Goal: Information Seeking & Learning: Learn about a topic

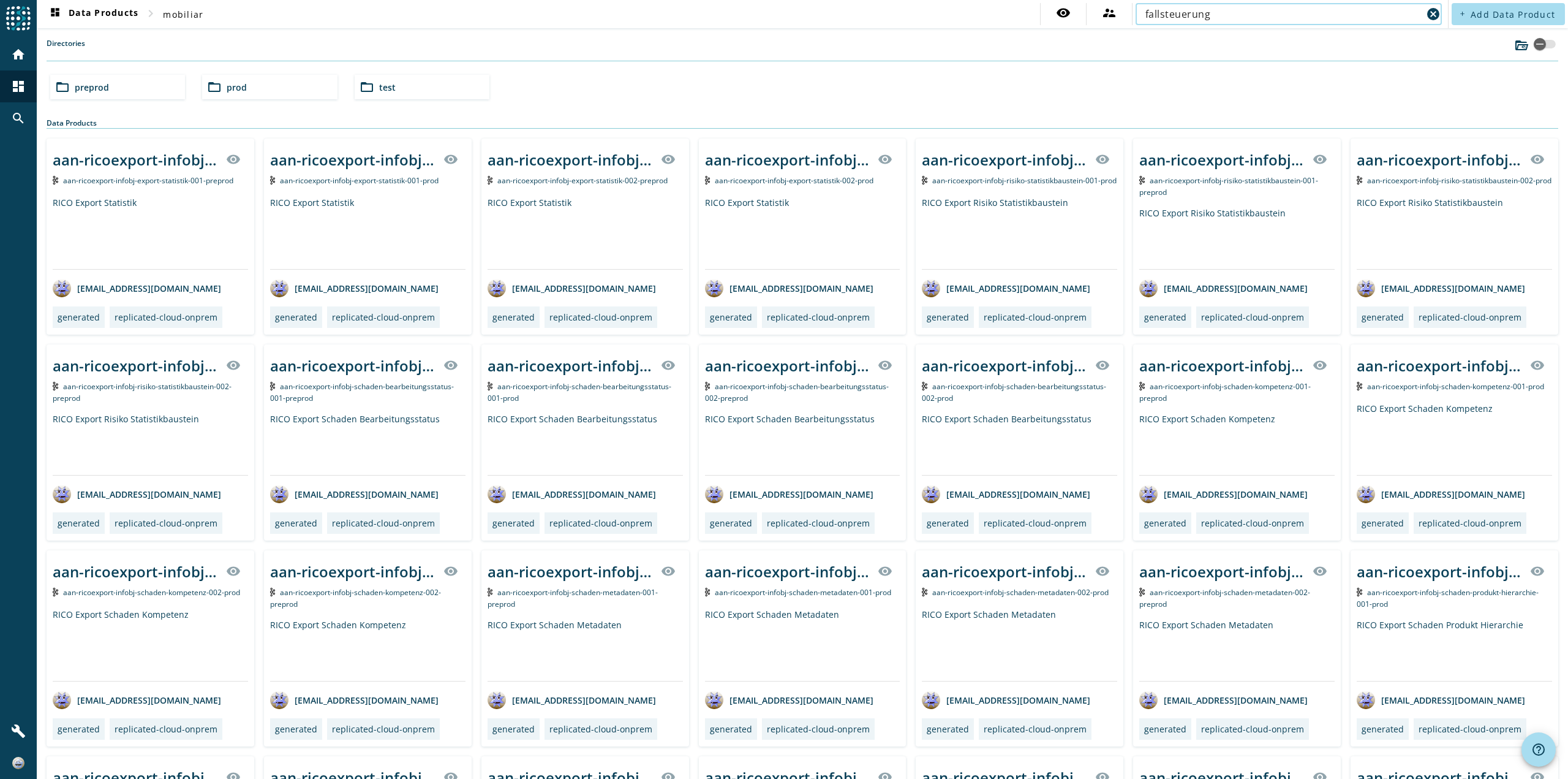
type input "fallsteuerung"
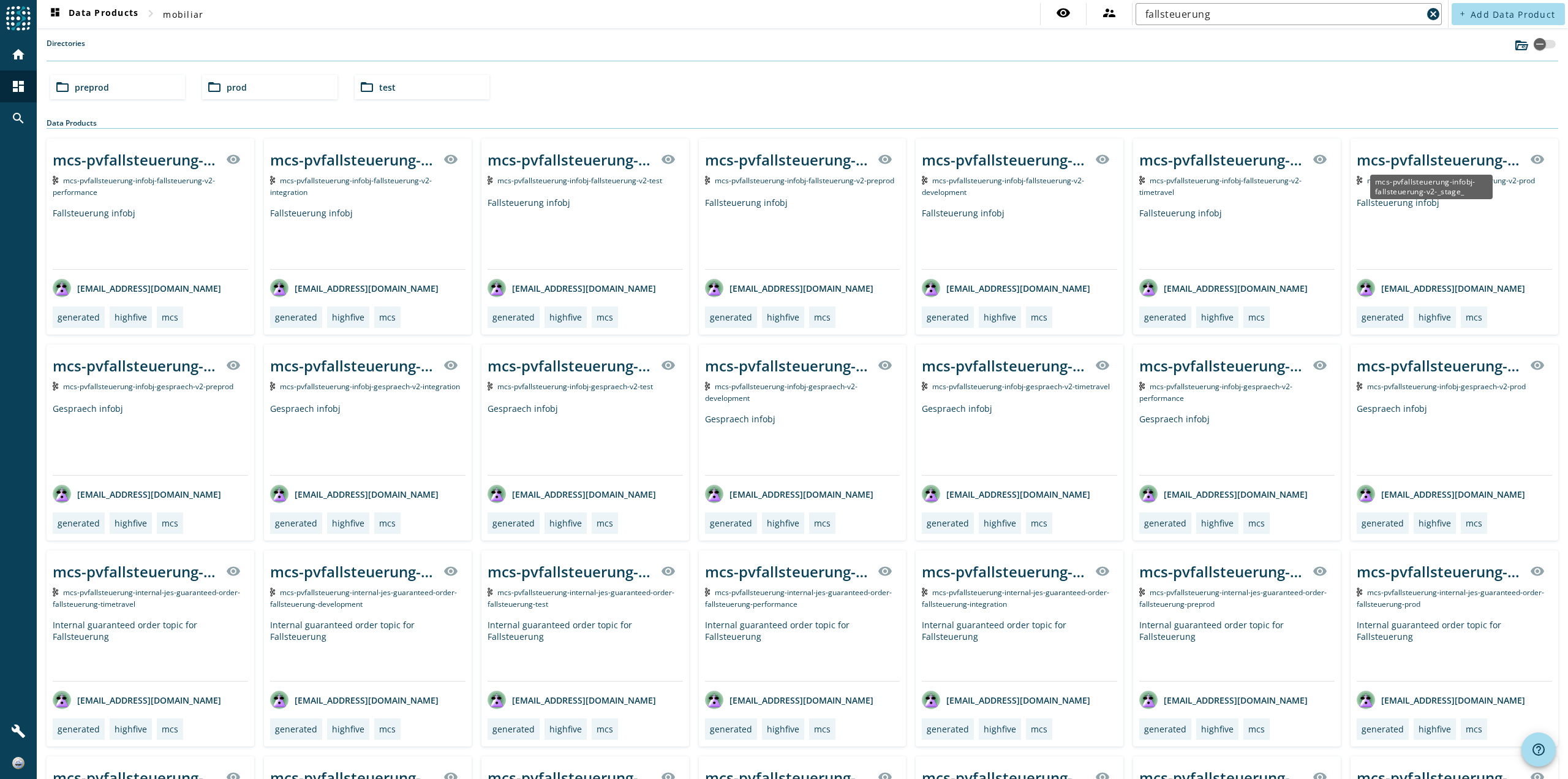
click at [1414, 155] on div "mcs-pvfallsteuerung-infobj-fallsteuerung-v2-_stage_" at bounding box center [1440, 159] width 166 height 20
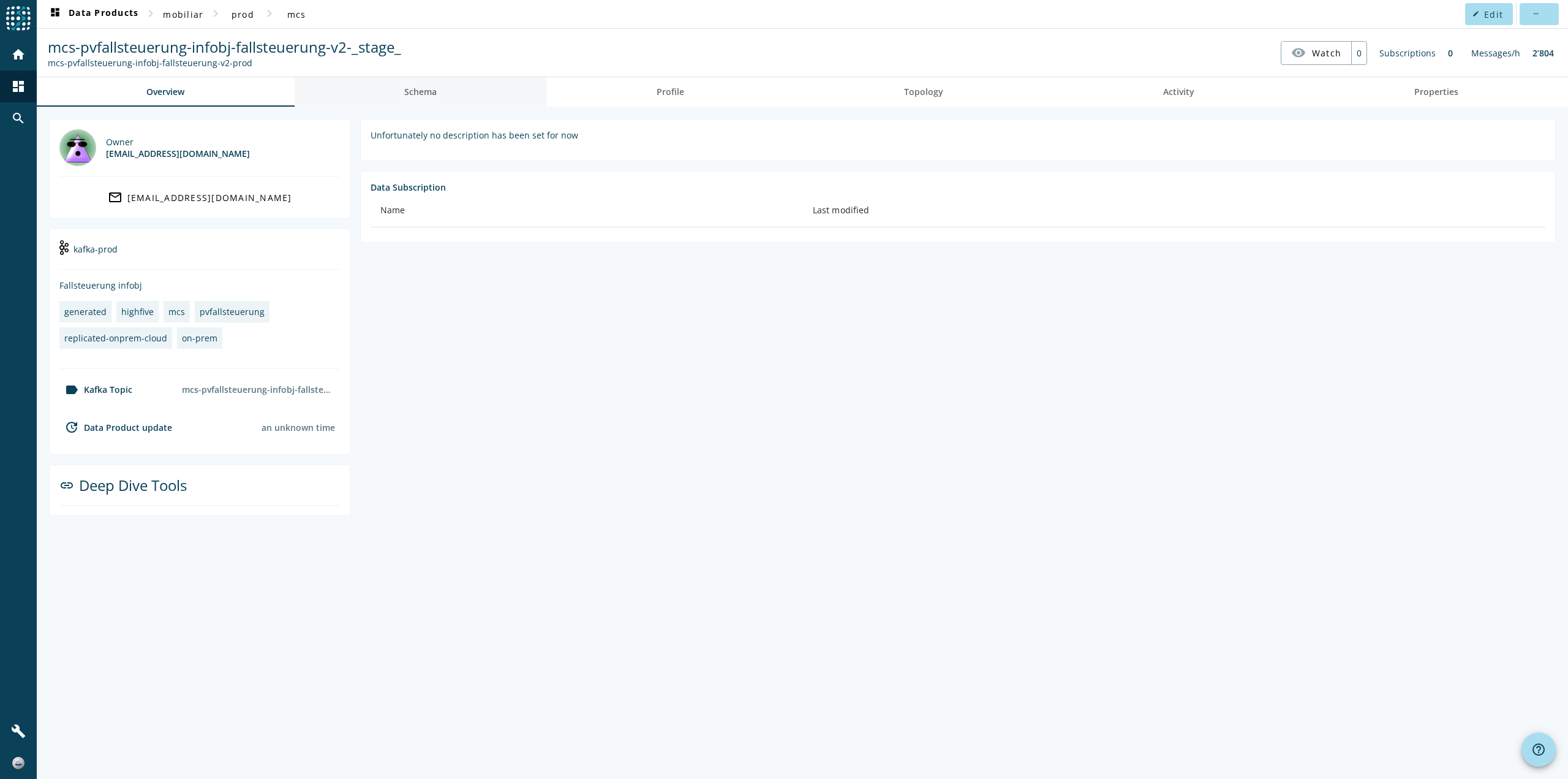
click at [424, 91] on span "Schema" at bounding box center [420, 92] width 32 height 9
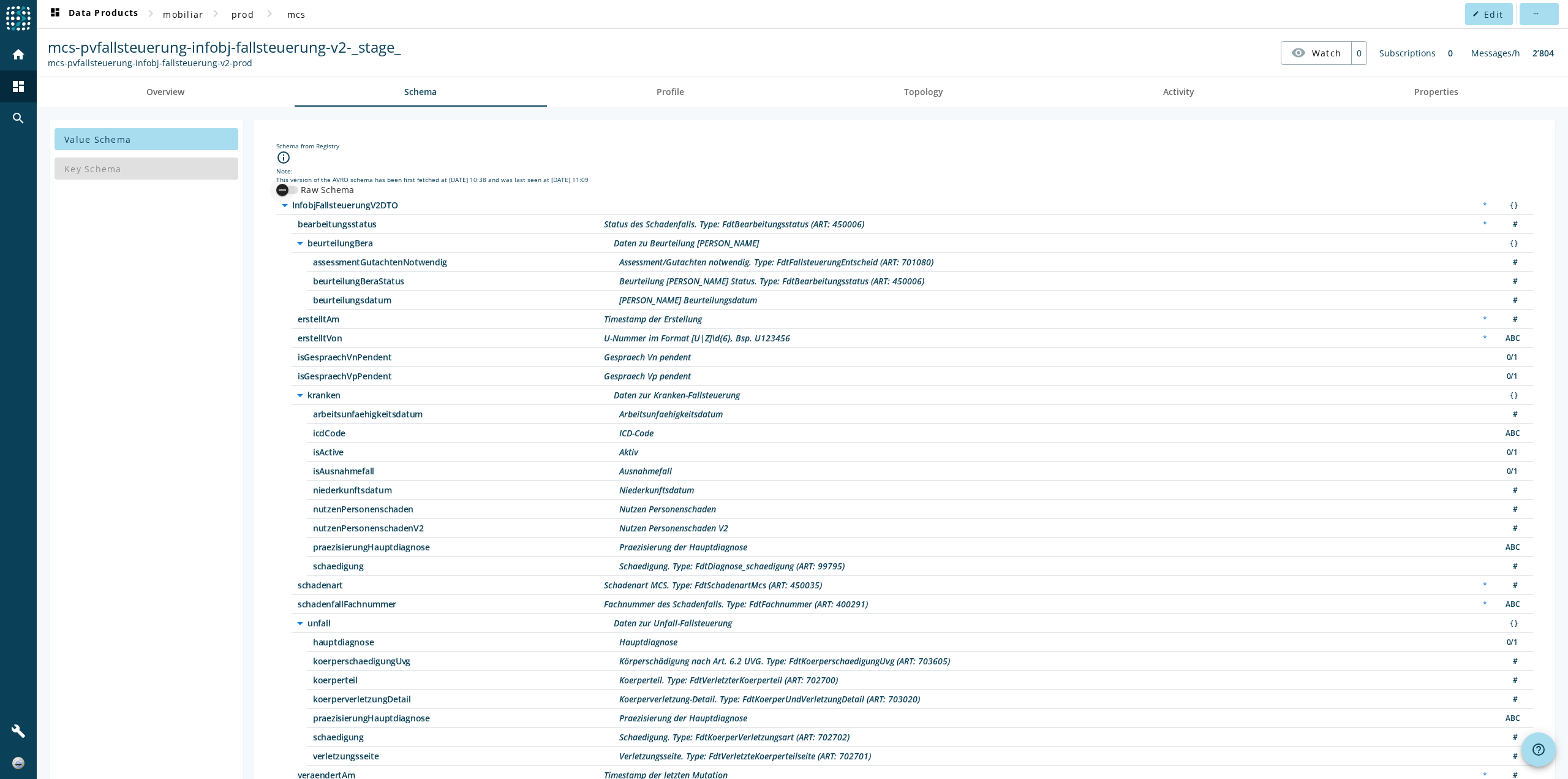
click at [295, 188] on div "button" at bounding box center [287, 190] width 22 height 9
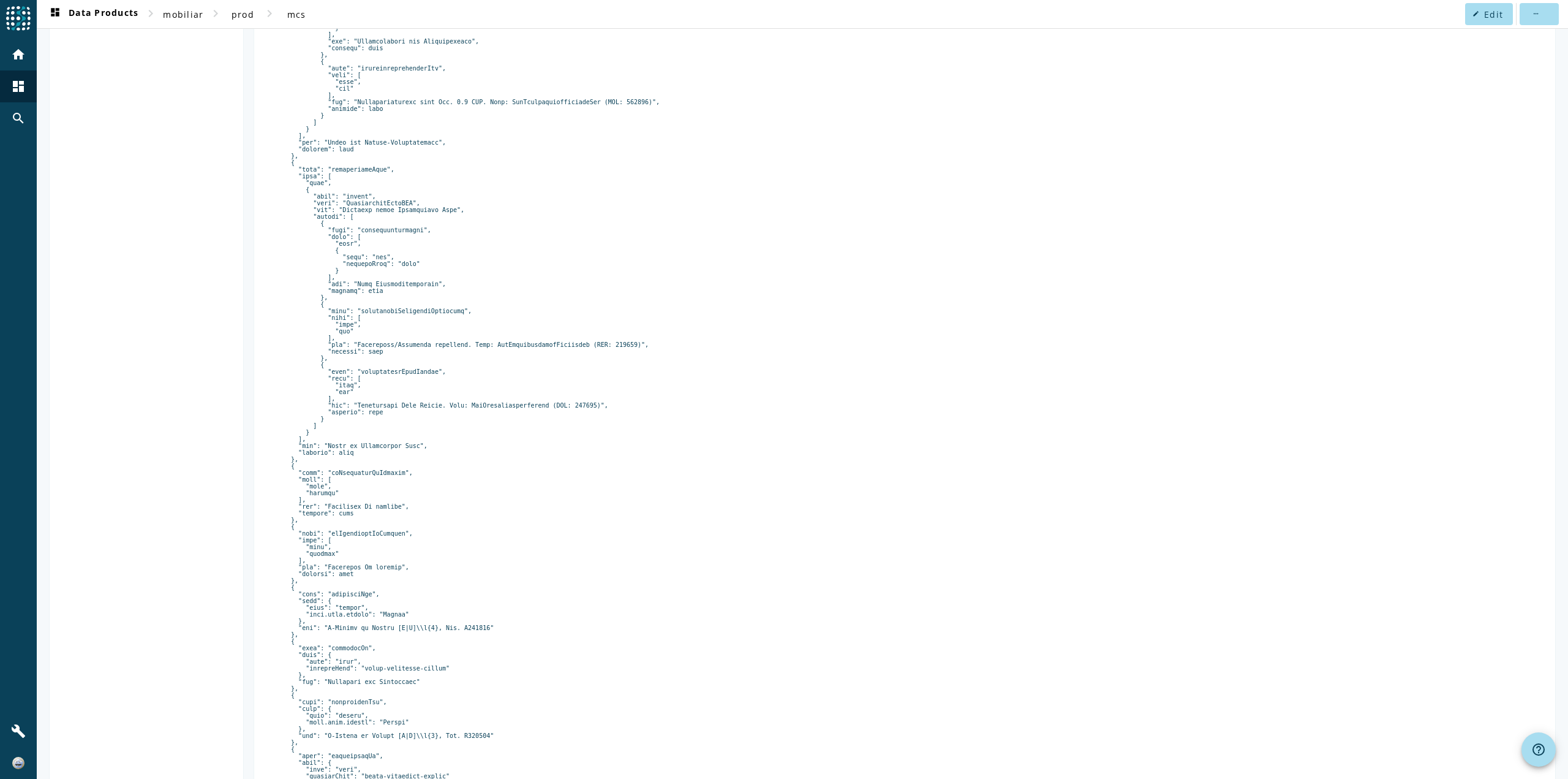
scroll to position [1744, 0]
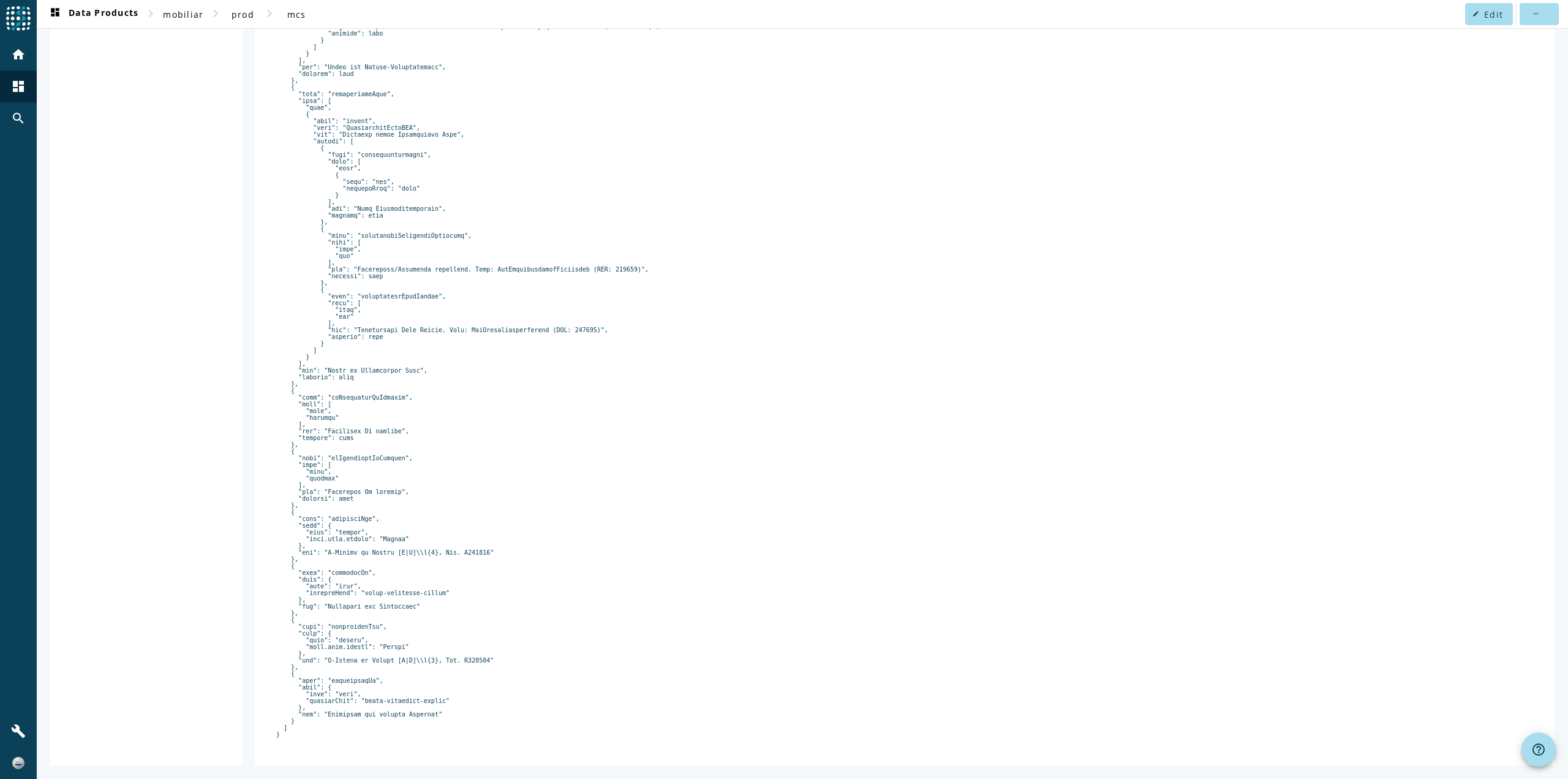
drag, startPoint x: 566, startPoint y: 309, endPoint x: 567, endPoint y: 475, distance: 166.0
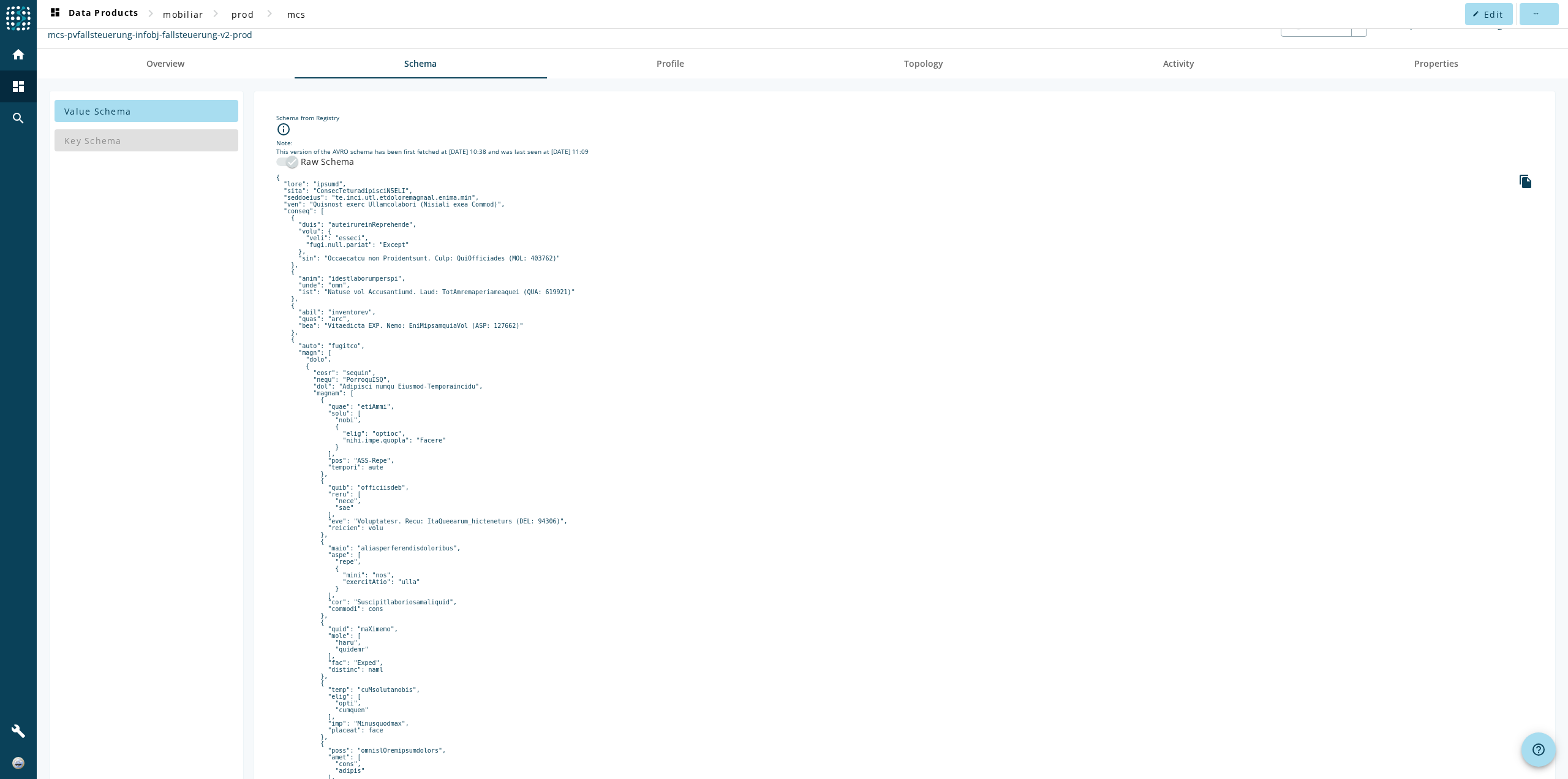
scroll to position [0, 0]
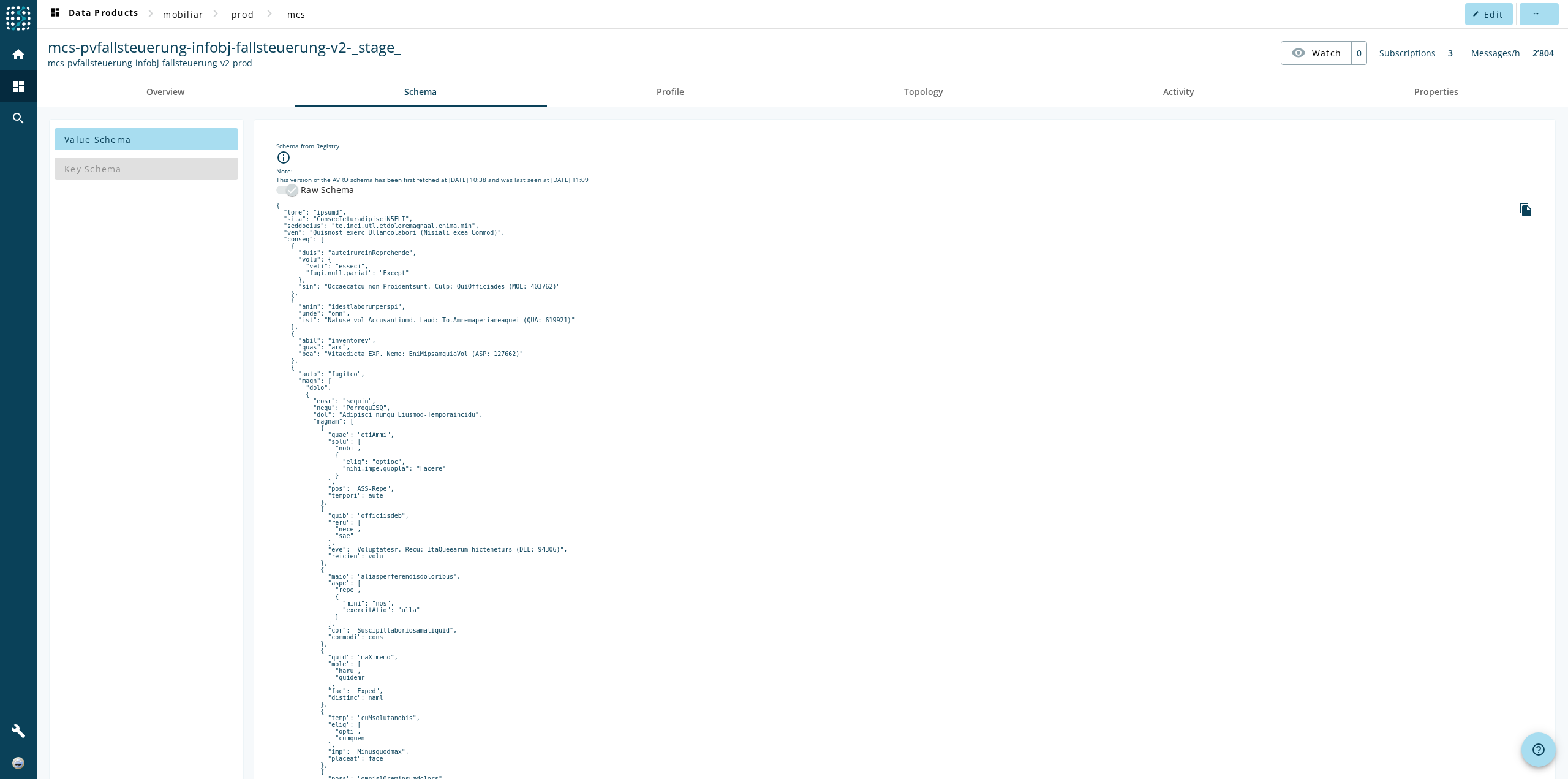
drag, startPoint x: 567, startPoint y: 475, endPoint x: 543, endPoint y: 303, distance: 173.7
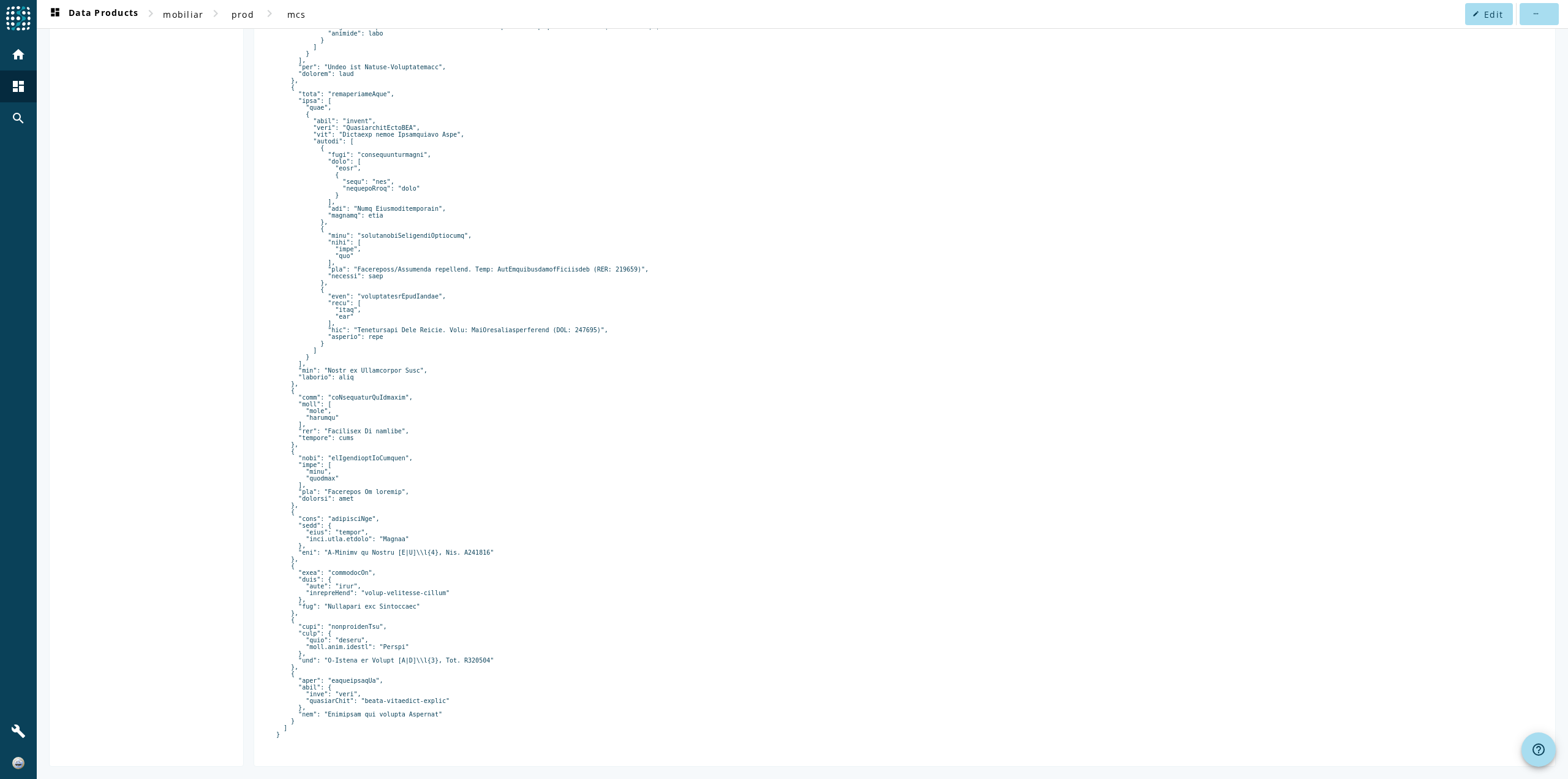
drag, startPoint x: 543, startPoint y: 303, endPoint x: 551, endPoint y: 539, distance: 236.1
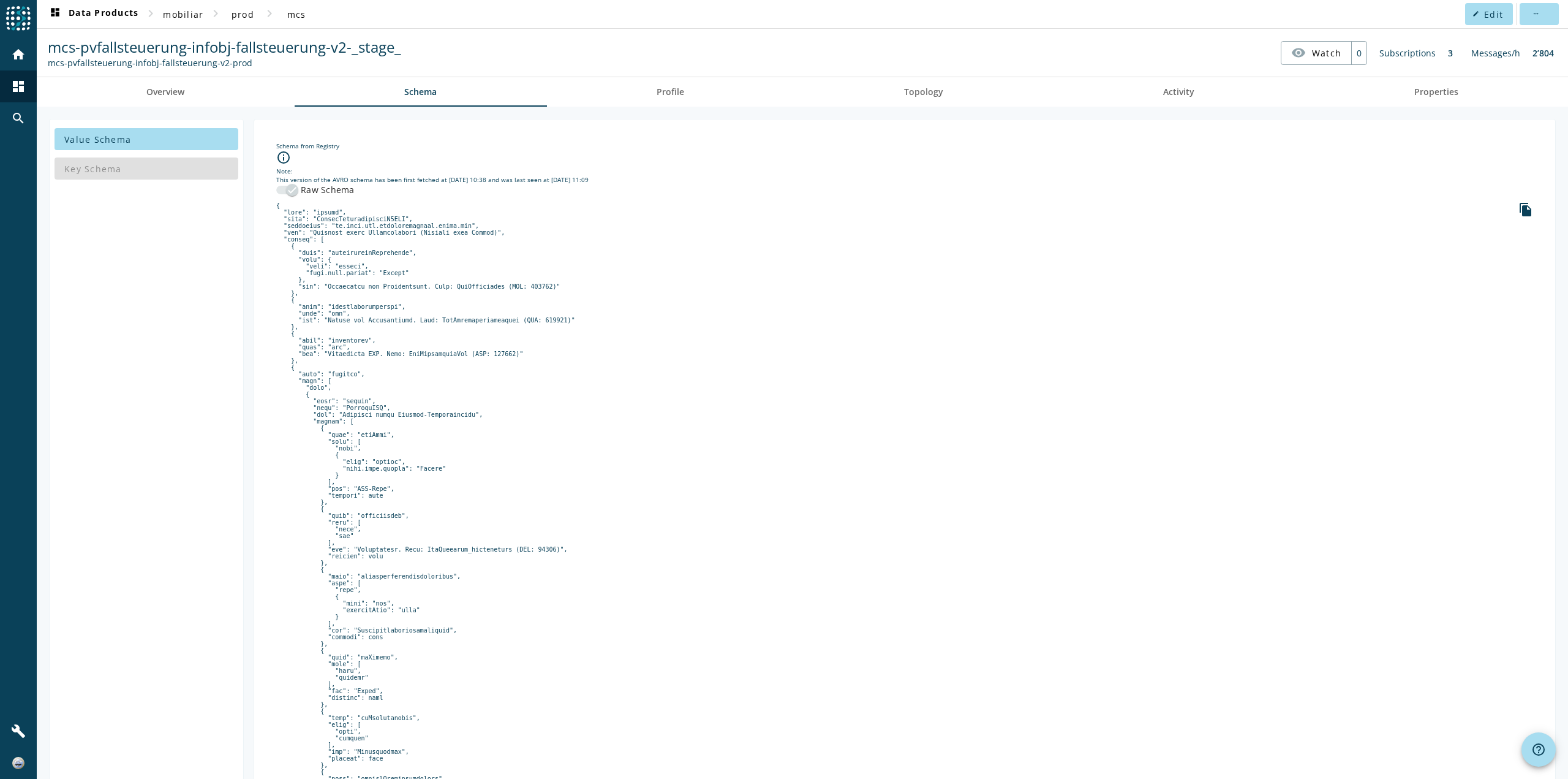
drag, startPoint x: 551, startPoint y: 539, endPoint x: 514, endPoint y: 360, distance: 182.8
drag, startPoint x: 514, startPoint y: 360, endPoint x: 517, endPoint y: 296, distance: 64.1
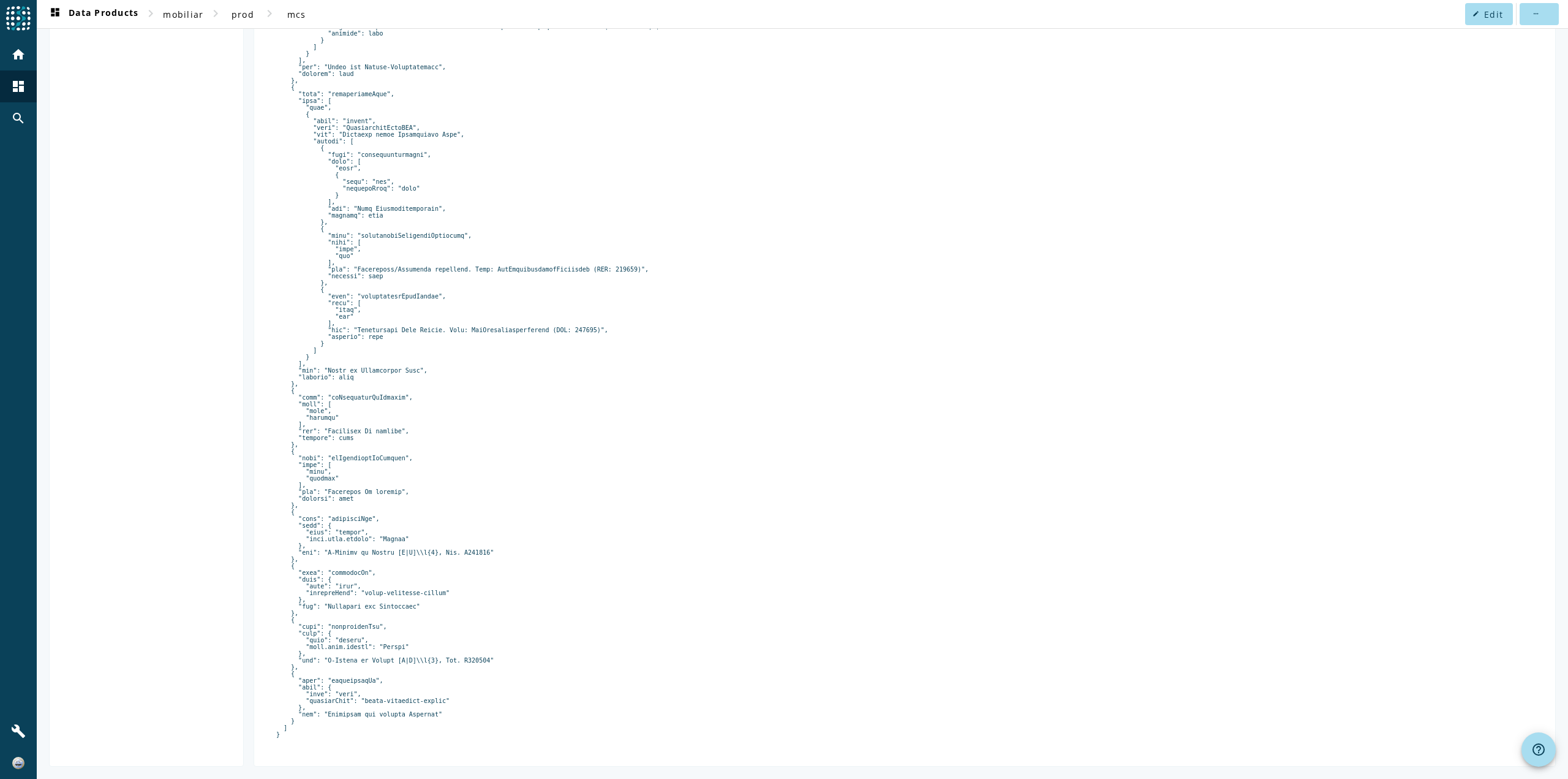
drag, startPoint x: 517, startPoint y: 296, endPoint x: 485, endPoint y: 413, distance: 121.3
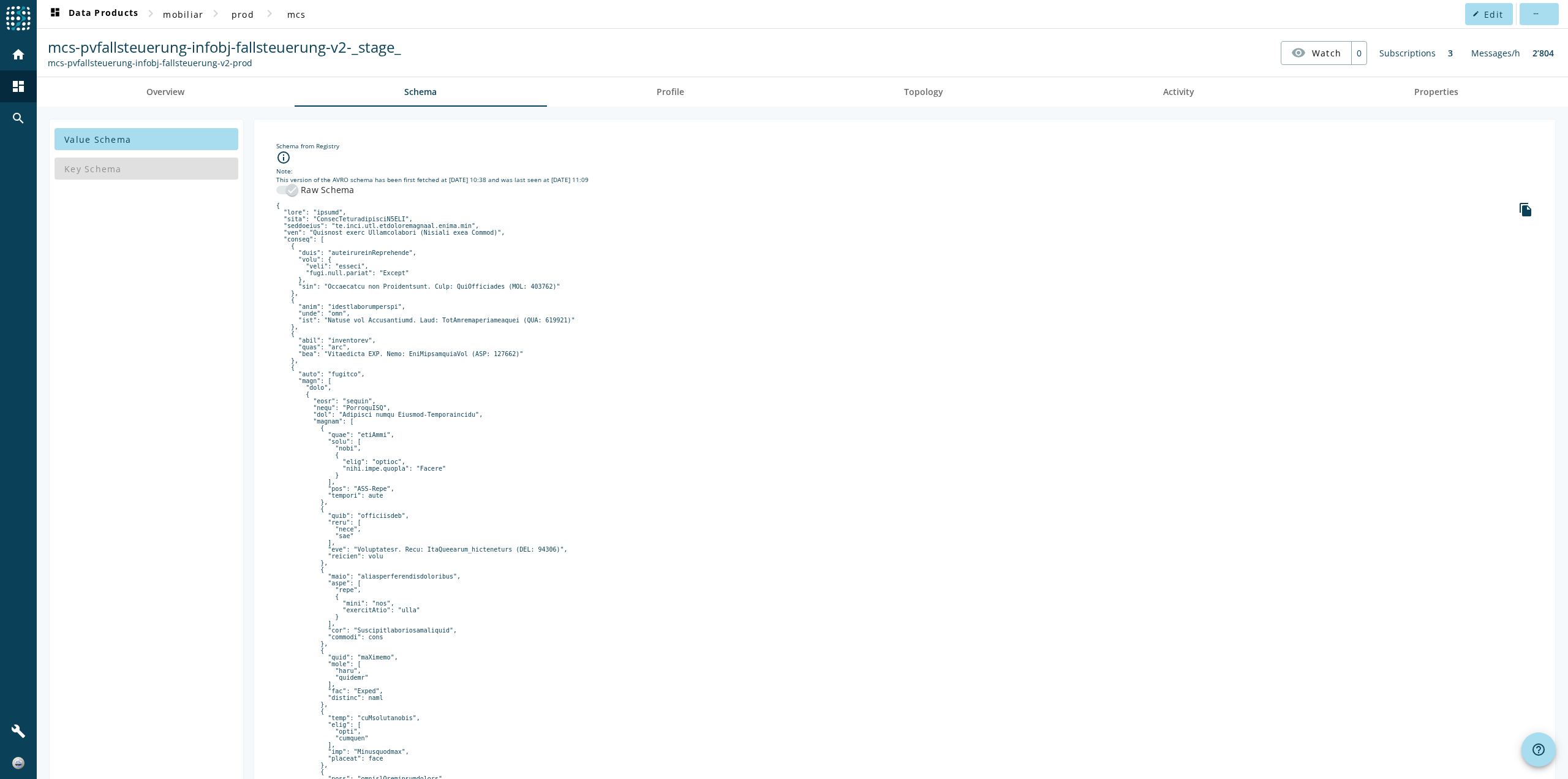
drag, startPoint x: 485, startPoint y: 413, endPoint x: 463, endPoint y: 235, distance: 179.4
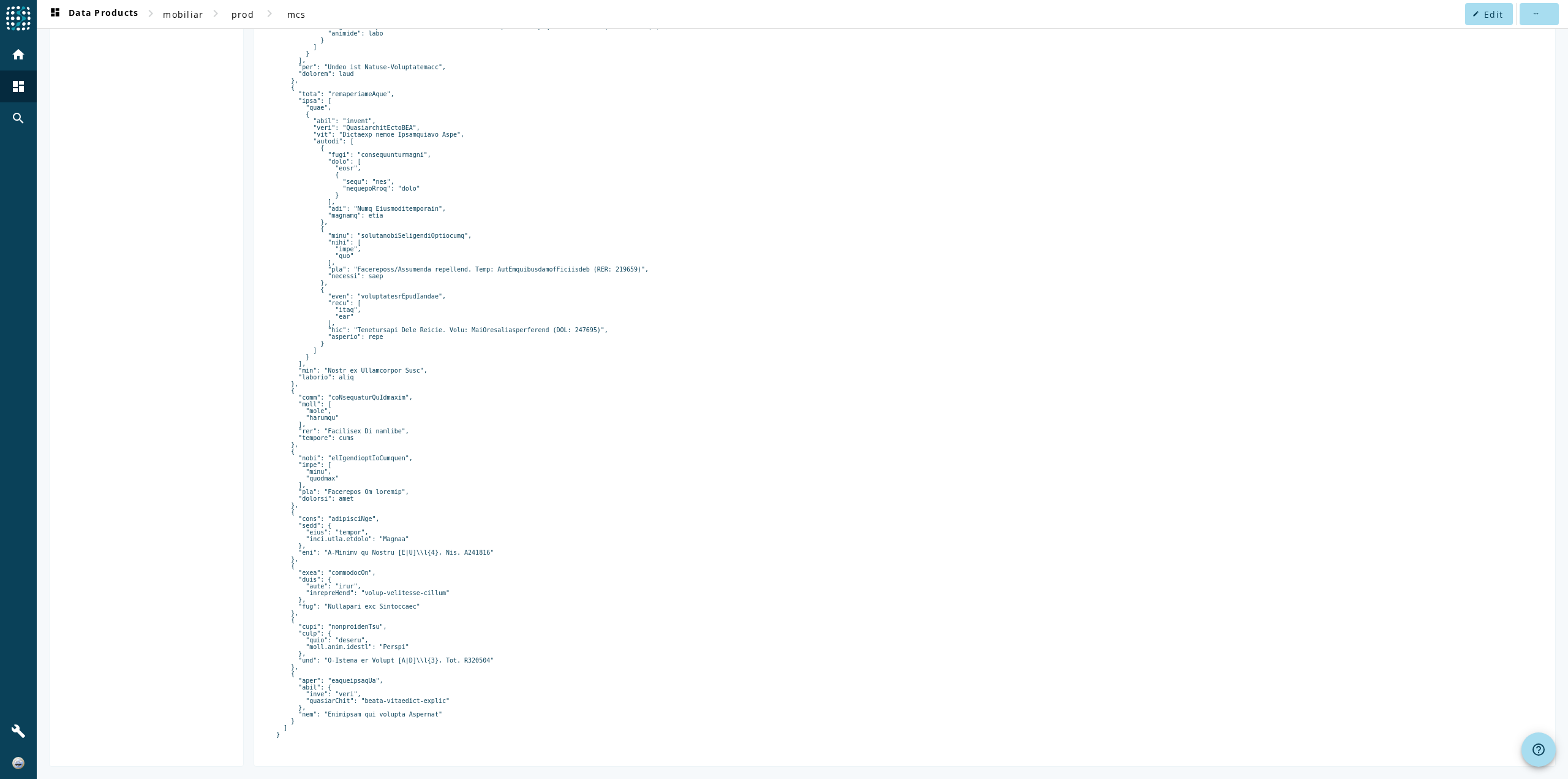
drag, startPoint x: 463, startPoint y: 235, endPoint x: 475, endPoint y: 439, distance: 204.4
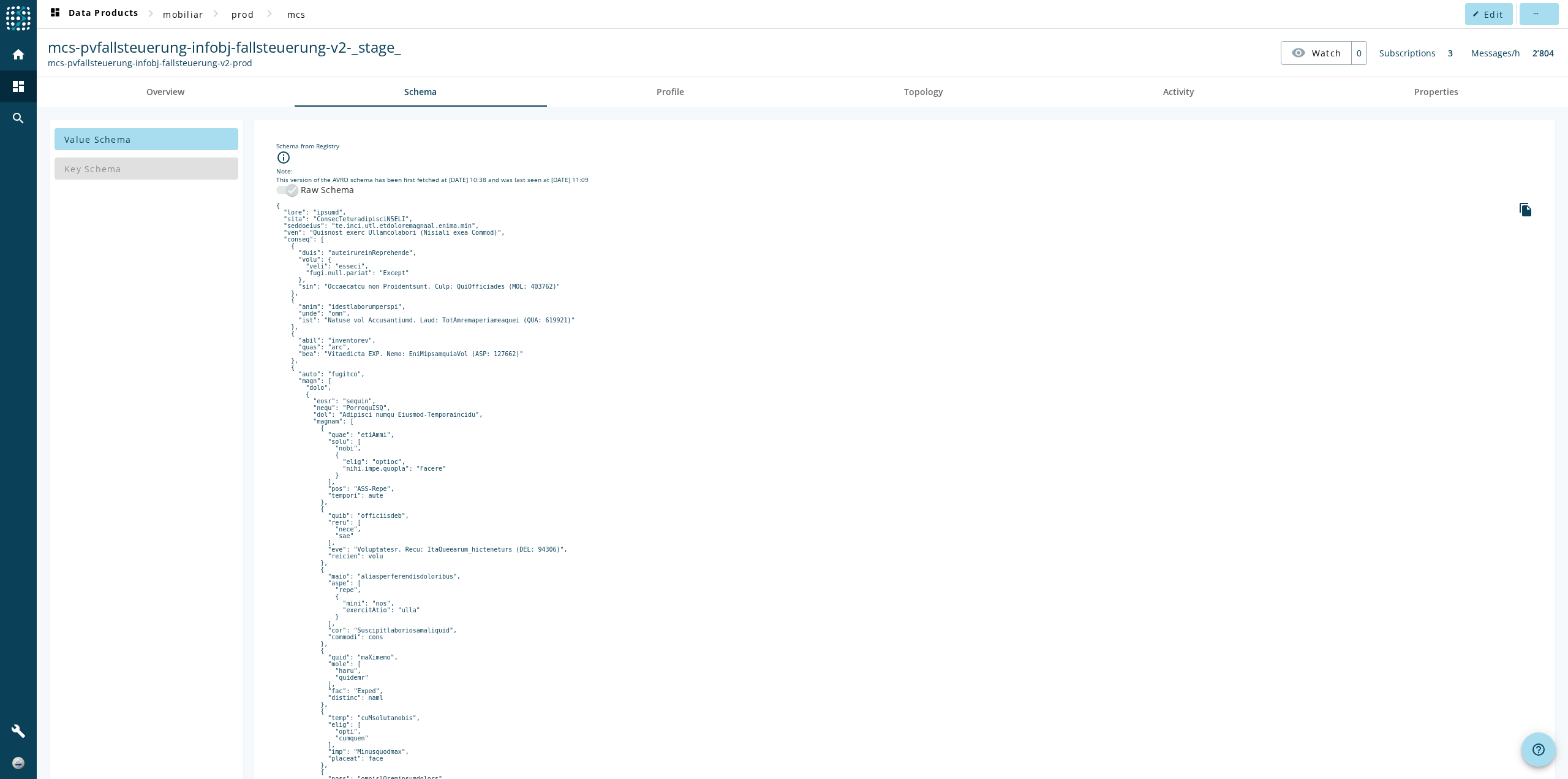
drag, startPoint x: 475, startPoint y: 440, endPoint x: 454, endPoint y: 311, distance: 130.7
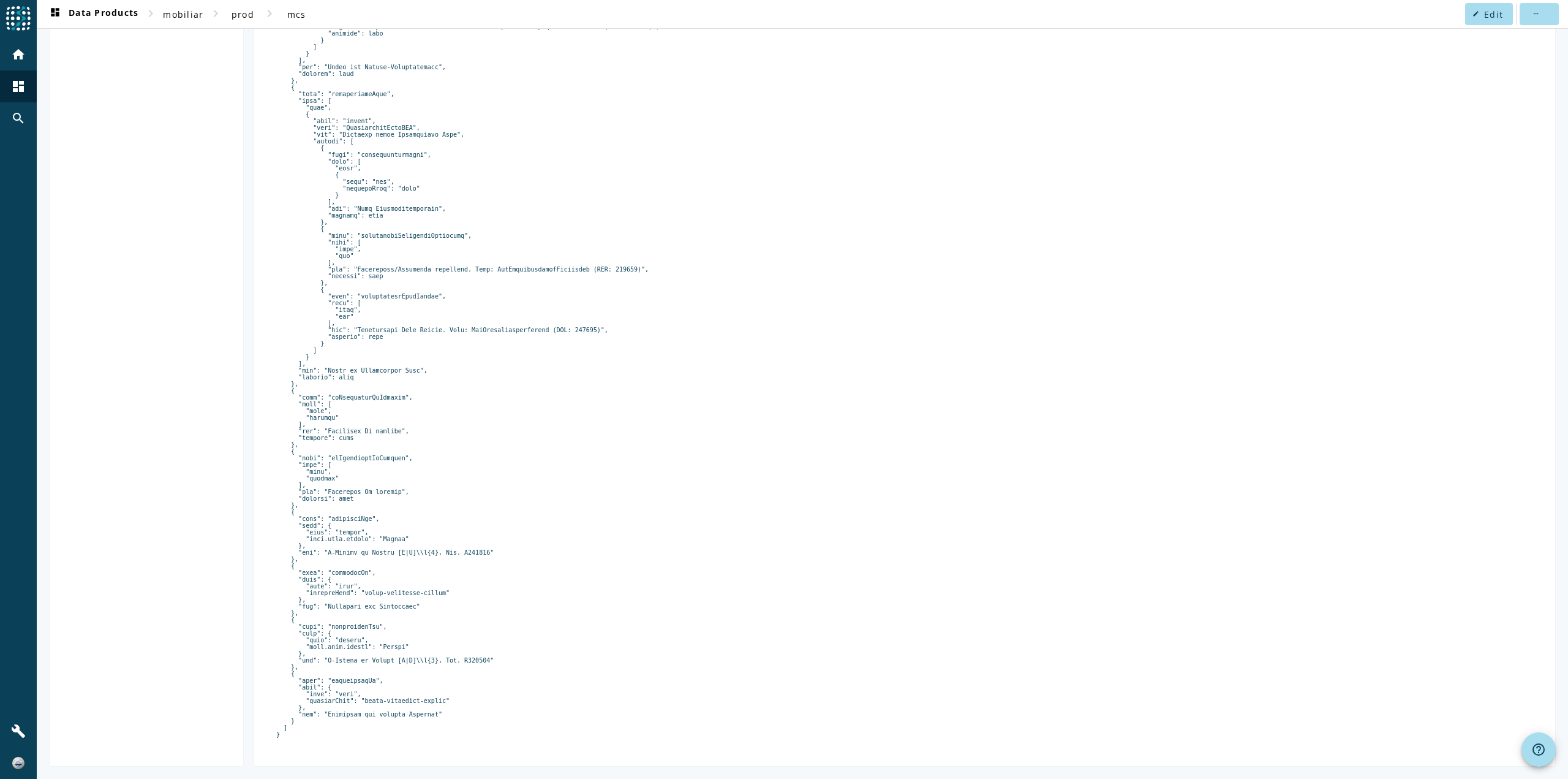
drag, startPoint x: 454, startPoint y: 311, endPoint x: 453, endPoint y: 517, distance: 206.0
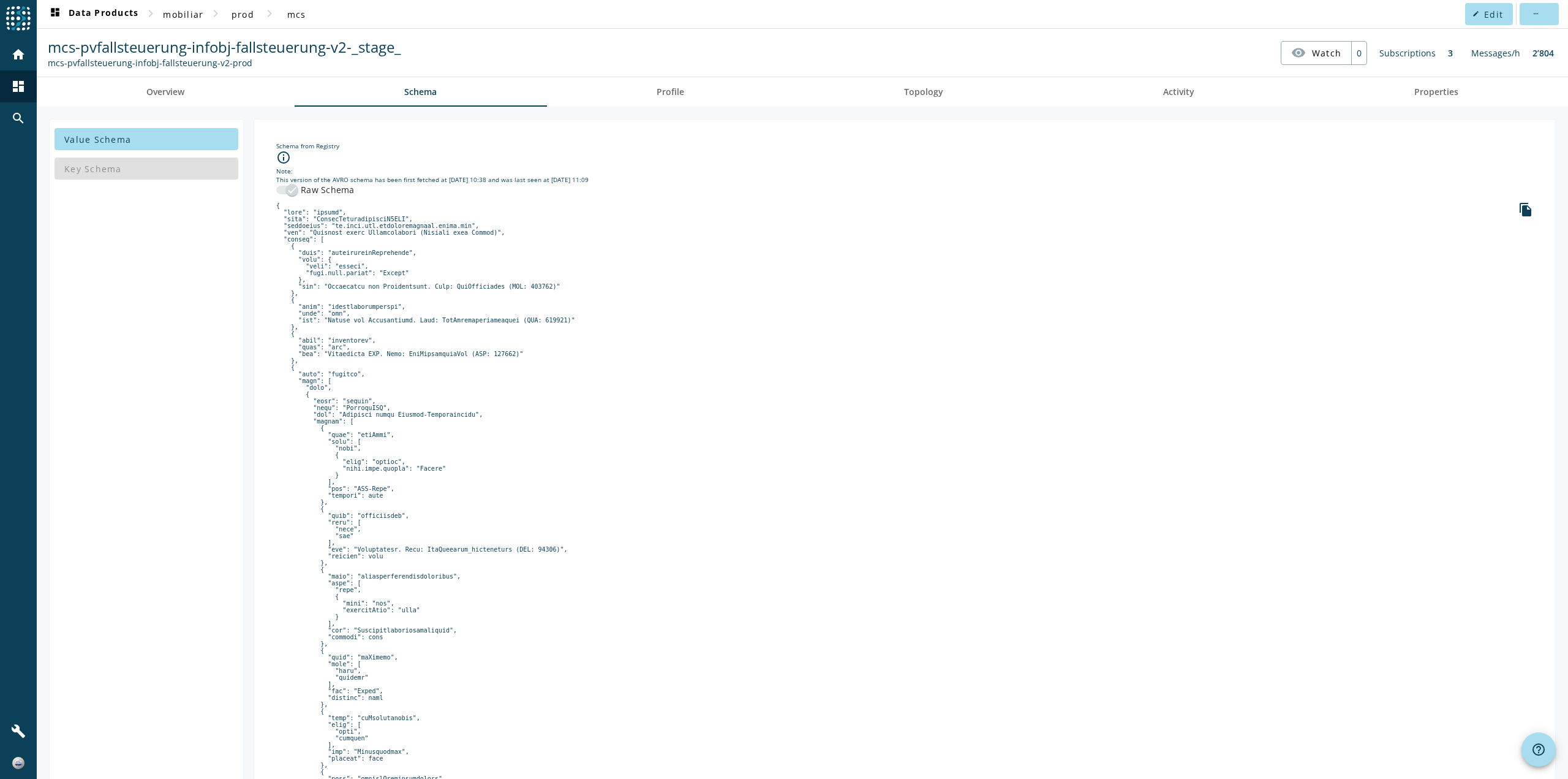
drag, startPoint x: 453, startPoint y: 517, endPoint x: 432, endPoint y: 369, distance: 149.5
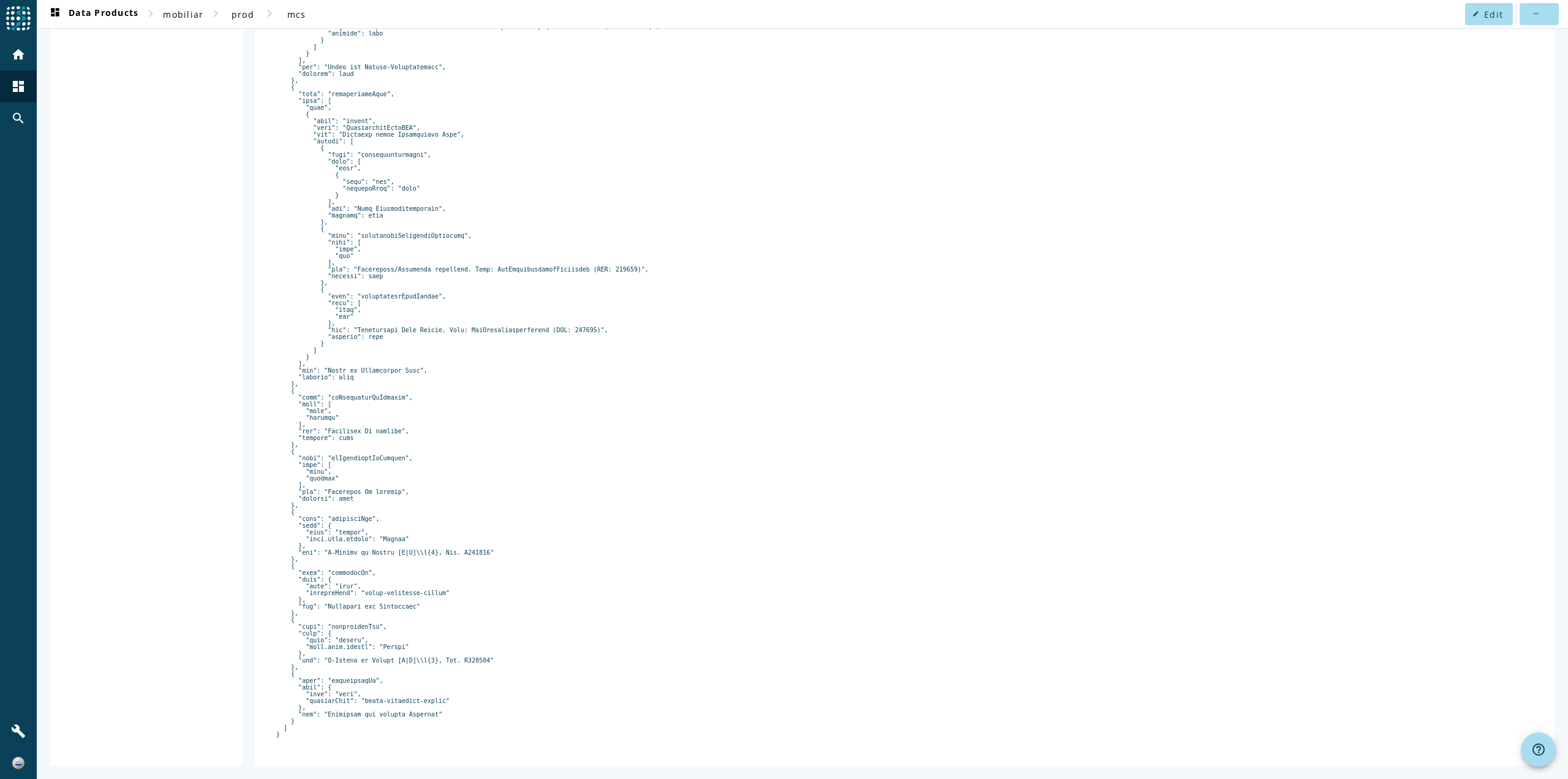
drag, startPoint x: 432, startPoint y: 369, endPoint x: 454, endPoint y: 567, distance: 199.2
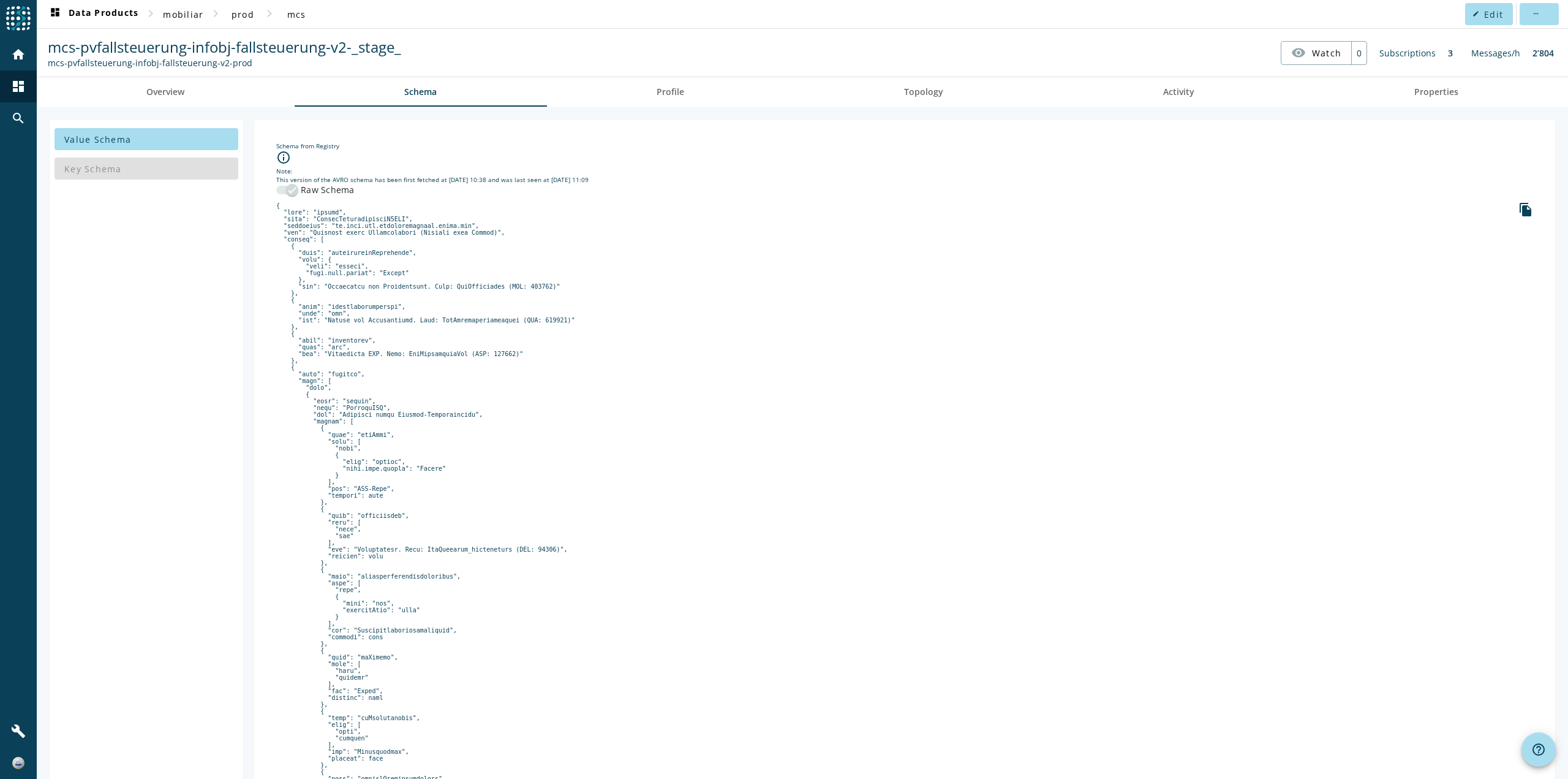
drag, startPoint x: 454, startPoint y: 567, endPoint x: 442, endPoint y: 397, distance: 170.4
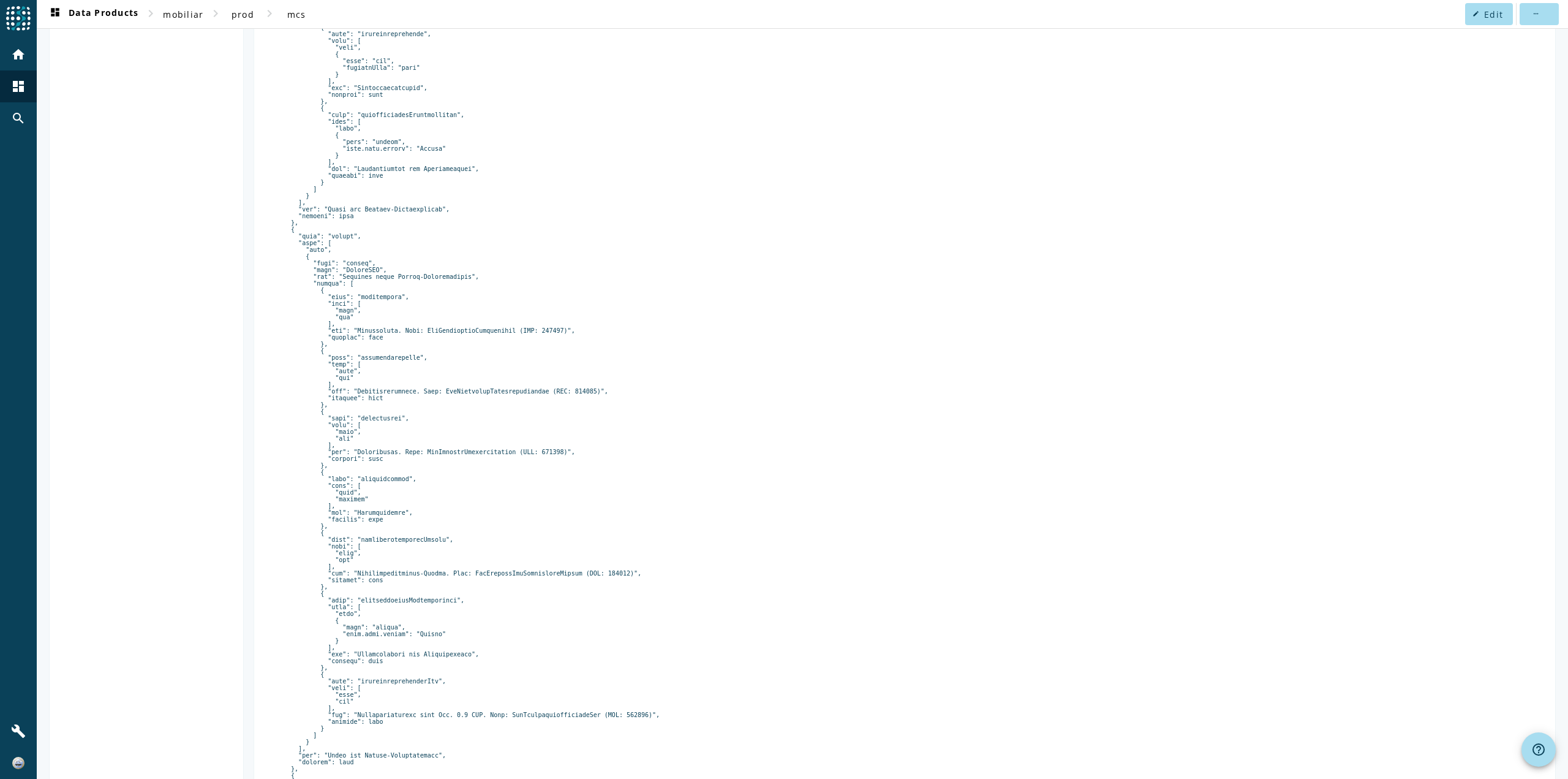
scroll to position [1744, 0]
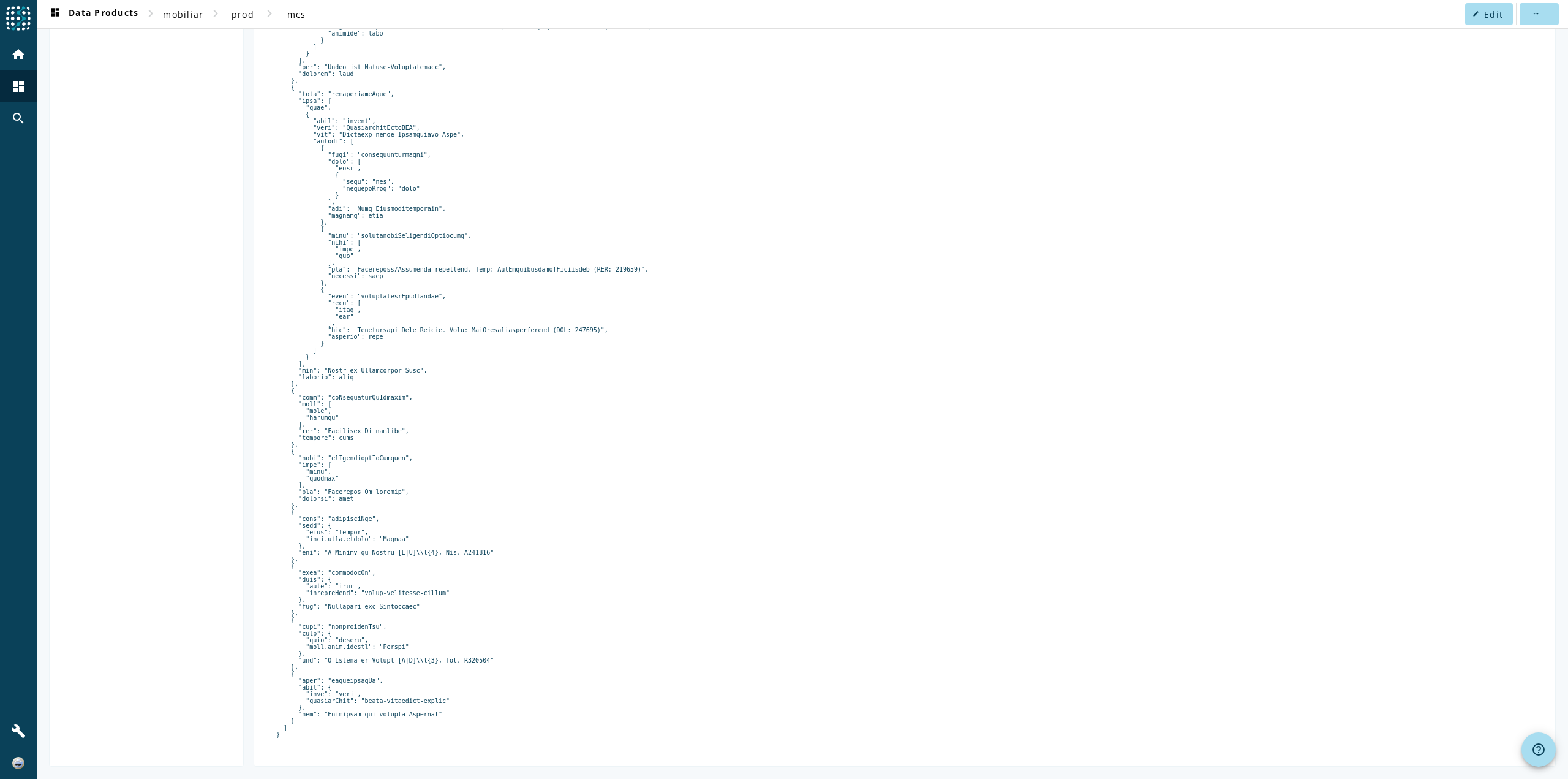
drag, startPoint x: 442, startPoint y: 397, endPoint x: 454, endPoint y: 591, distance: 194.4
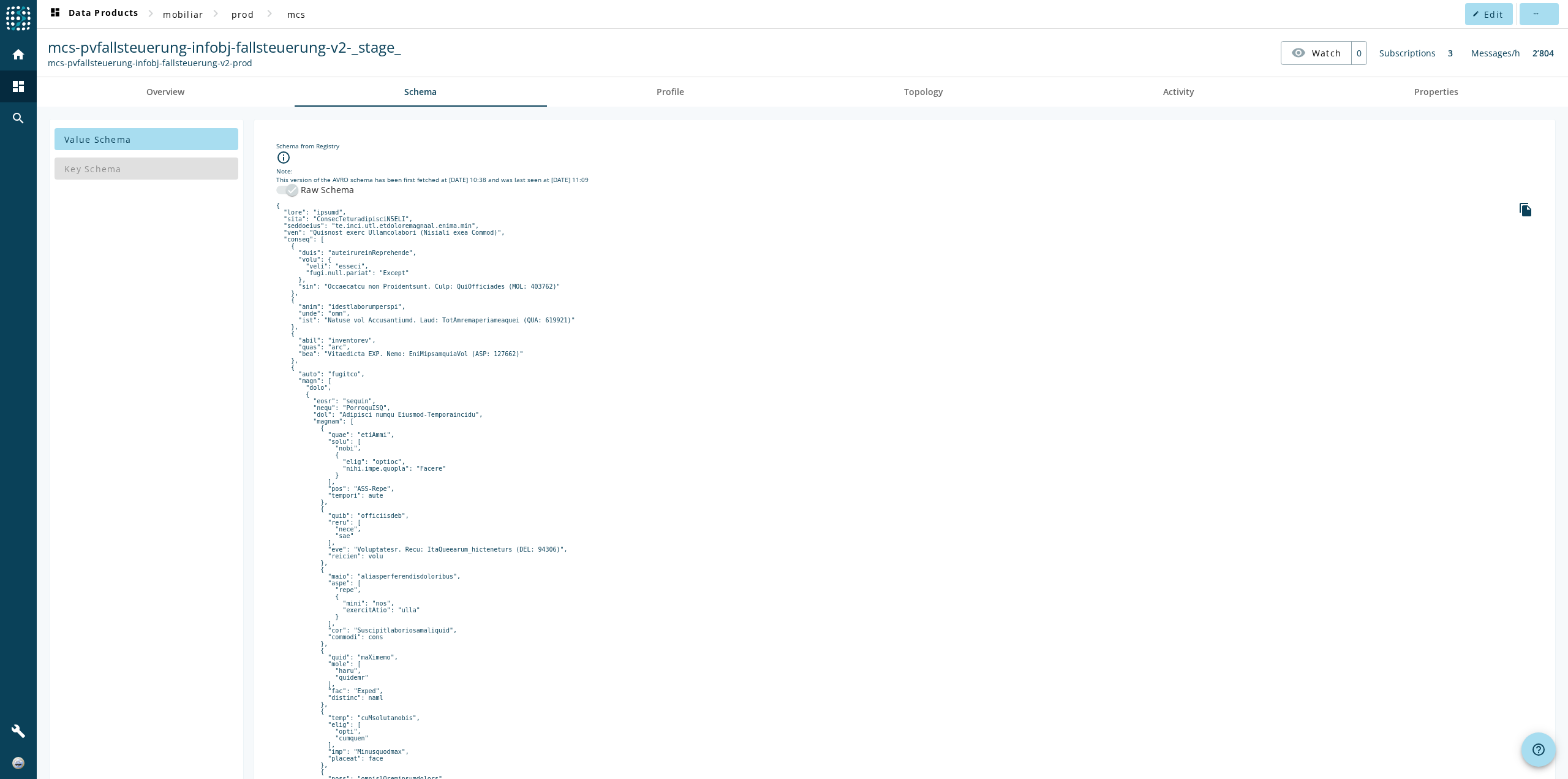
drag, startPoint x: 454, startPoint y: 591, endPoint x: 439, endPoint y: 324, distance: 267.4
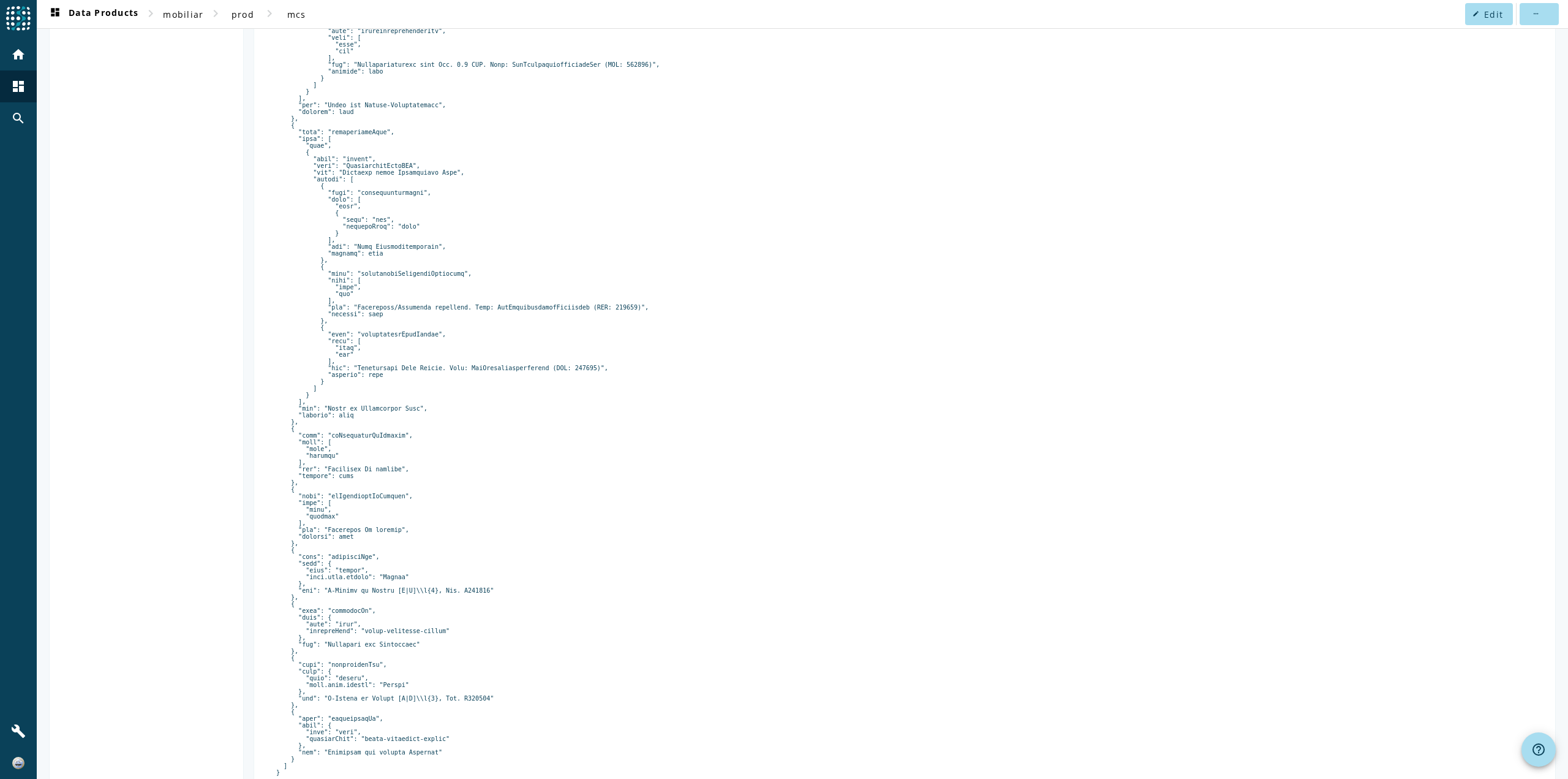
scroll to position [1744, 0]
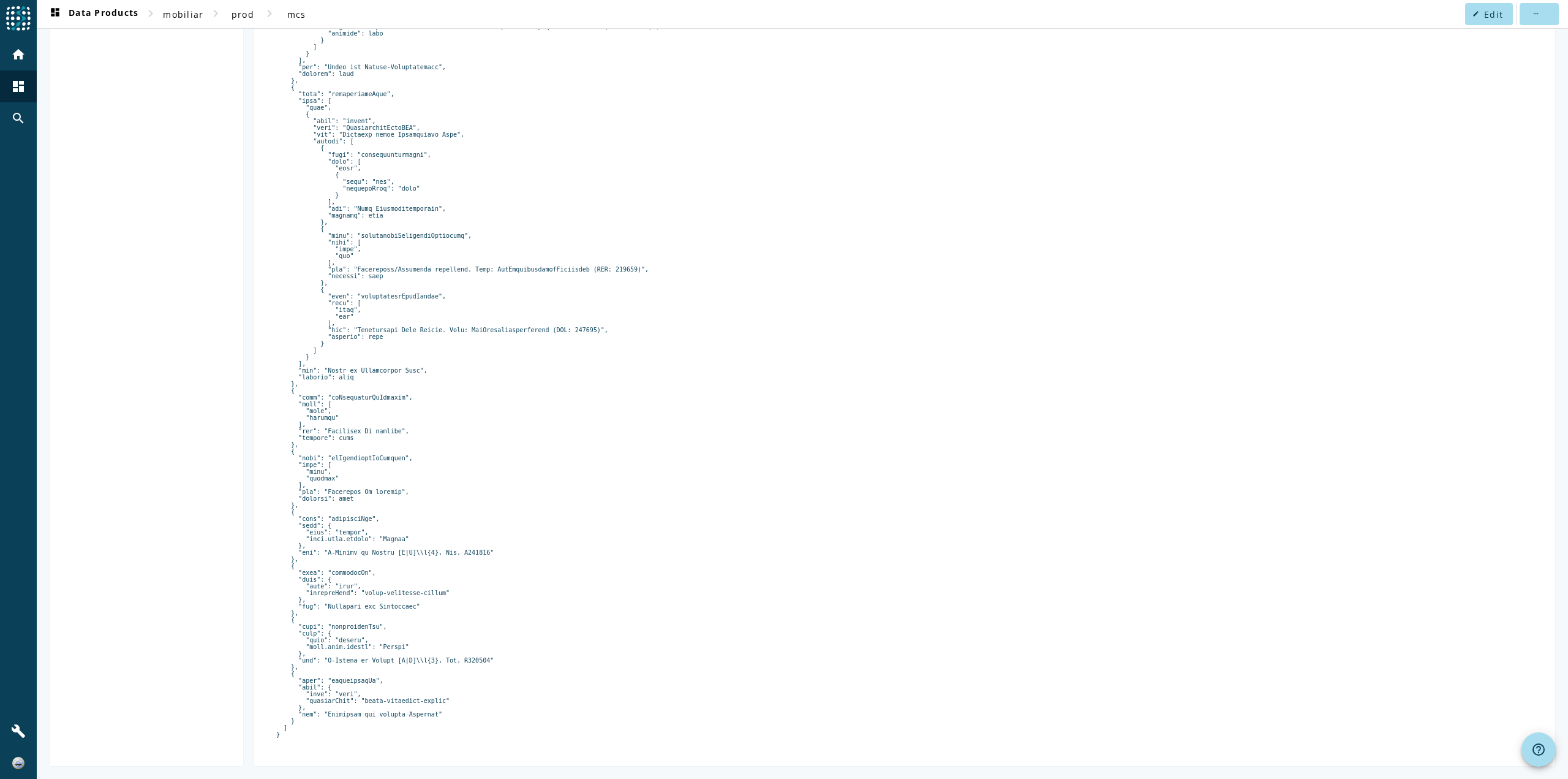
drag, startPoint x: 438, startPoint y: 340, endPoint x: 471, endPoint y: 594, distance: 256.1
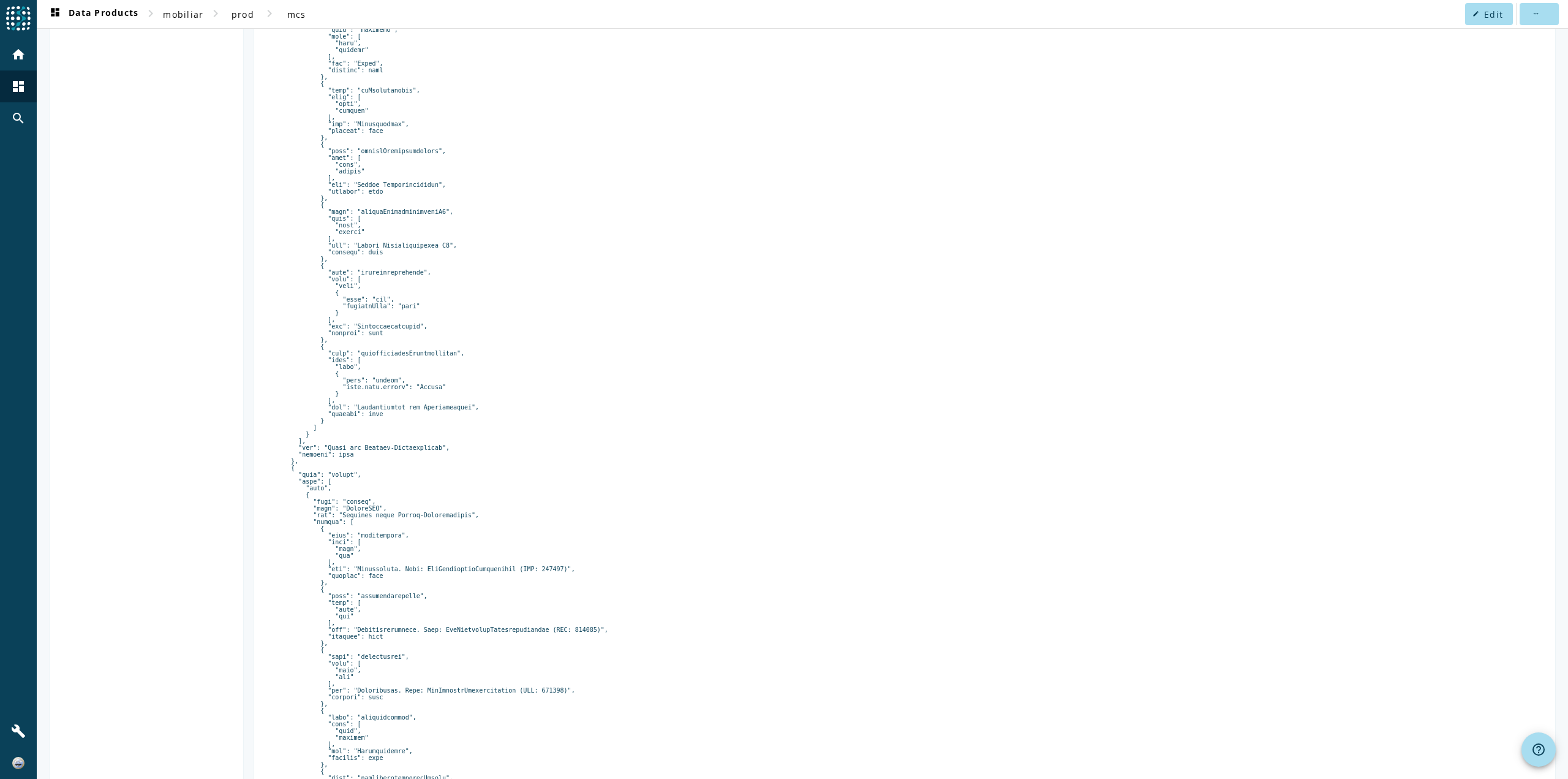
scroll to position [0, 0]
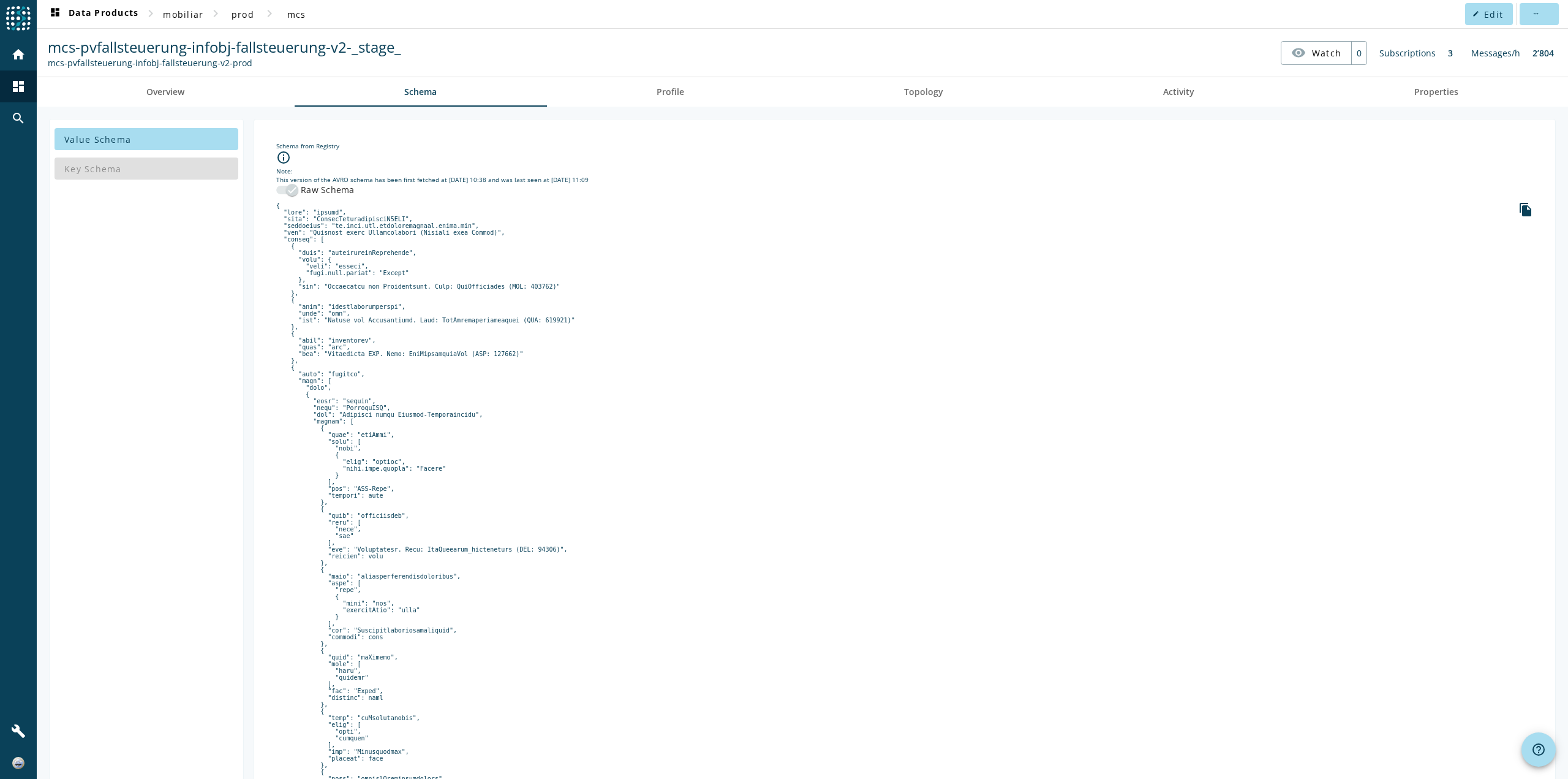
drag, startPoint x: 472, startPoint y: 577, endPoint x: 459, endPoint y: 436, distance: 141.6
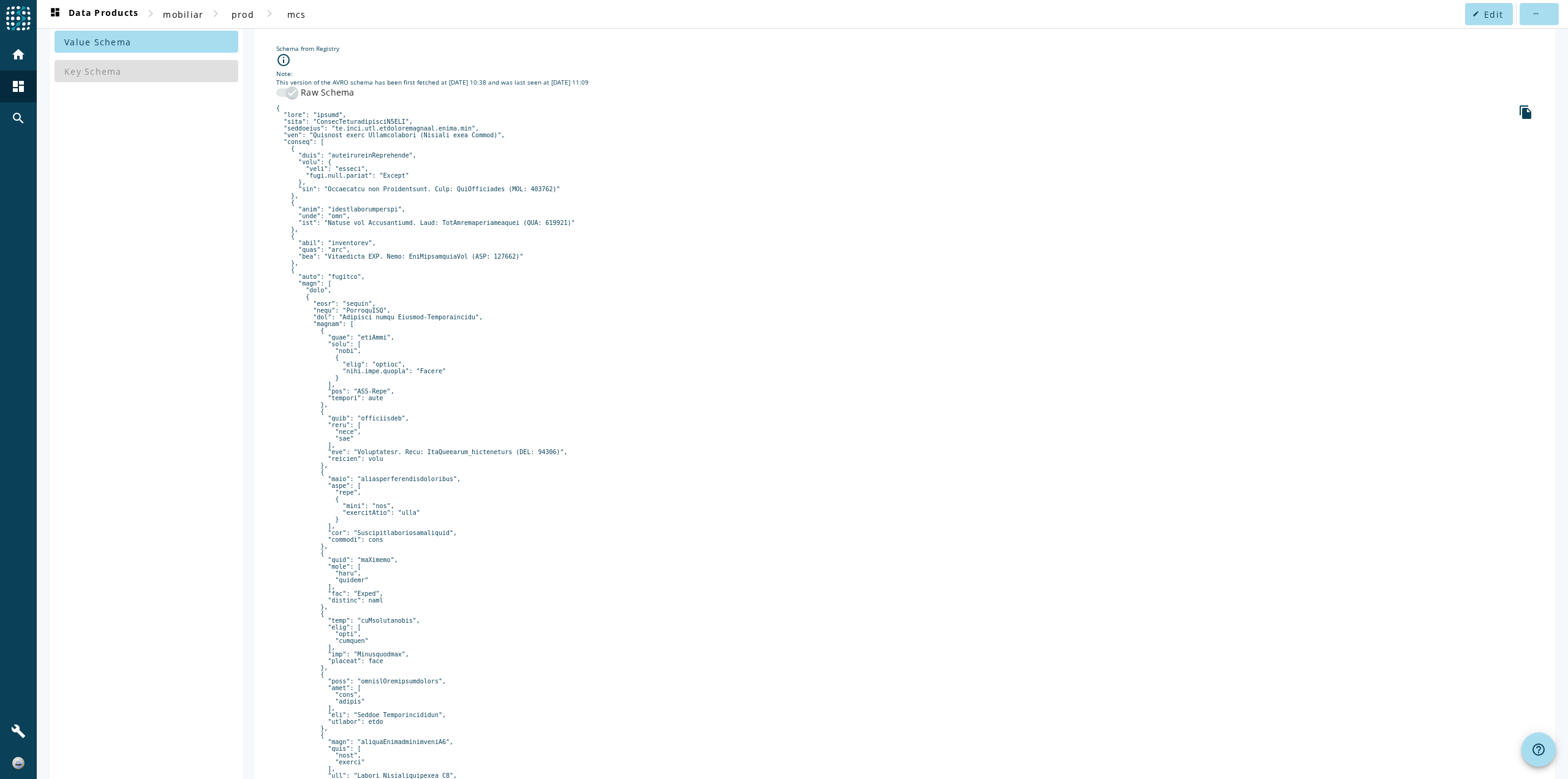
drag, startPoint x: 459, startPoint y: 436, endPoint x: 461, endPoint y: 495, distance: 59.0
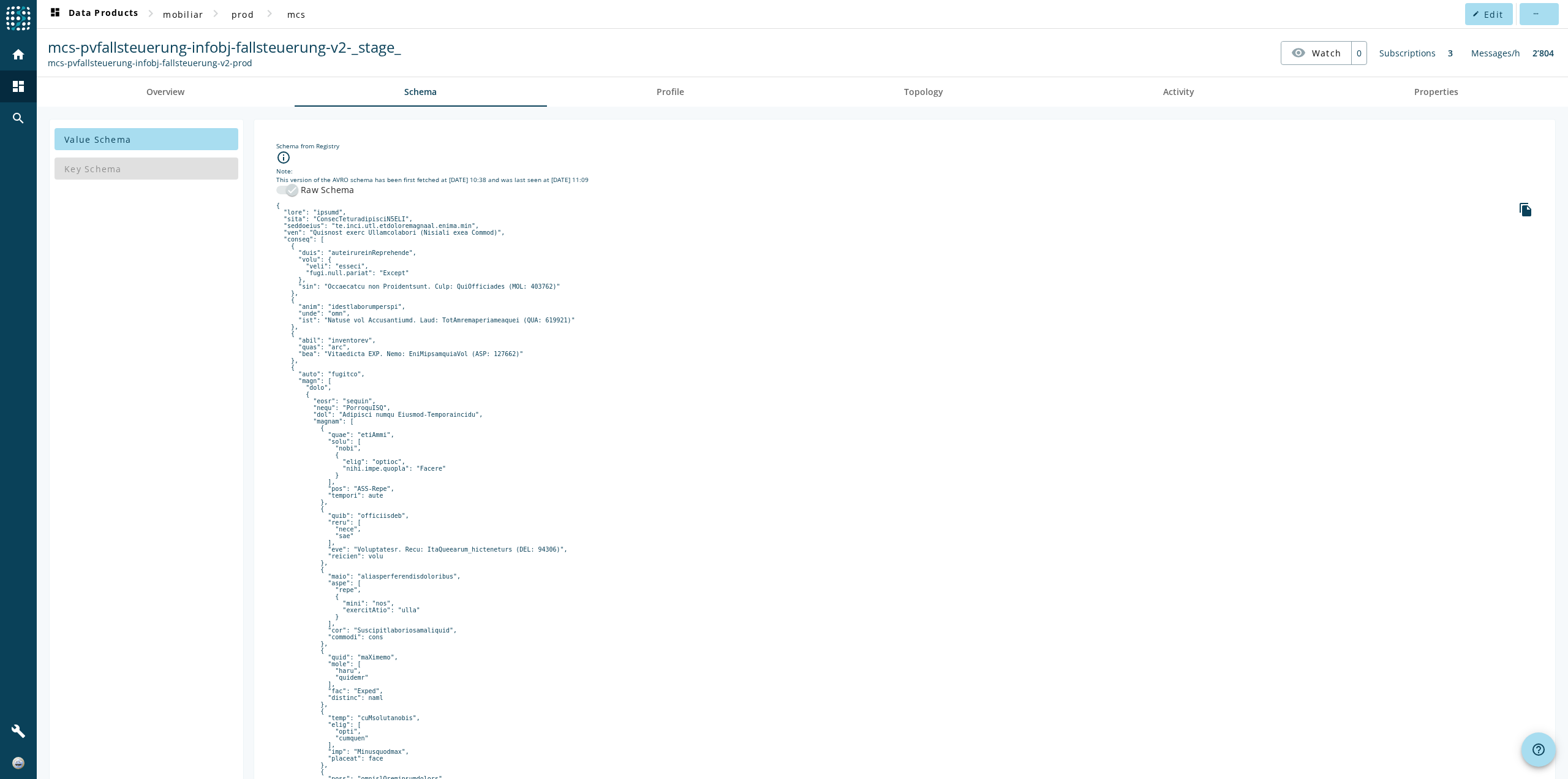
drag, startPoint x: 458, startPoint y: 454, endPoint x: 455, endPoint y: 399, distance: 55.1
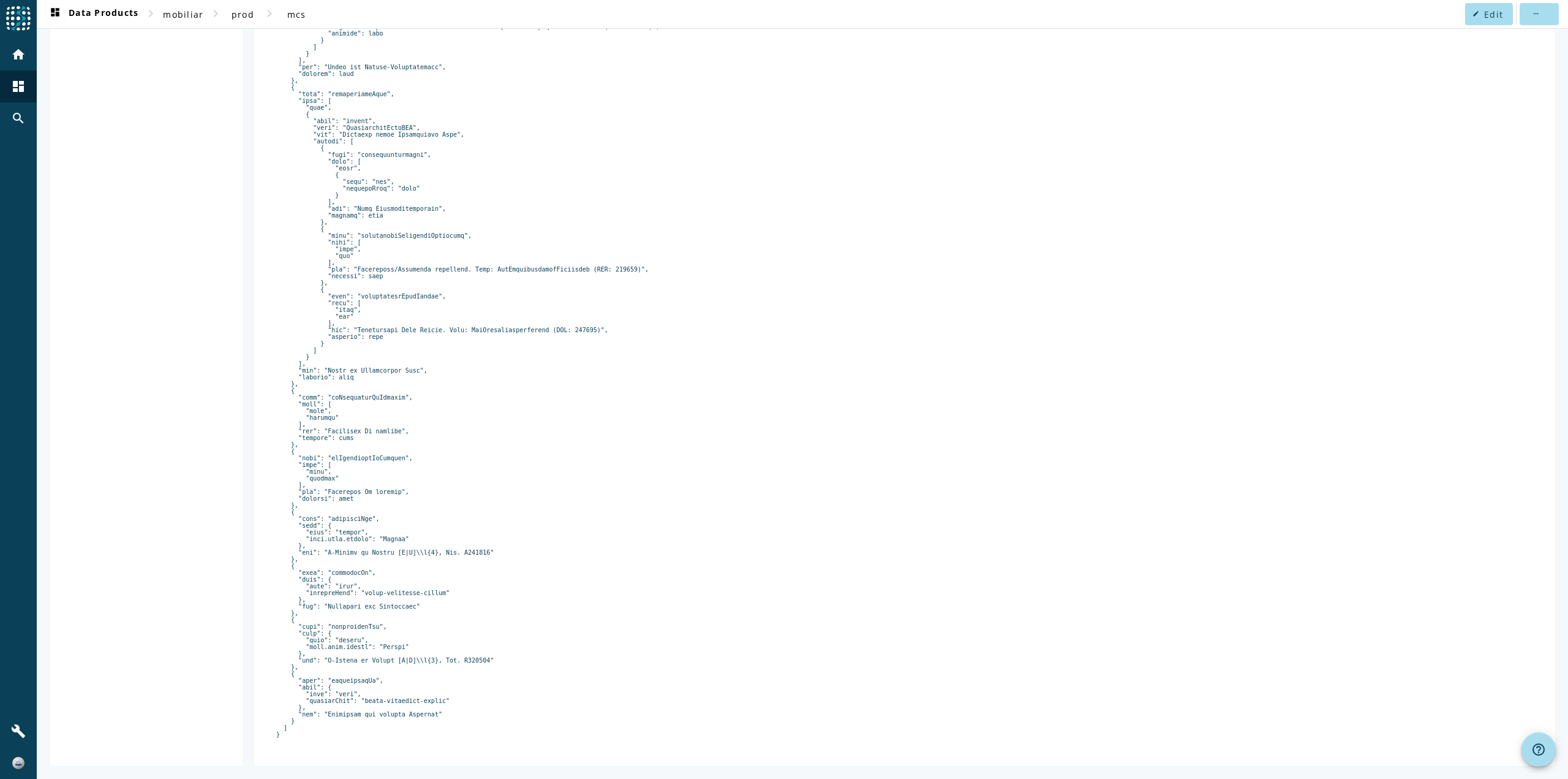
drag, startPoint x: 455, startPoint y: 399, endPoint x: 468, endPoint y: 612, distance: 213.4
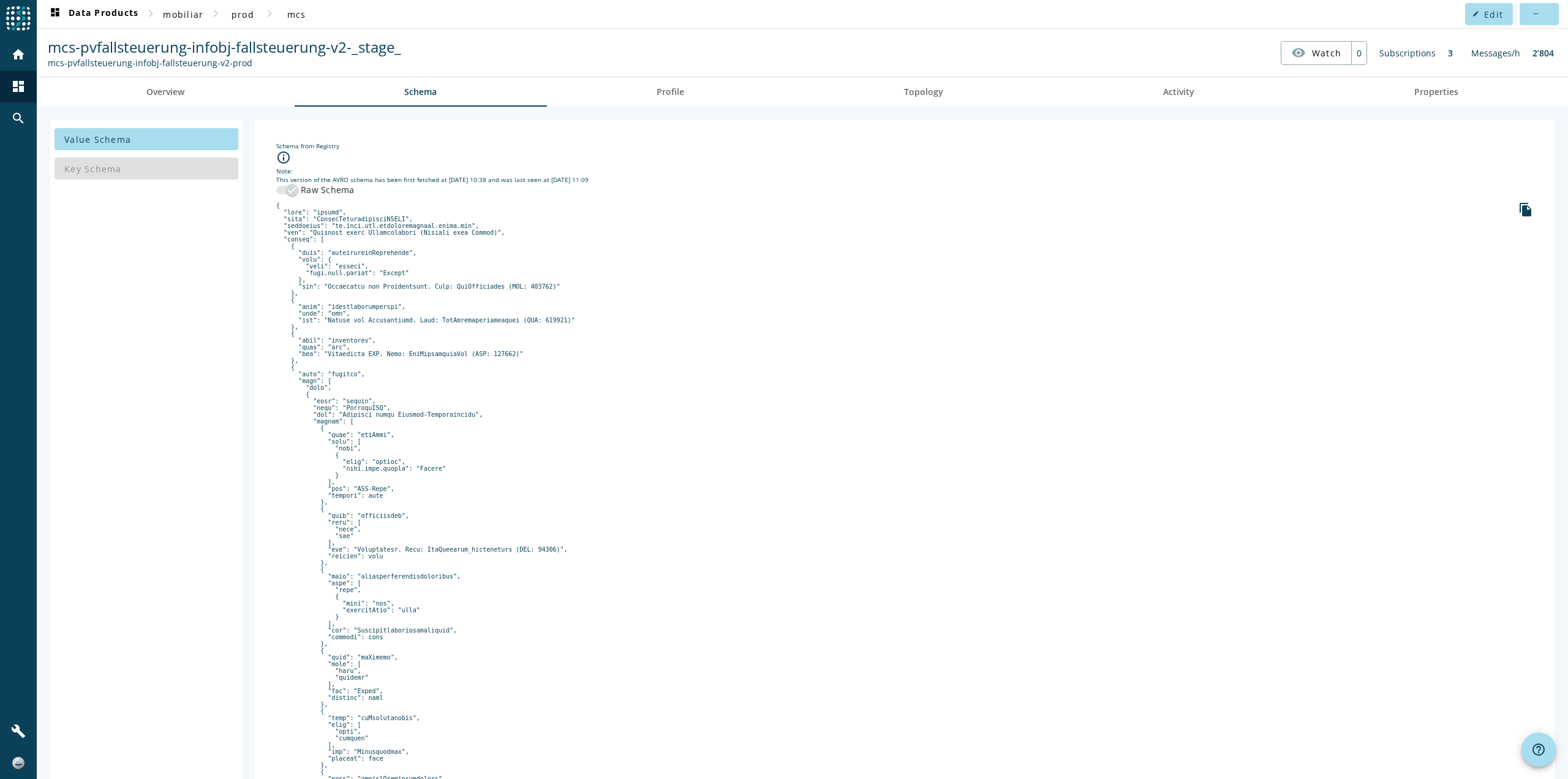
drag, startPoint x: 468, startPoint y: 612, endPoint x: 463, endPoint y: 478, distance: 134.1
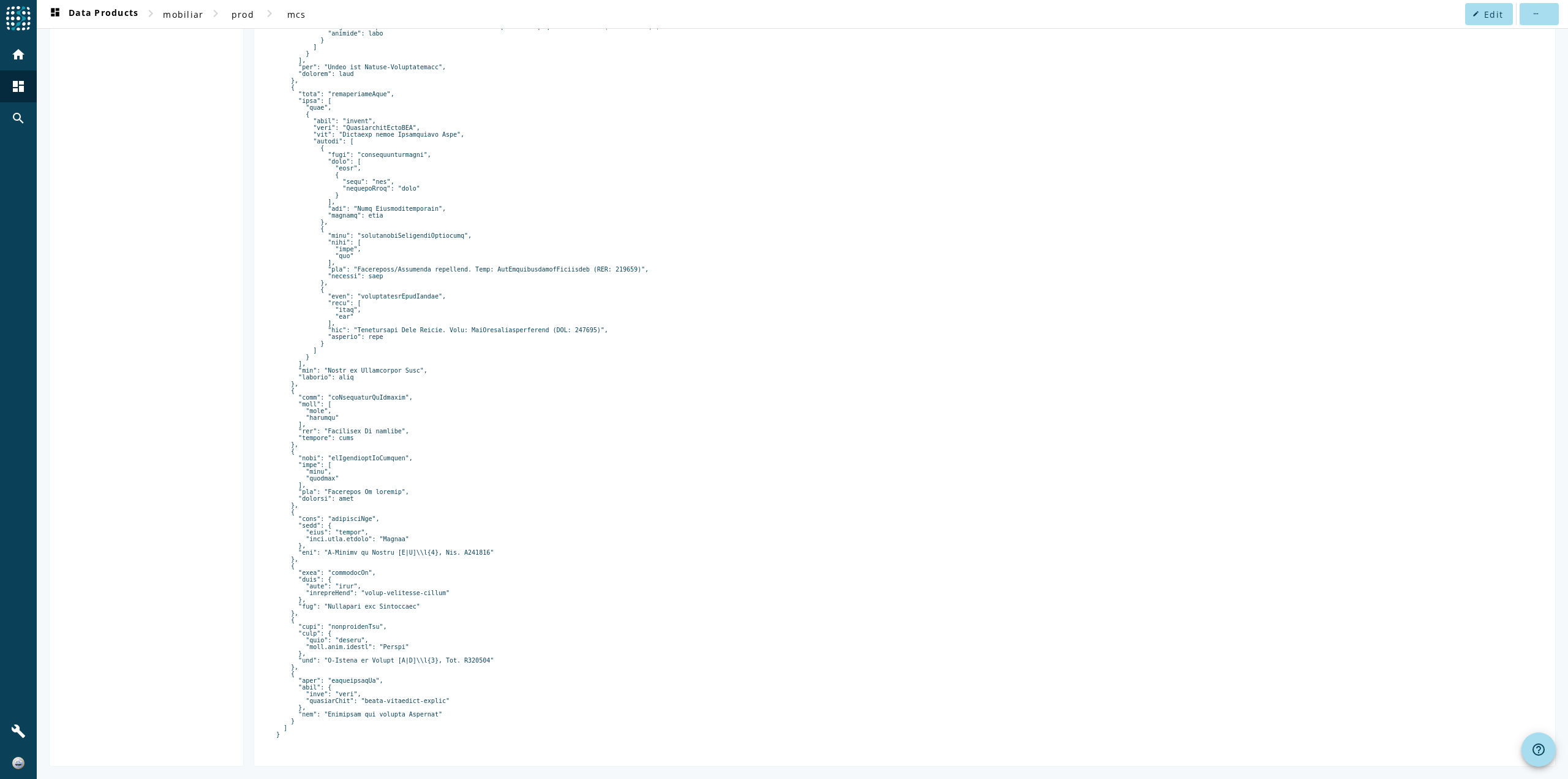
drag, startPoint x: 463, startPoint y: 478, endPoint x: 466, endPoint y: 698, distance: 220.0
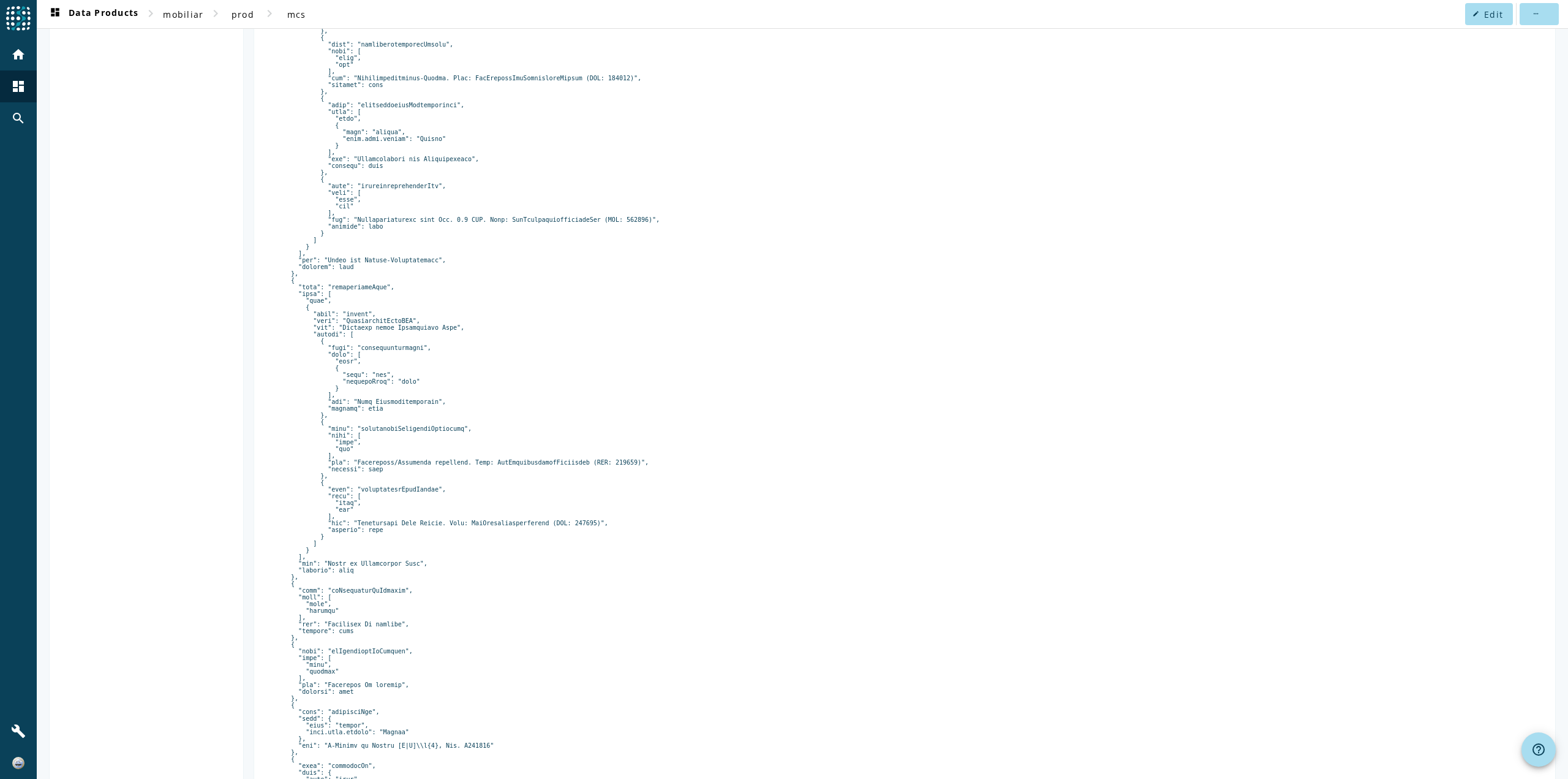
drag, startPoint x: 466, startPoint y: 698, endPoint x: 459, endPoint y: 587, distance: 111.2
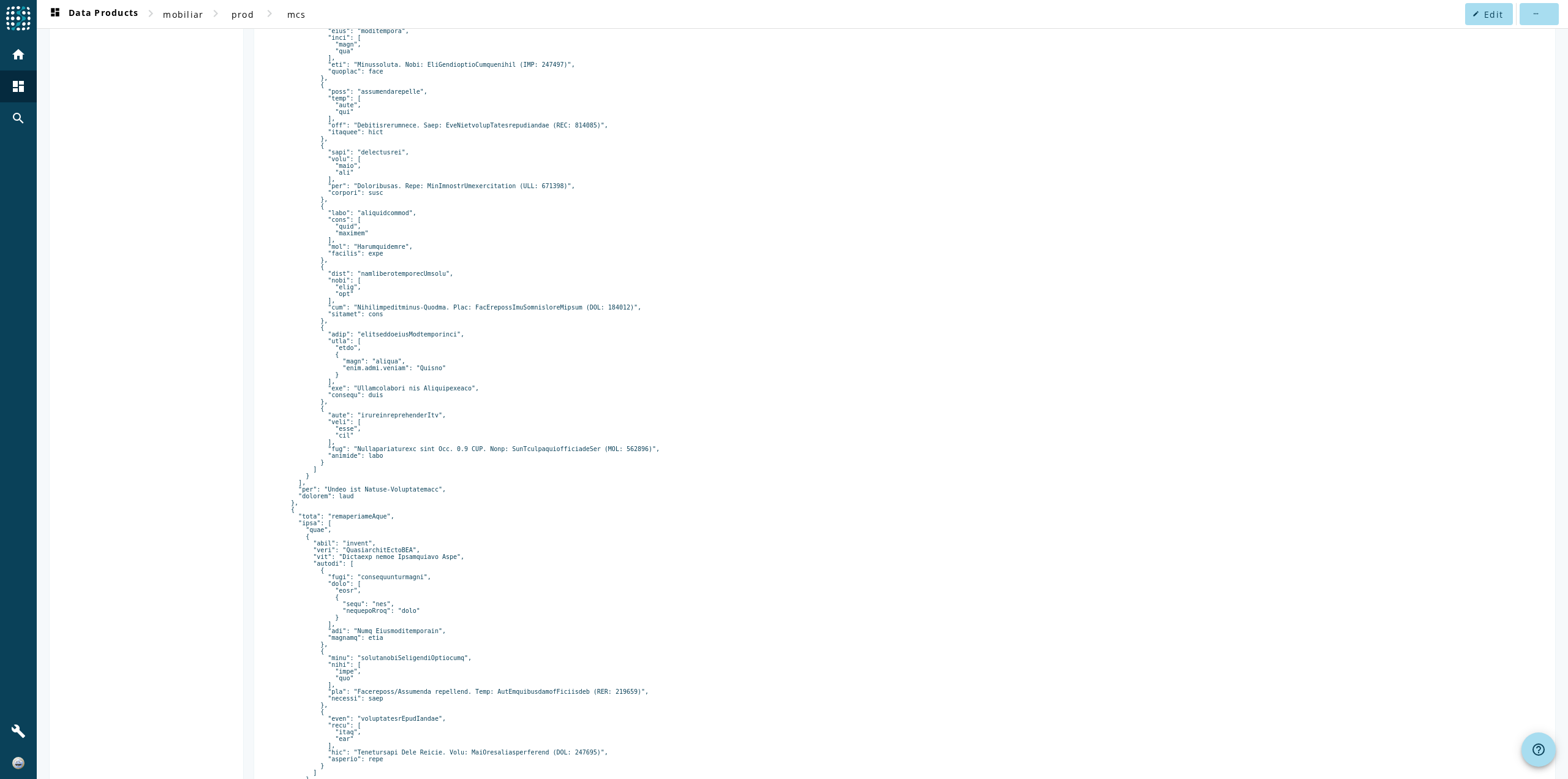
scroll to position [1110, 0]
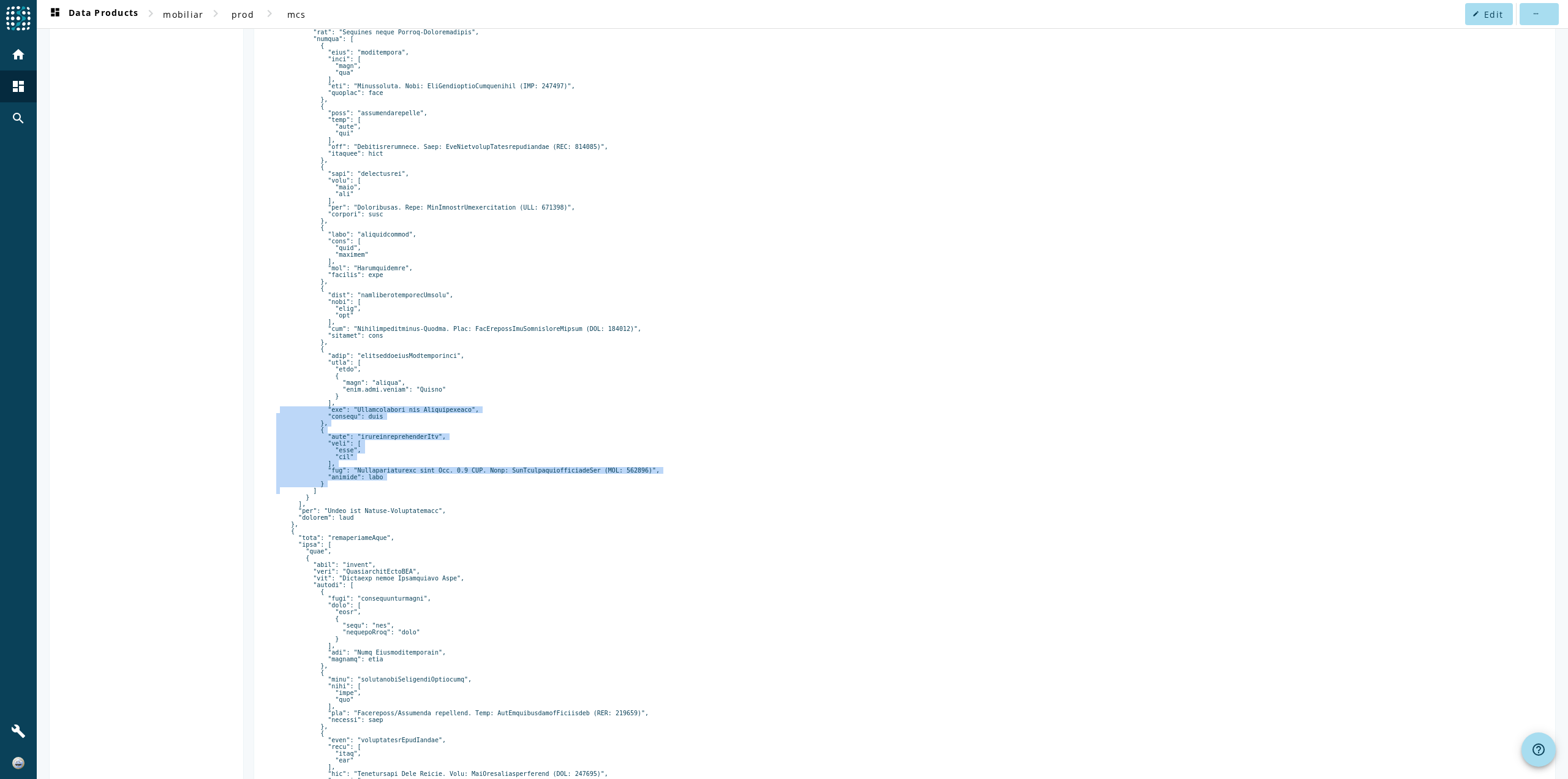
drag, startPoint x: 436, startPoint y: 594, endPoint x: 442, endPoint y: 516, distance: 78.2
click at [442, 516] on pre at bounding box center [905, 137] width 1257 height 2090
click at [445, 543] on pre at bounding box center [905, 137] width 1257 height 2090
drag, startPoint x: 381, startPoint y: 636, endPoint x: 382, endPoint y: 564, distance: 72.0
click at [381, 563] on pre at bounding box center [905, 137] width 1257 height 2090
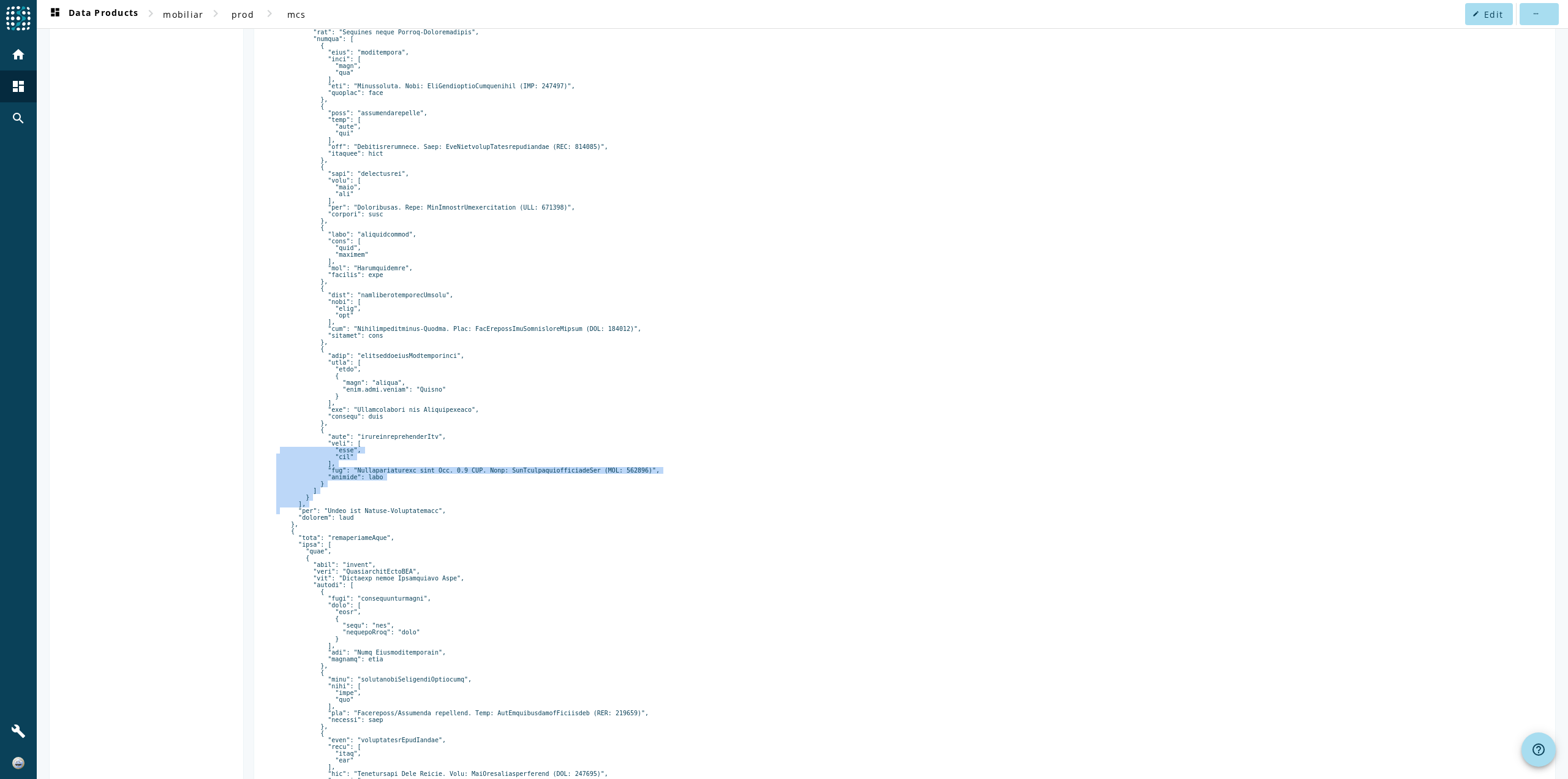
click at [426, 618] on pre at bounding box center [905, 137] width 1257 height 2090
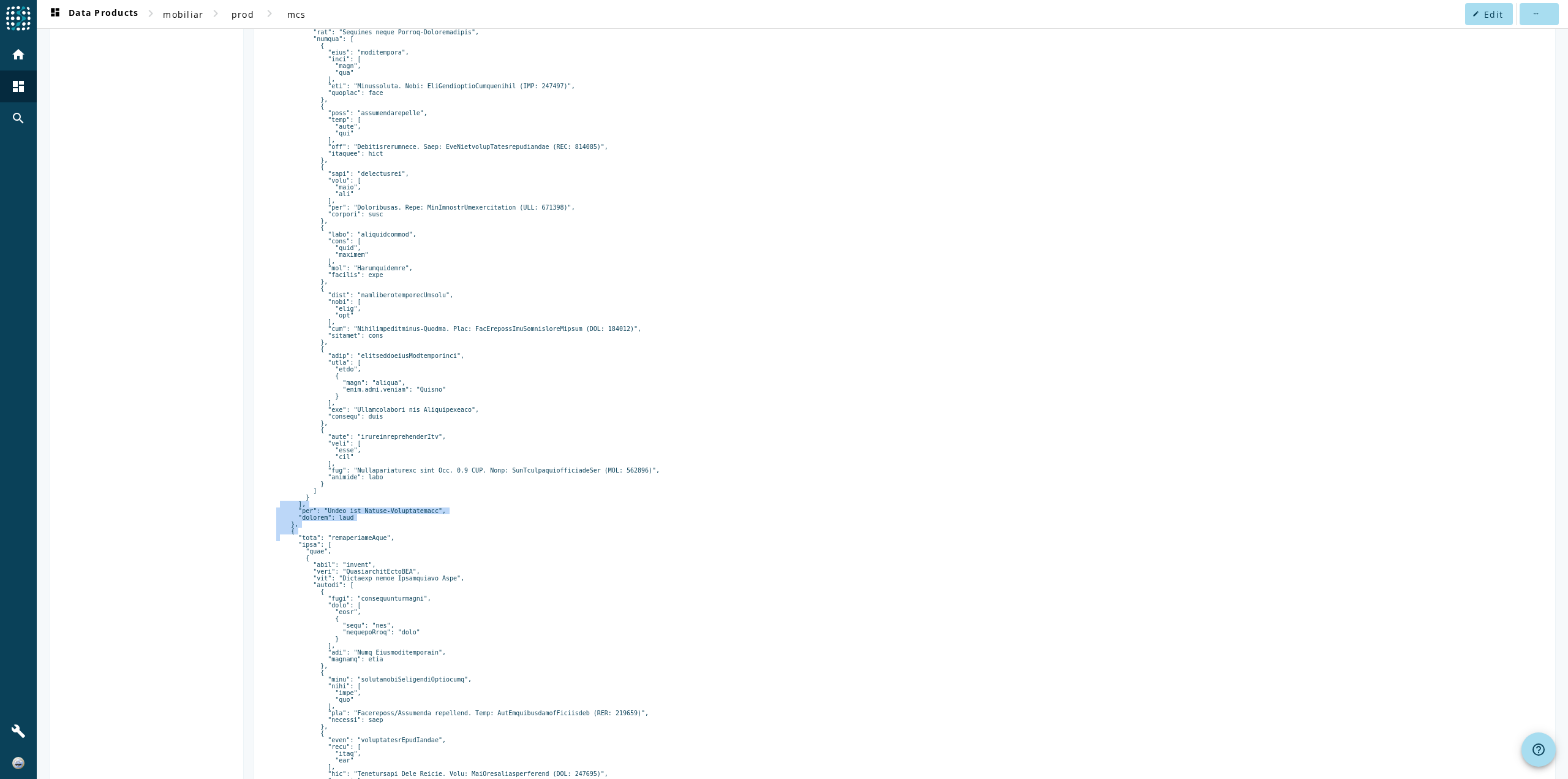
drag, startPoint x: 448, startPoint y: 661, endPoint x: 417, endPoint y: 549, distance: 116.2
click at [417, 550] on pre at bounding box center [905, 137] width 1257 height 2090
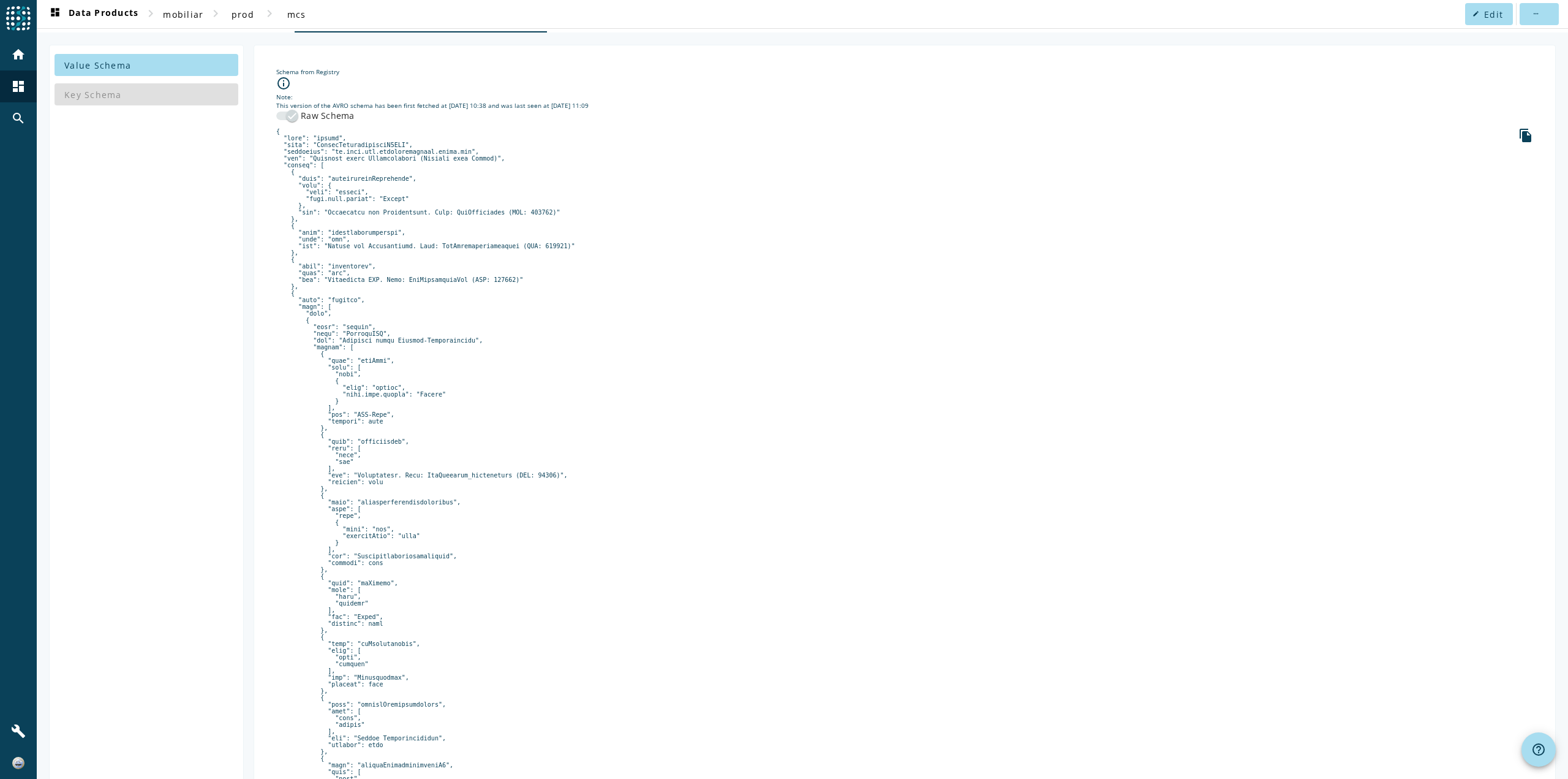
scroll to position [0, 0]
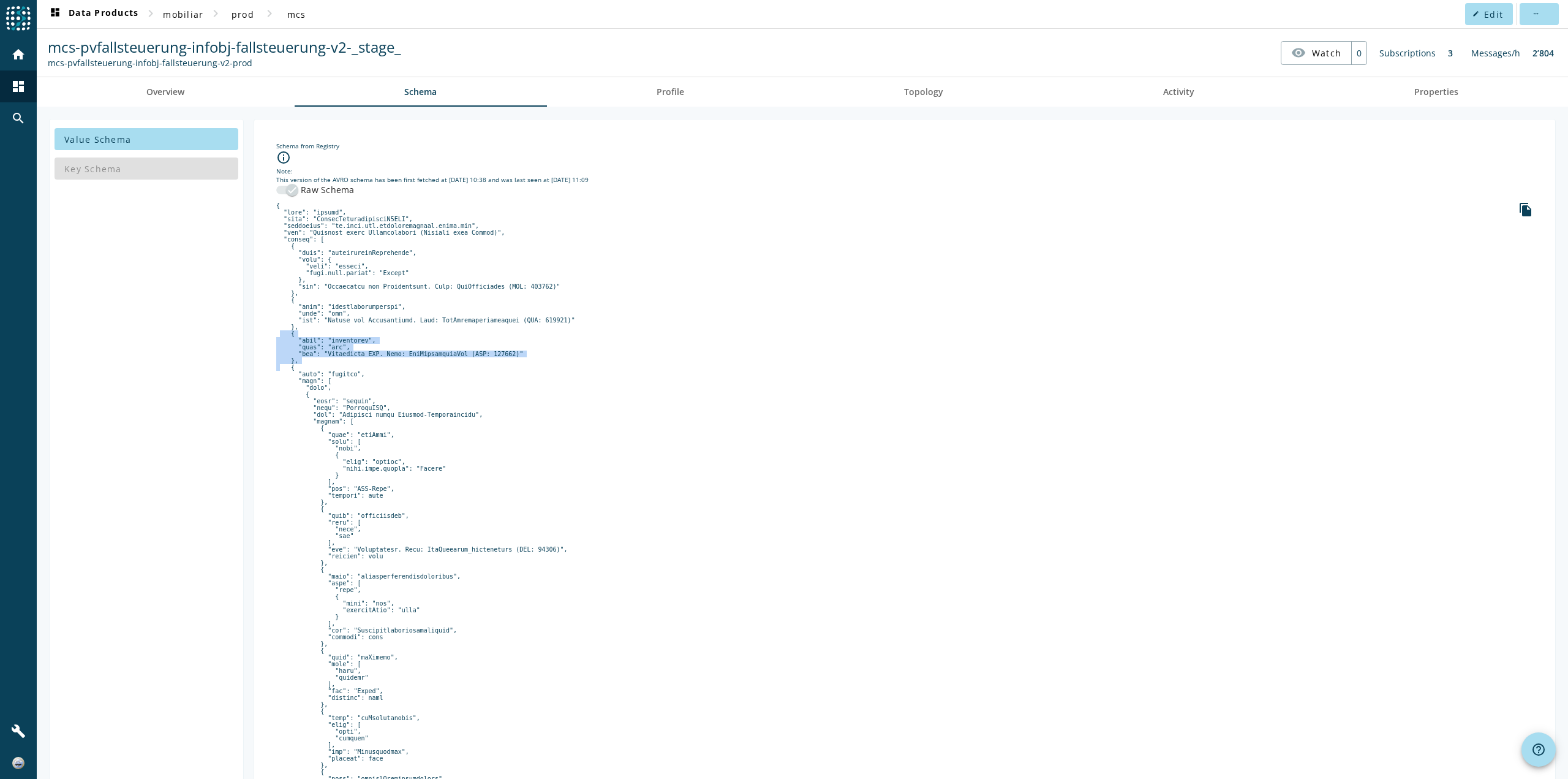
drag, startPoint x: 565, startPoint y: 376, endPoint x: 561, endPoint y: 343, distance: 33.2
drag, startPoint x: 563, startPoint y: 349, endPoint x: 527, endPoint y: 139, distance: 213.1
click at [156, 89] on span "Overview" at bounding box center [165, 92] width 38 height 9
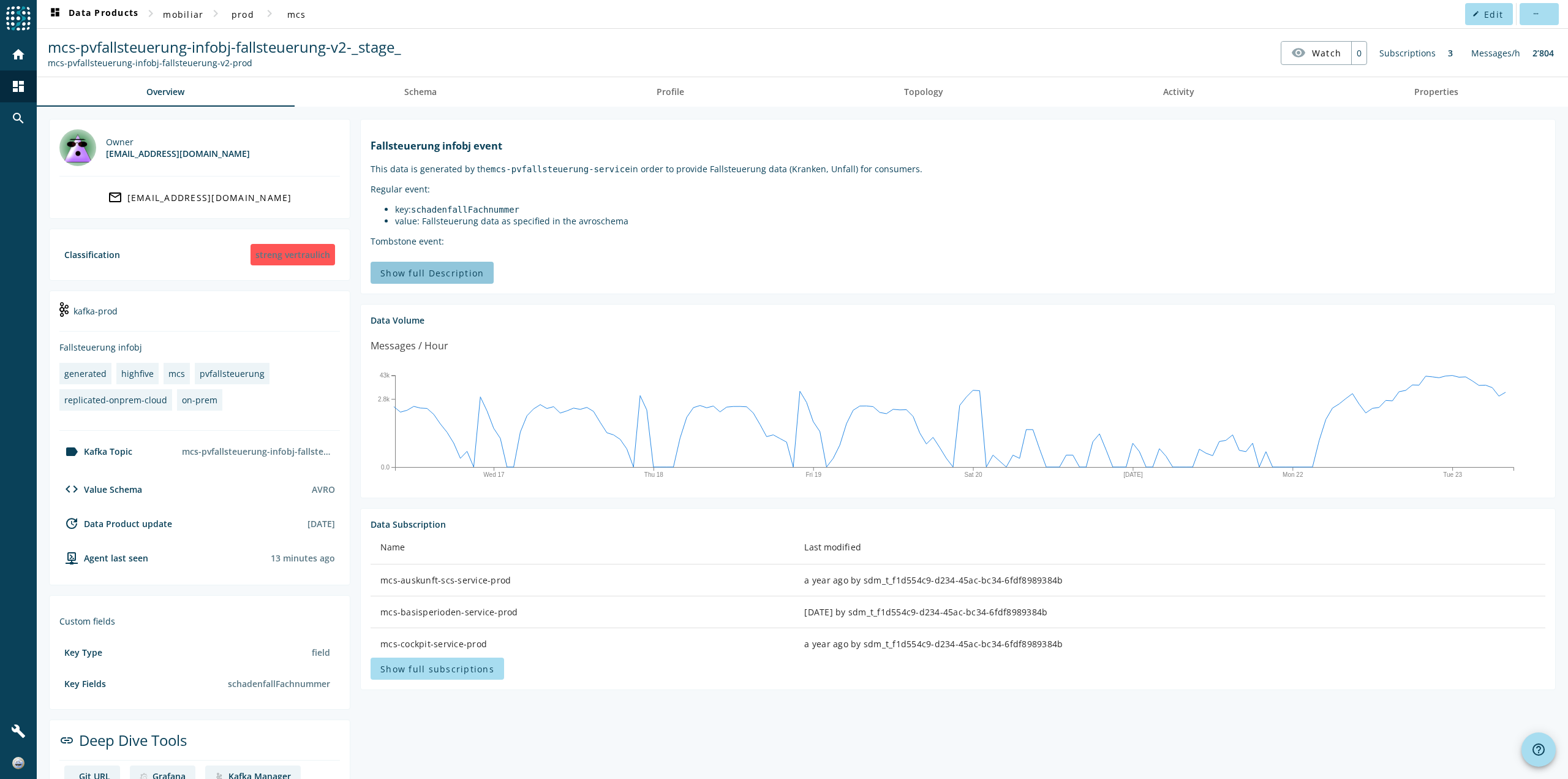
click at [467, 276] on span "Show full Description" at bounding box center [432, 273] width 104 height 12
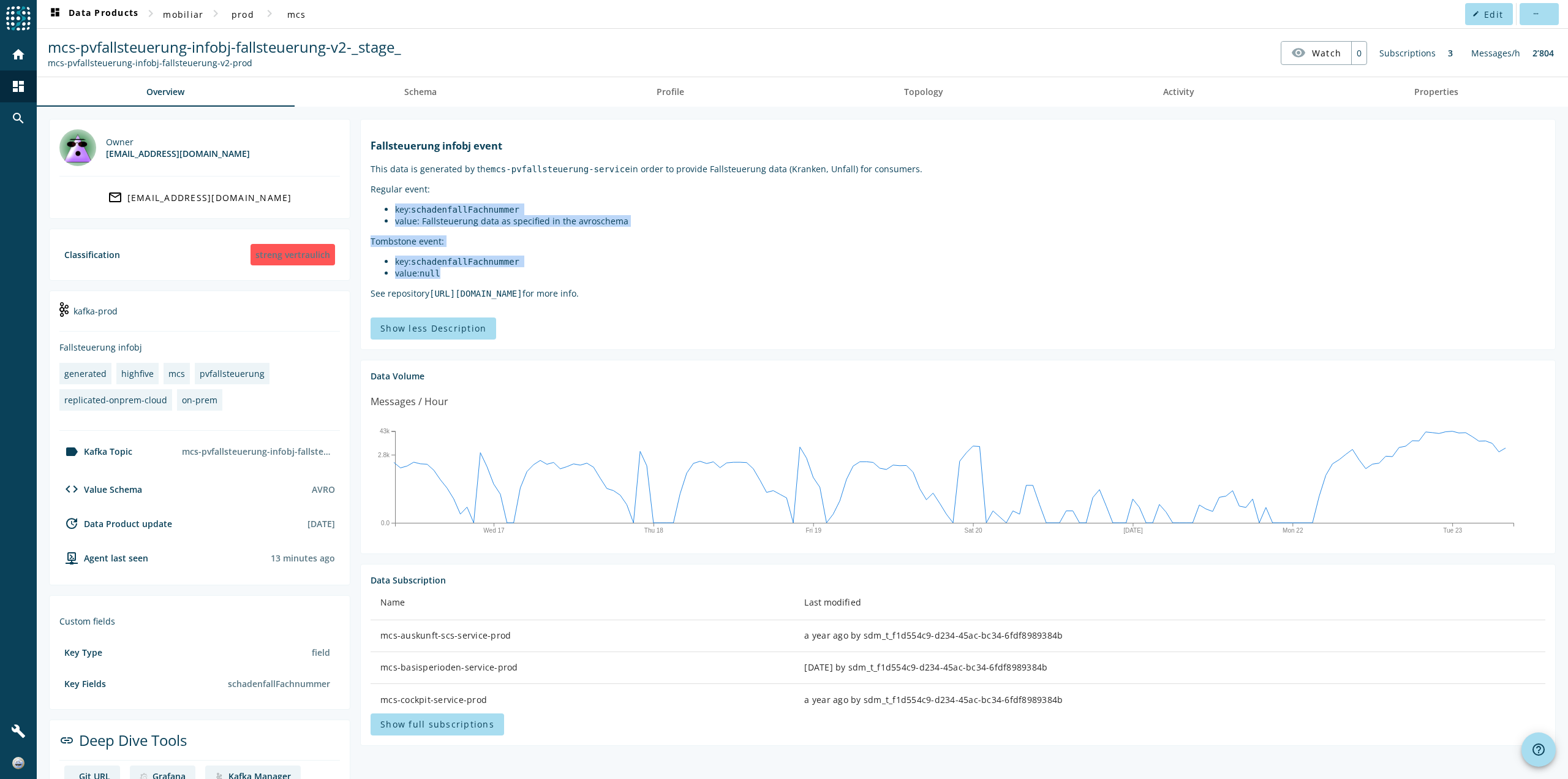
drag, startPoint x: 469, startPoint y: 287, endPoint x: 480, endPoint y: 195, distance: 92.7
click at [480, 195] on markdown "Fallsteuerung infobj event This data is generated by the mcs-pvfallsteuerung-se…" at bounding box center [958, 218] width 1175 height 159
click at [412, 214] on code "schadenfallFachnummer" at bounding box center [465, 210] width 108 height 10
drag, startPoint x: 412, startPoint y: 227, endPoint x: 457, endPoint y: 284, distance: 72.6
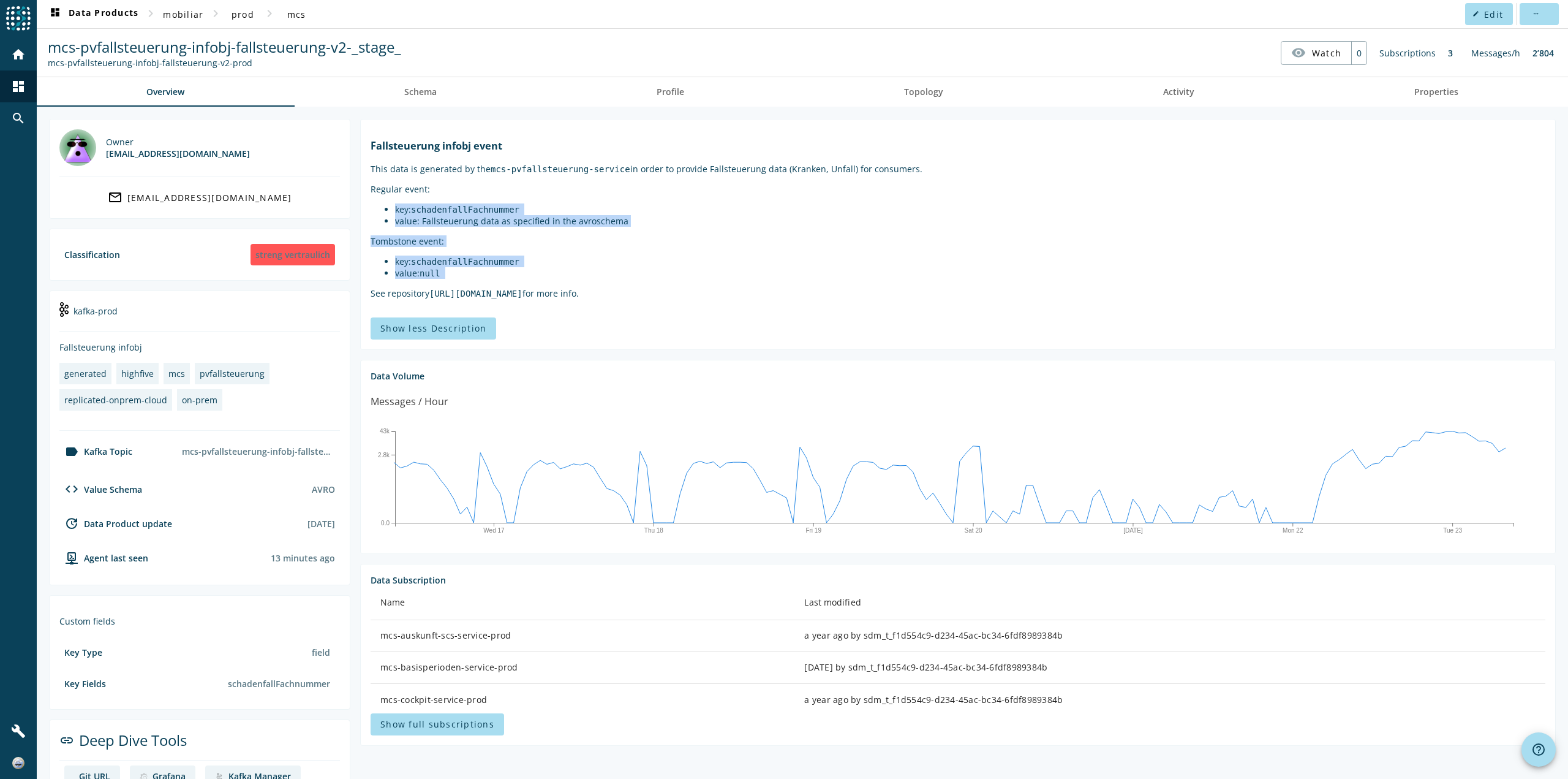
click at [457, 284] on markdown "Fallsteuerung infobj event This data is generated by the mcs-pvfallsteuerung-se…" at bounding box center [958, 218] width 1175 height 159
click at [457, 279] on li "value: null" at bounding box center [970, 273] width 1150 height 12
drag, startPoint x: 457, startPoint y: 284, endPoint x: 374, endPoint y: 199, distance: 118.8
click at [374, 199] on markdown "Fallsteuerung infobj event This data is generated by the mcs-pvfallsteuerung-se…" at bounding box center [958, 218] width 1175 height 159
click at [374, 195] on p "Regular event:" at bounding box center [958, 189] width 1175 height 12
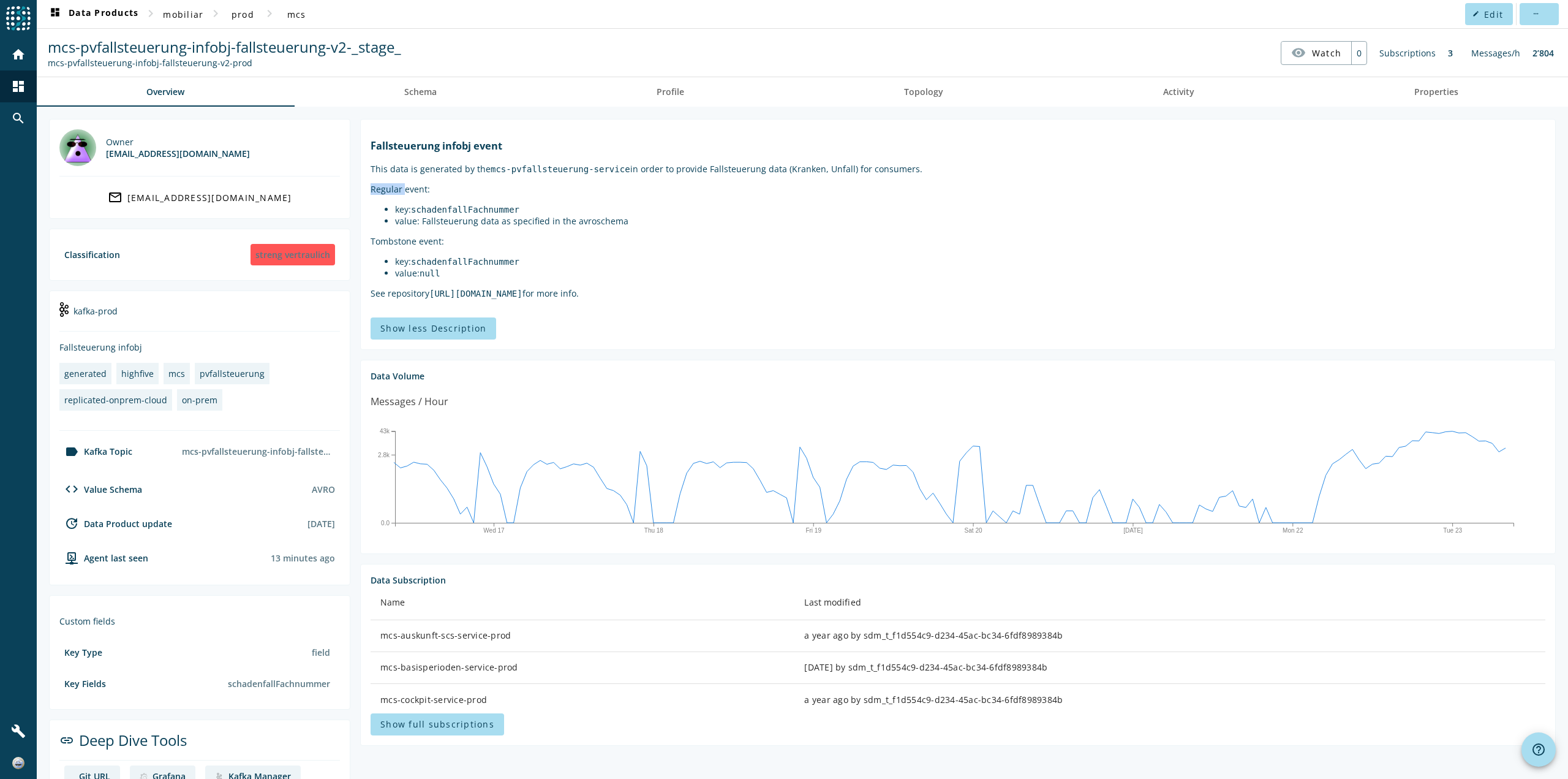
click at [374, 195] on p "Regular event:" at bounding box center [958, 189] width 1175 height 12
drag, startPoint x: 374, startPoint y: 199, endPoint x: 454, endPoint y: 292, distance: 122.7
click at [454, 292] on markdown "Fallsteuerung infobj event This data is generated by the mcs-pvfallsteuerung-se…" at bounding box center [958, 218] width 1175 height 159
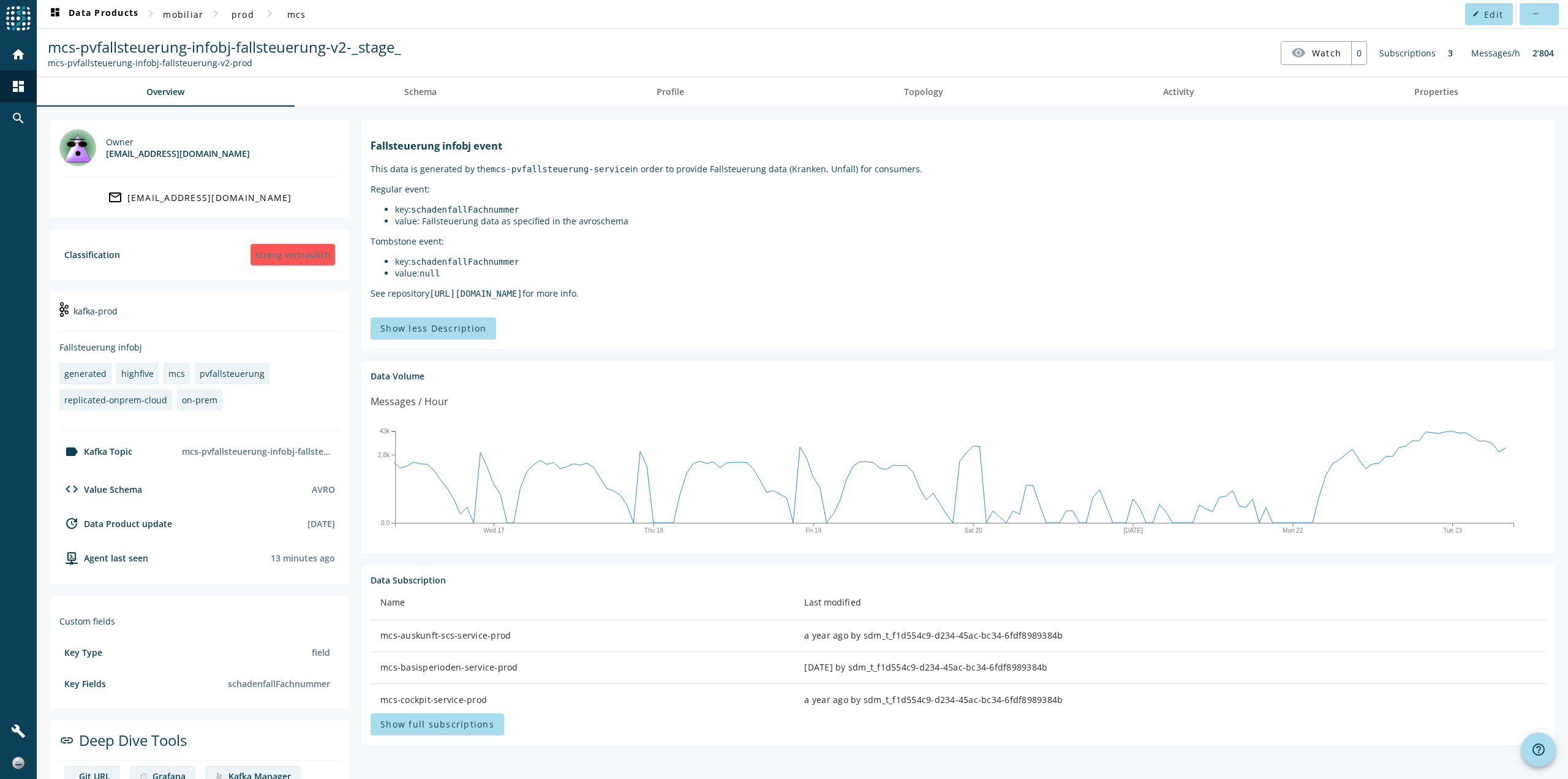
click at [455, 298] on code "[URL][DOMAIN_NAME]" at bounding box center [476, 293] width 93 height 10
drag, startPoint x: 455, startPoint y: 307, endPoint x: 456, endPoint y: 297, distance: 10.0
click at [455, 298] on code "[URL][DOMAIN_NAME]" at bounding box center [476, 293] width 93 height 10
click at [455, 296] on markdown "Fallsteuerung infobj event This data is generated by the mcs-pvfallsteuerung-se…" at bounding box center [958, 218] width 1175 height 159
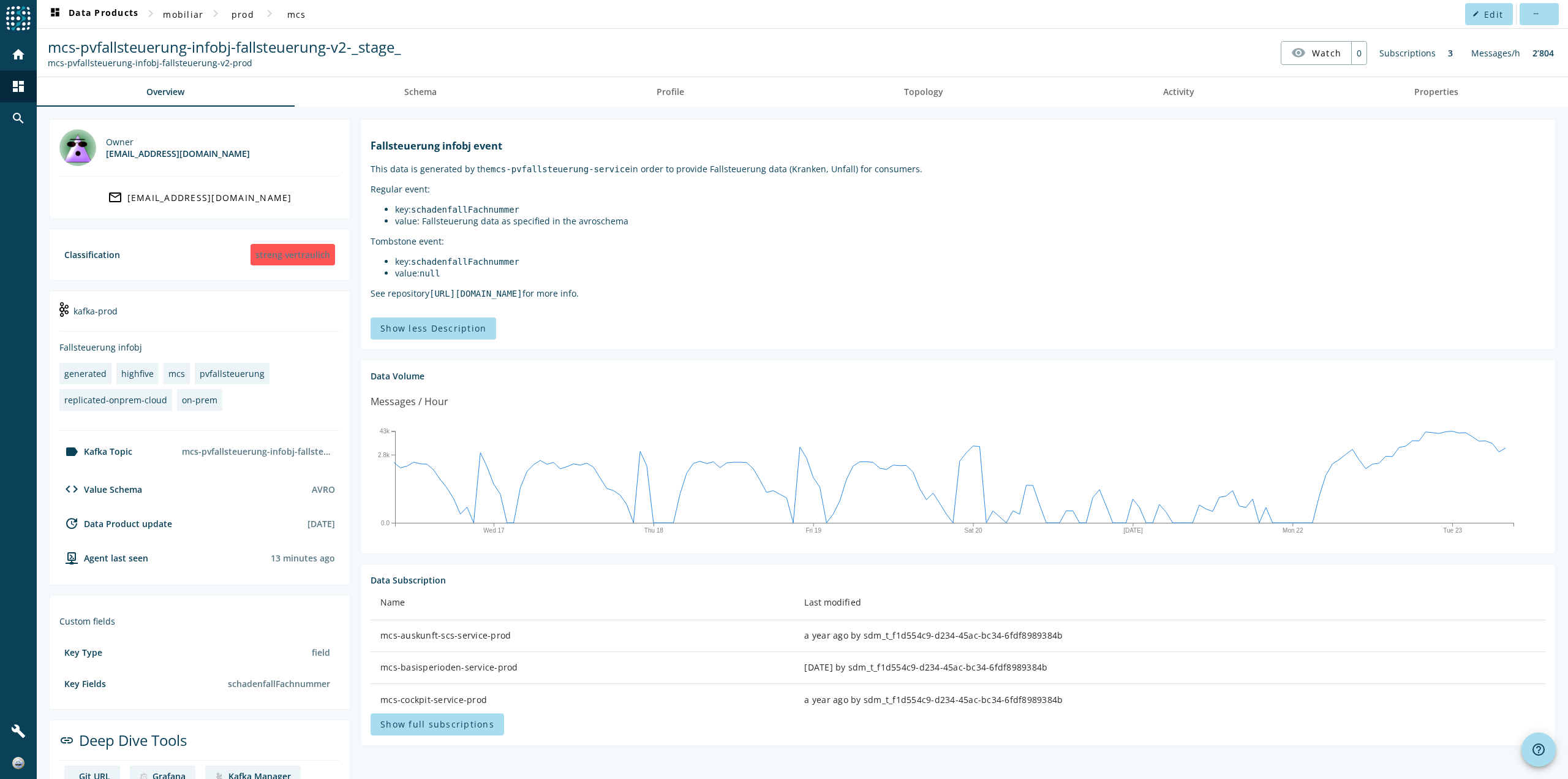
drag, startPoint x: 455, startPoint y: 292, endPoint x: 874, endPoint y: 305, distance: 419.2
click at [874, 298] on markdown "Fallsteuerung infobj event This data is generated by the mcs-pvfallsteuerung-se…" at bounding box center [958, 218] width 1175 height 159
click at [875, 299] on p "See repository [URL][DOMAIN_NAME] for more info." at bounding box center [958, 294] width 1175 height 12
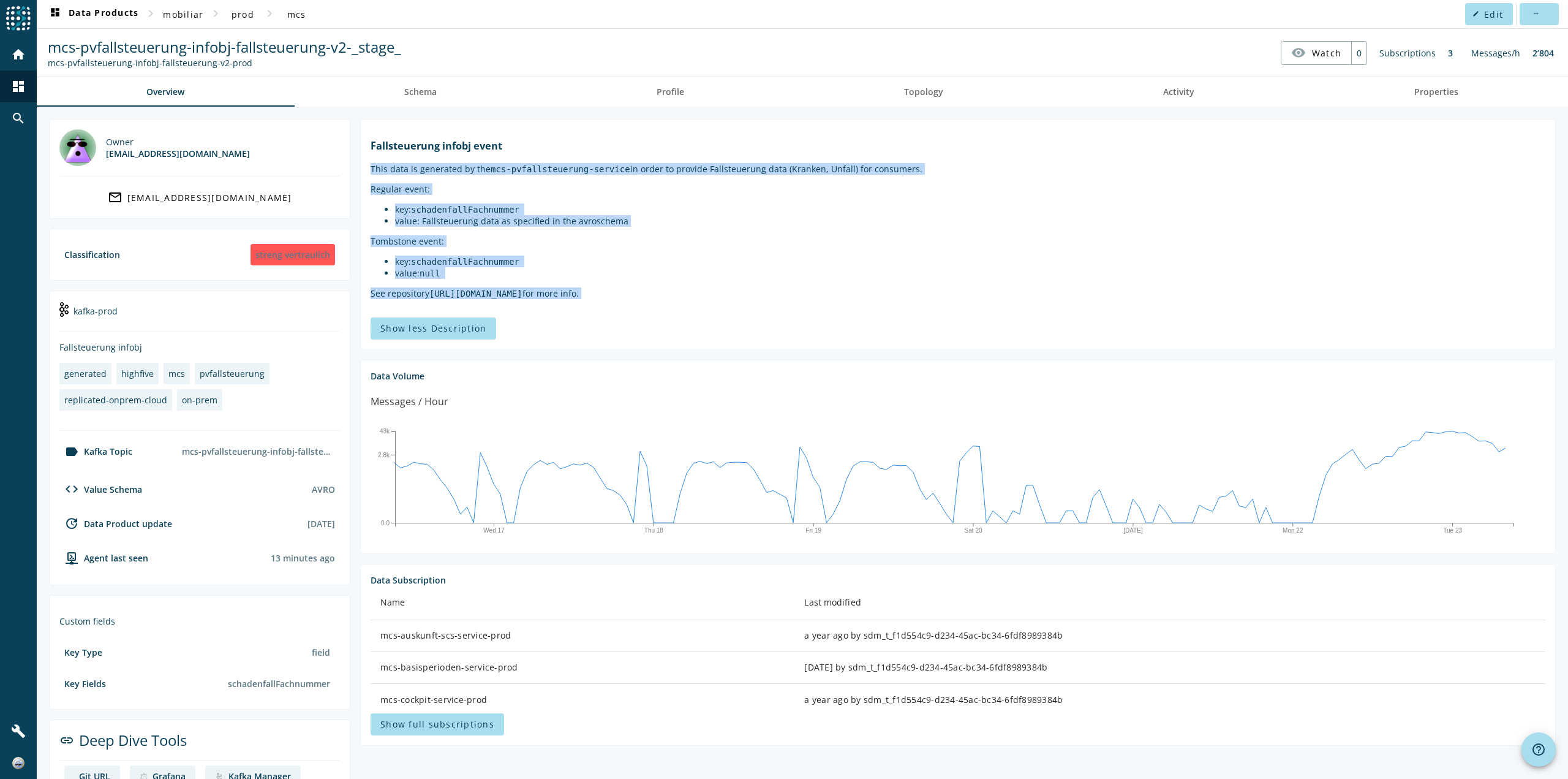
drag, startPoint x: 875, startPoint y: 305, endPoint x: 367, endPoint y: 186, distance: 521.8
click at [367, 186] on section "Fallsteuerung infobj event This data is generated by the mcs-pvfallsteuerung-se…" at bounding box center [958, 234] width 1196 height 231
click at [382, 91] on link "Schema" at bounding box center [421, 92] width 253 height 29
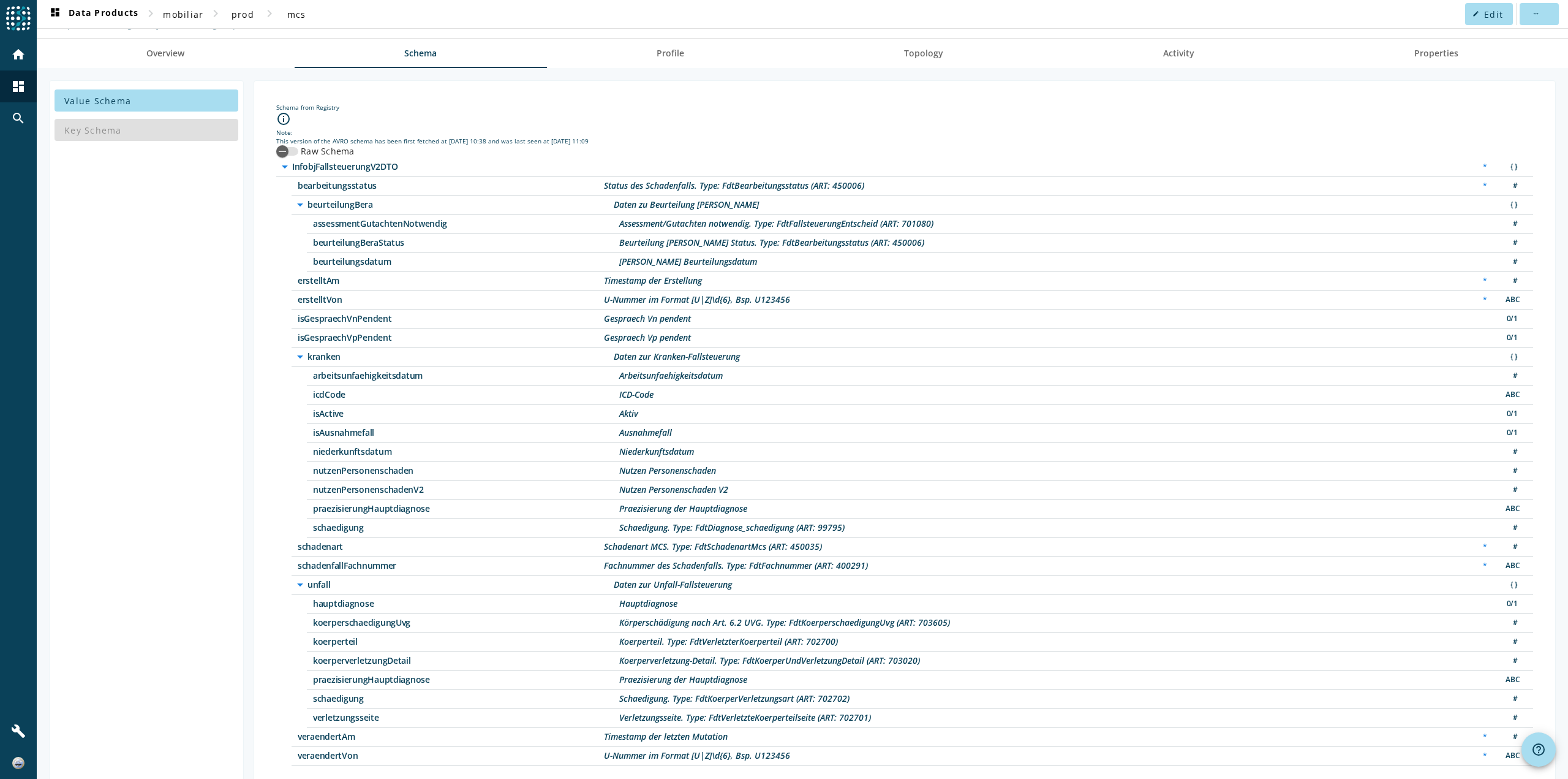
scroll to position [60, 0]
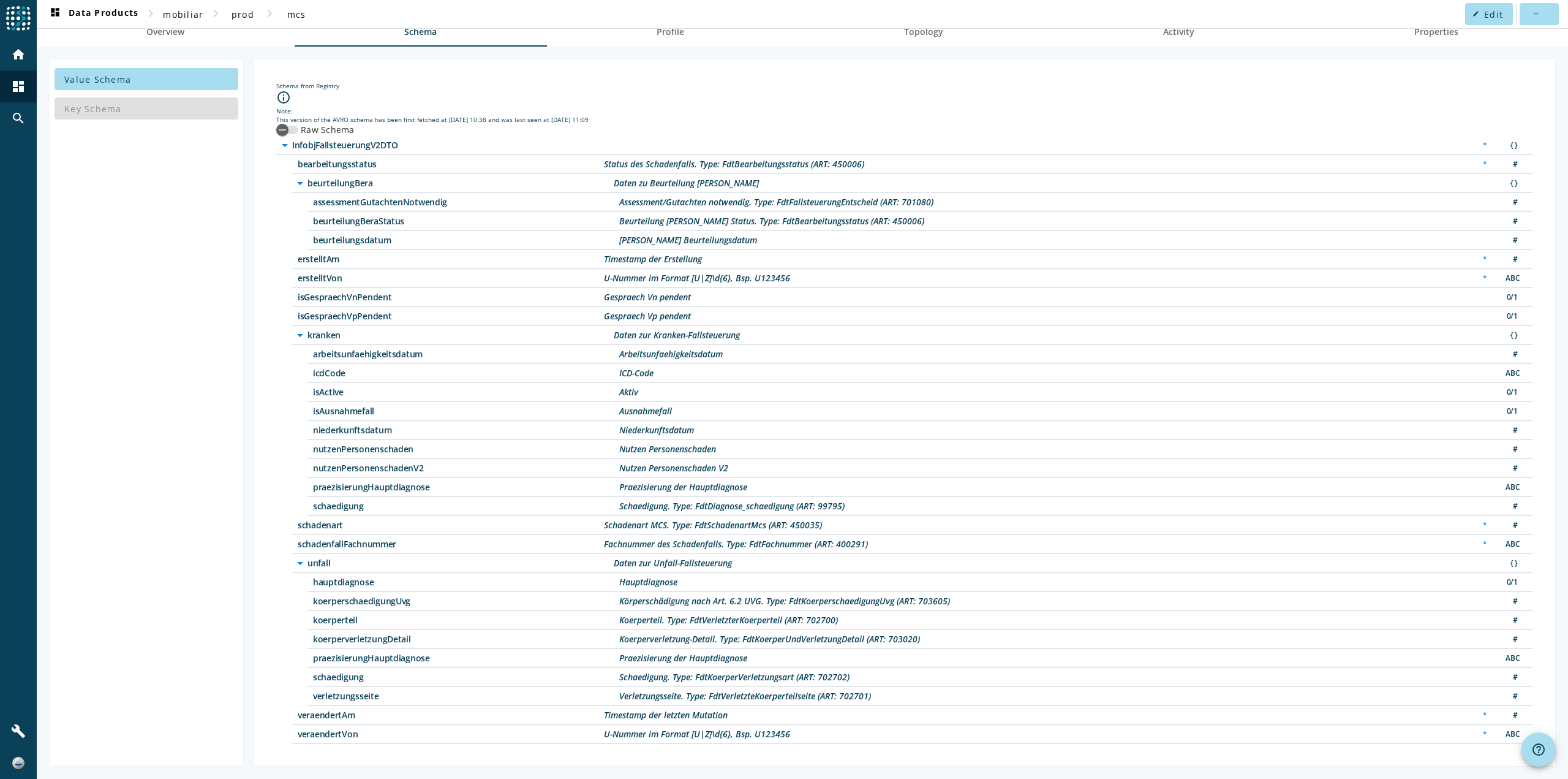
click at [376, 334] on span "kranken" at bounding box center [460, 335] width 306 height 9
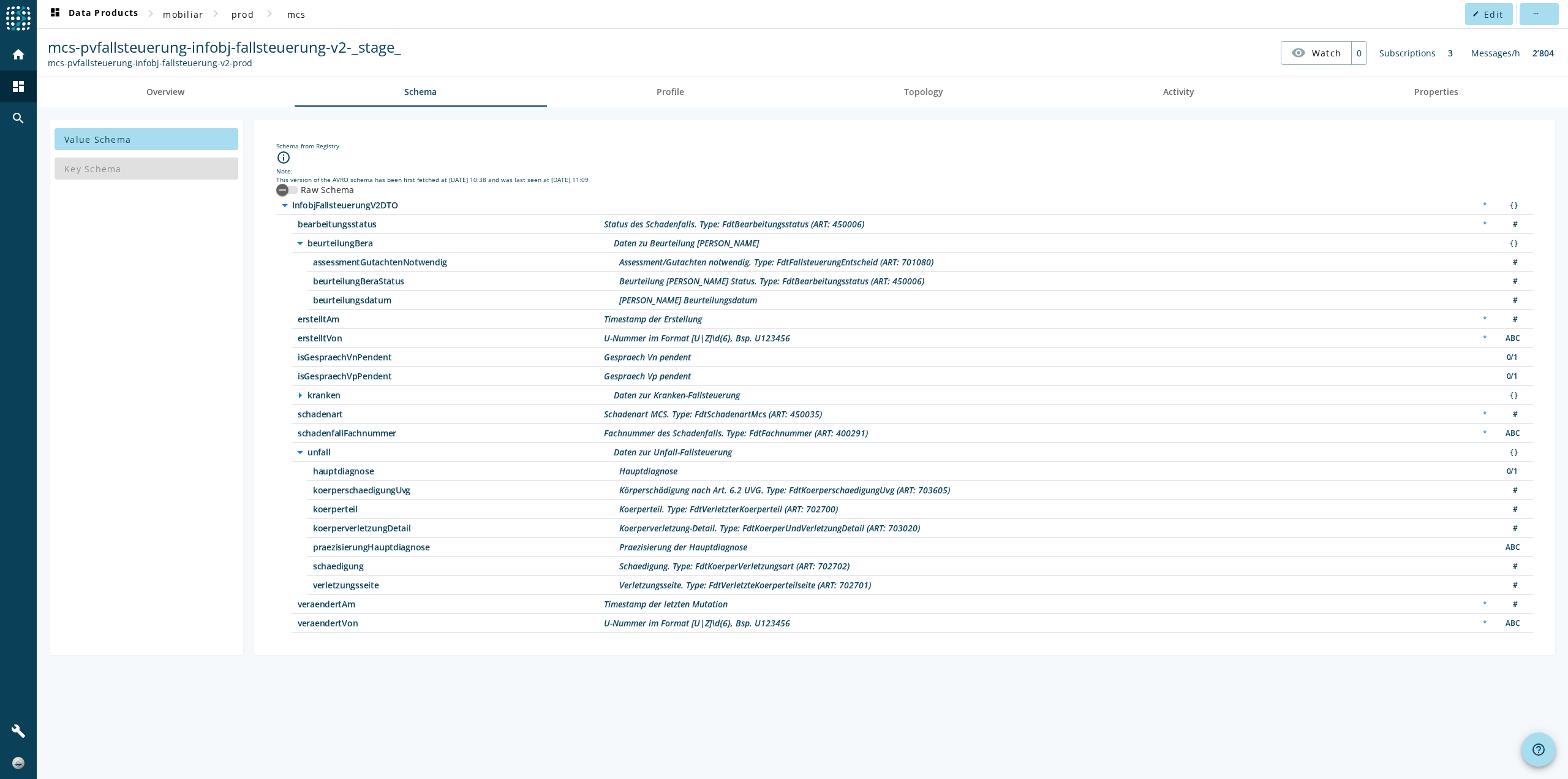
click at [340, 393] on span "kranken" at bounding box center [460, 395] width 306 height 9
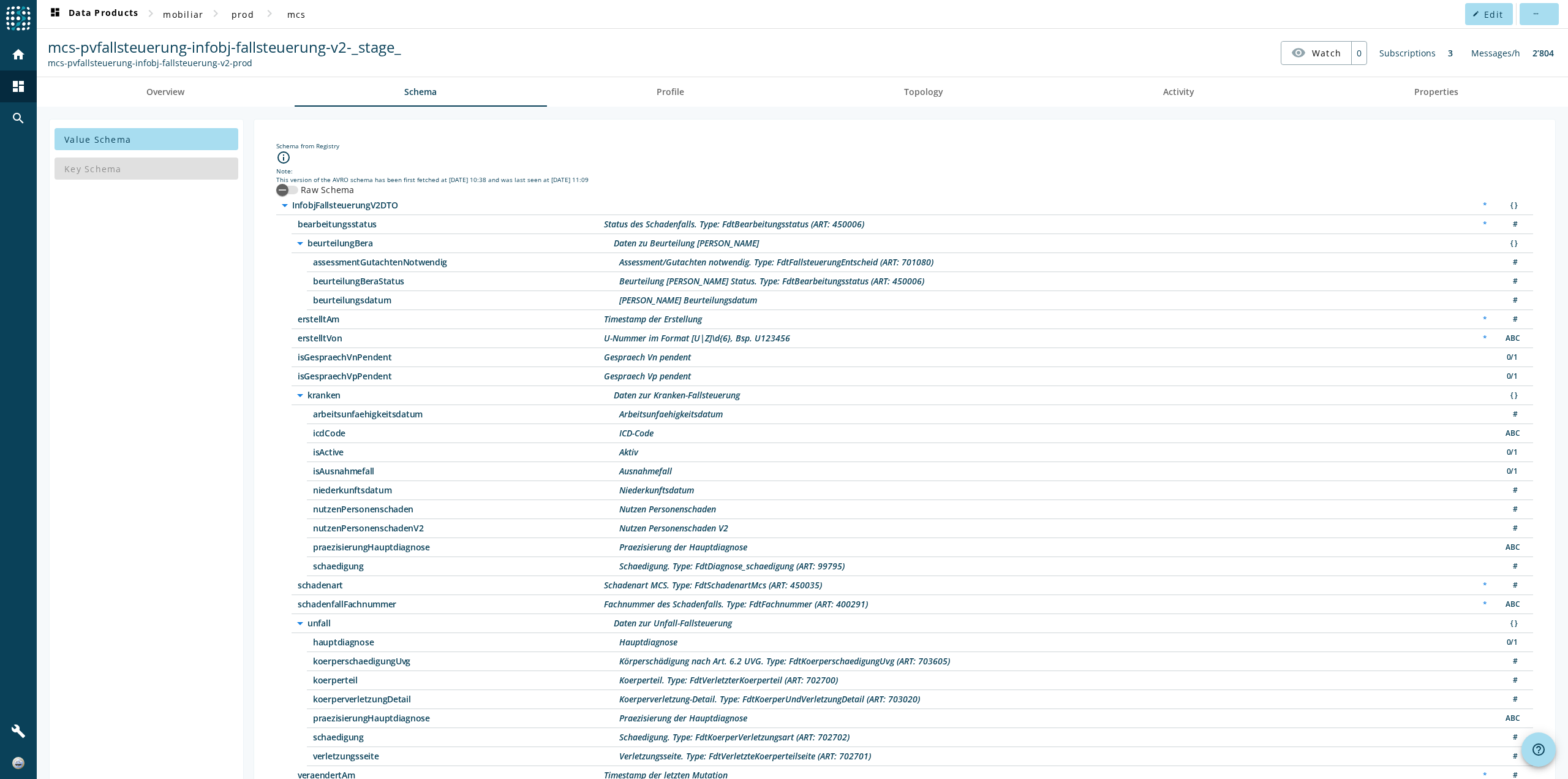
click at [346, 189] on label "Raw Schema" at bounding box center [326, 190] width 56 height 13
click at [298, 189] on button "Raw Schema" at bounding box center [287, 190] width 22 height 9
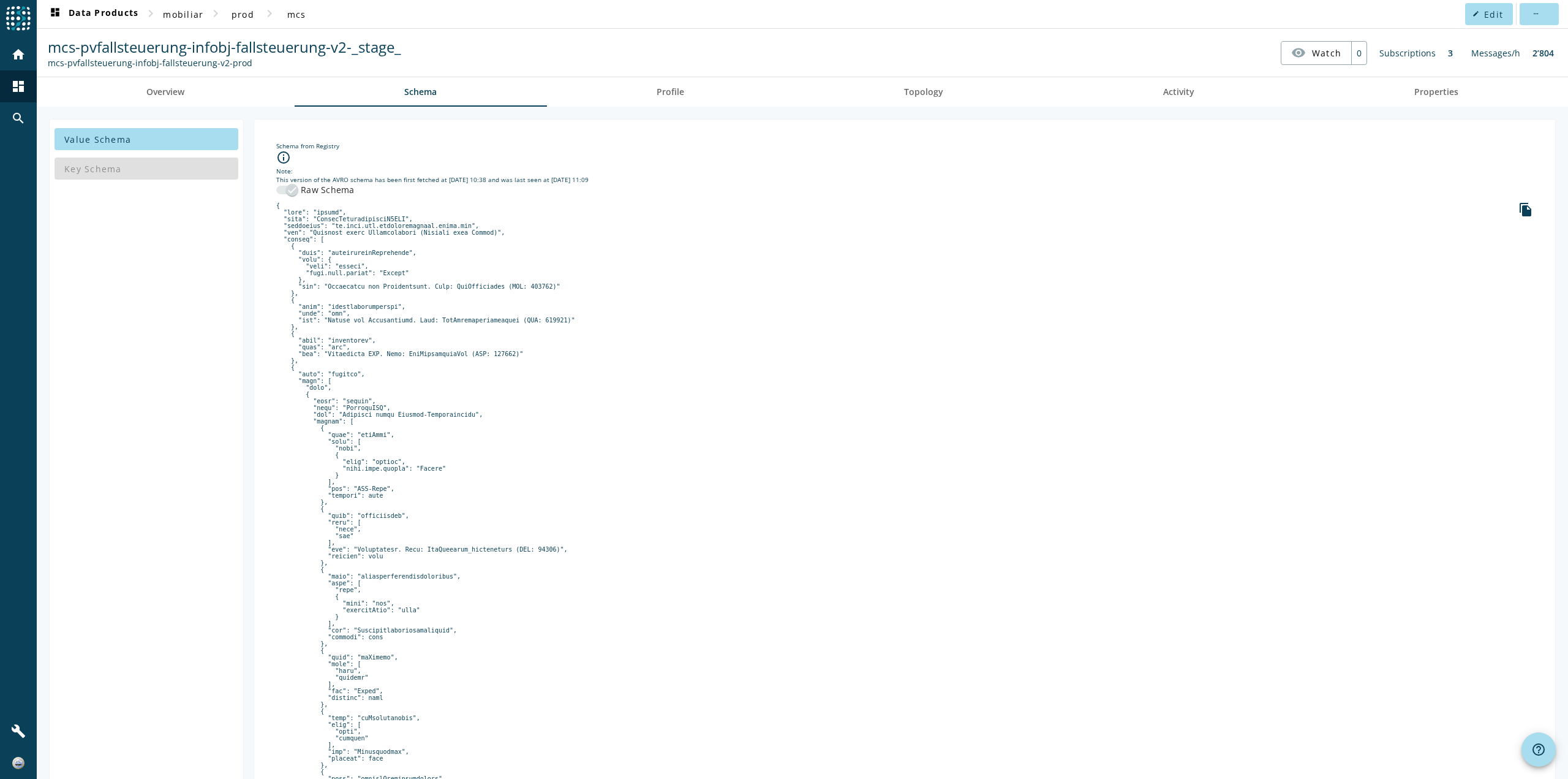
drag, startPoint x: 450, startPoint y: 512, endPoint x: 469, endPoint y: 140, distance: 372.5
click at [1518, 214] on icon "file_copy" at bounding box center [1526, 210] width 15 height 15
click at [167, 76] on spd-actions-toolbar "mcs-pvfallsteuerung-infobj-fallsteuerung-v2-_stage_ mcs-pvfallsteuerung-infobj-…" at bounding box center [803, 53] width 1532 height 48
click at [169, 88] on span "Overview" at bounding box center [165, 92] width 38 height 9
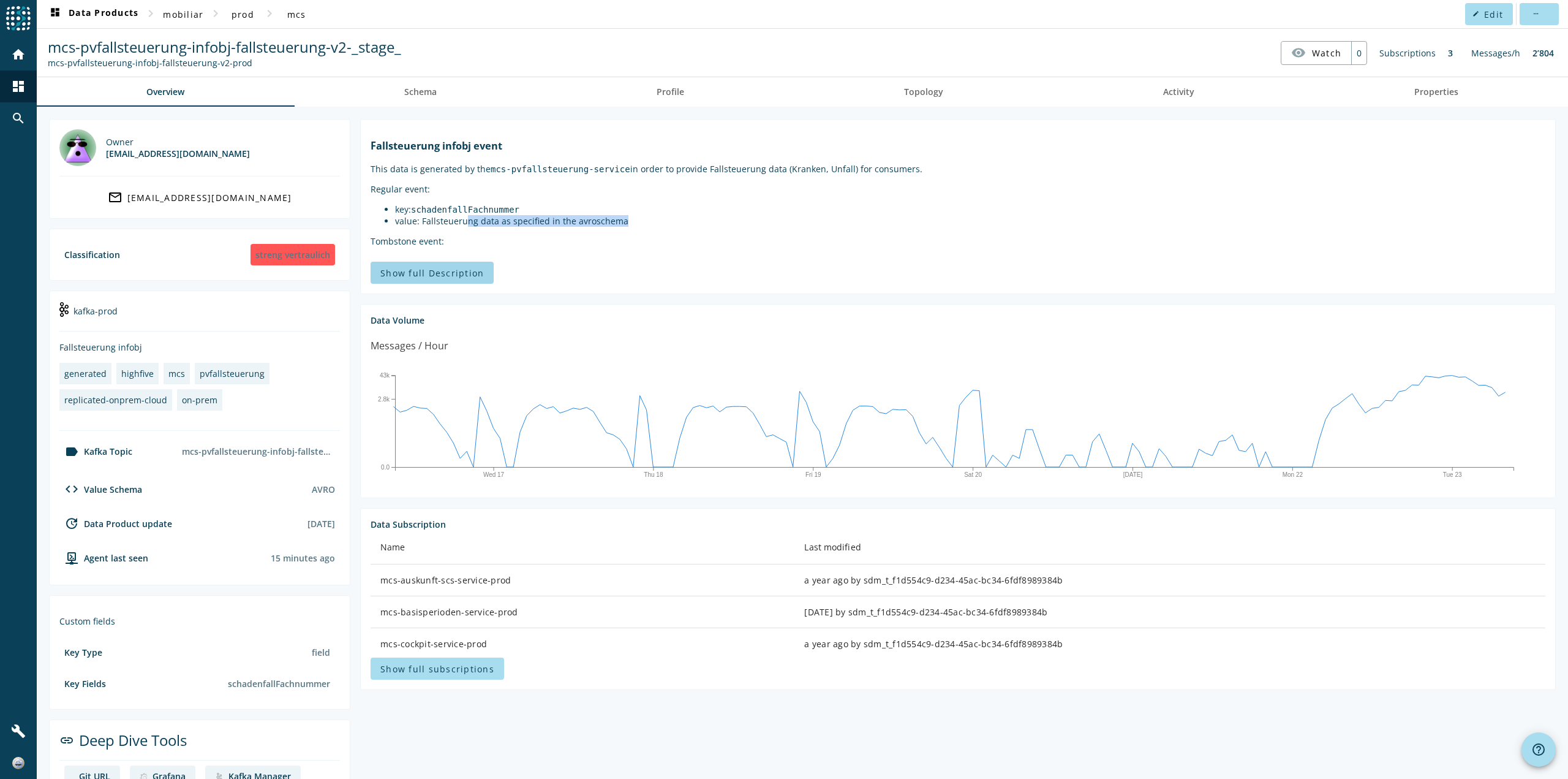
drag, startPoint x: 639, startPoint y: 237, endPoint x: 444, endPoint y: 278, distance: 199.3
click at [464, 227] on li "value: Fallsteuerung data as specified in the avroschema" at bounding box center [970, 221] width 1150 height 12
click at [479, 210] on markdown "Fallsteuerung infobj event This data is generated by the mcs-pvfallsteuerung-se…" at bounding box center [958, 218] width 1175 height 159
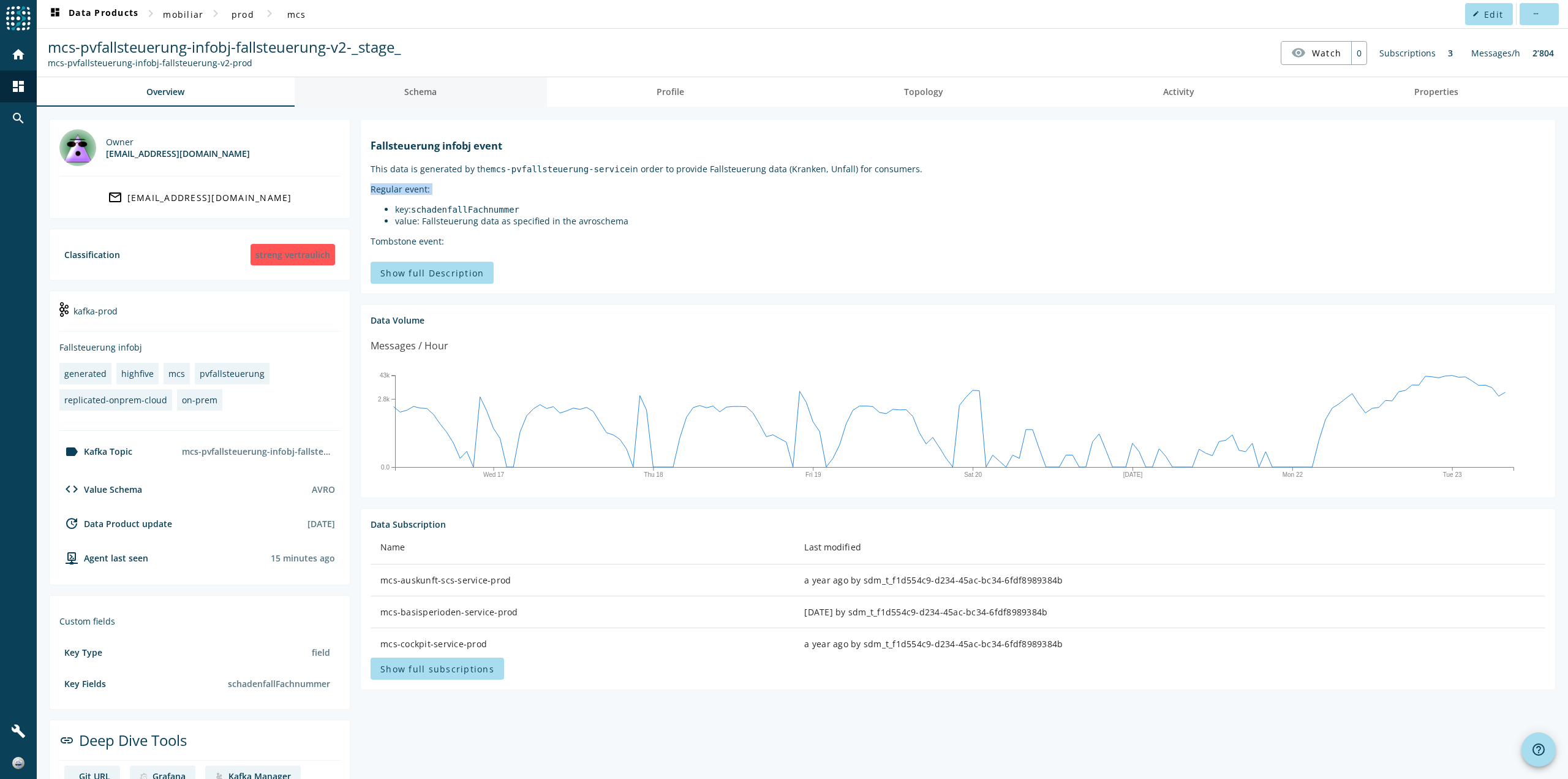
click at [379, 88] on link "Schema" at bounding box center [421, 92] width 253 height 29
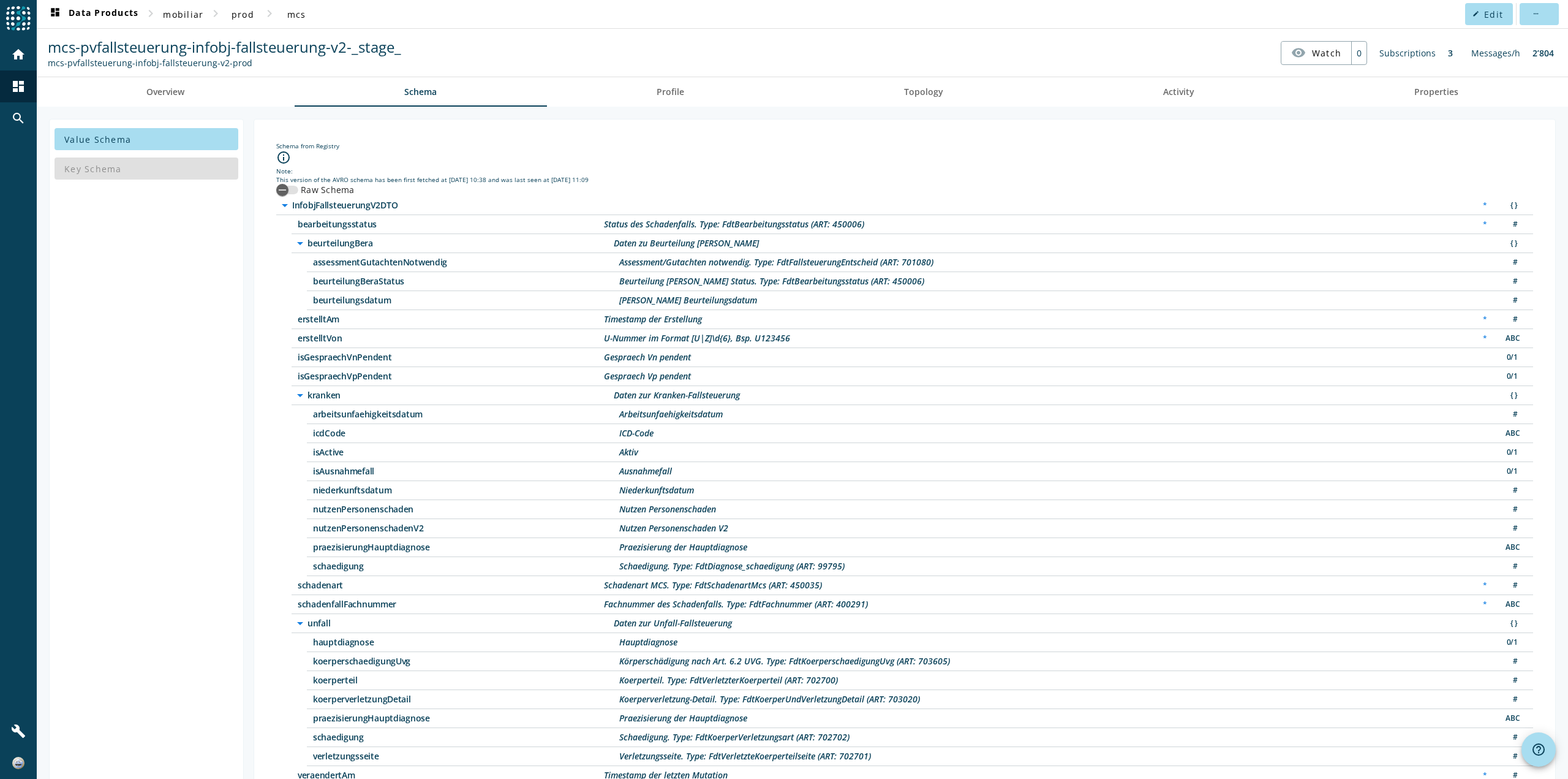
click at [358, 356] on span "isGespraechVnPendent" at bounding box center [450, 357] width 306 height 9
click at [366, 375] on span "isGespraechVpPendent" at bounding box center [450, 376] width 306 height 9
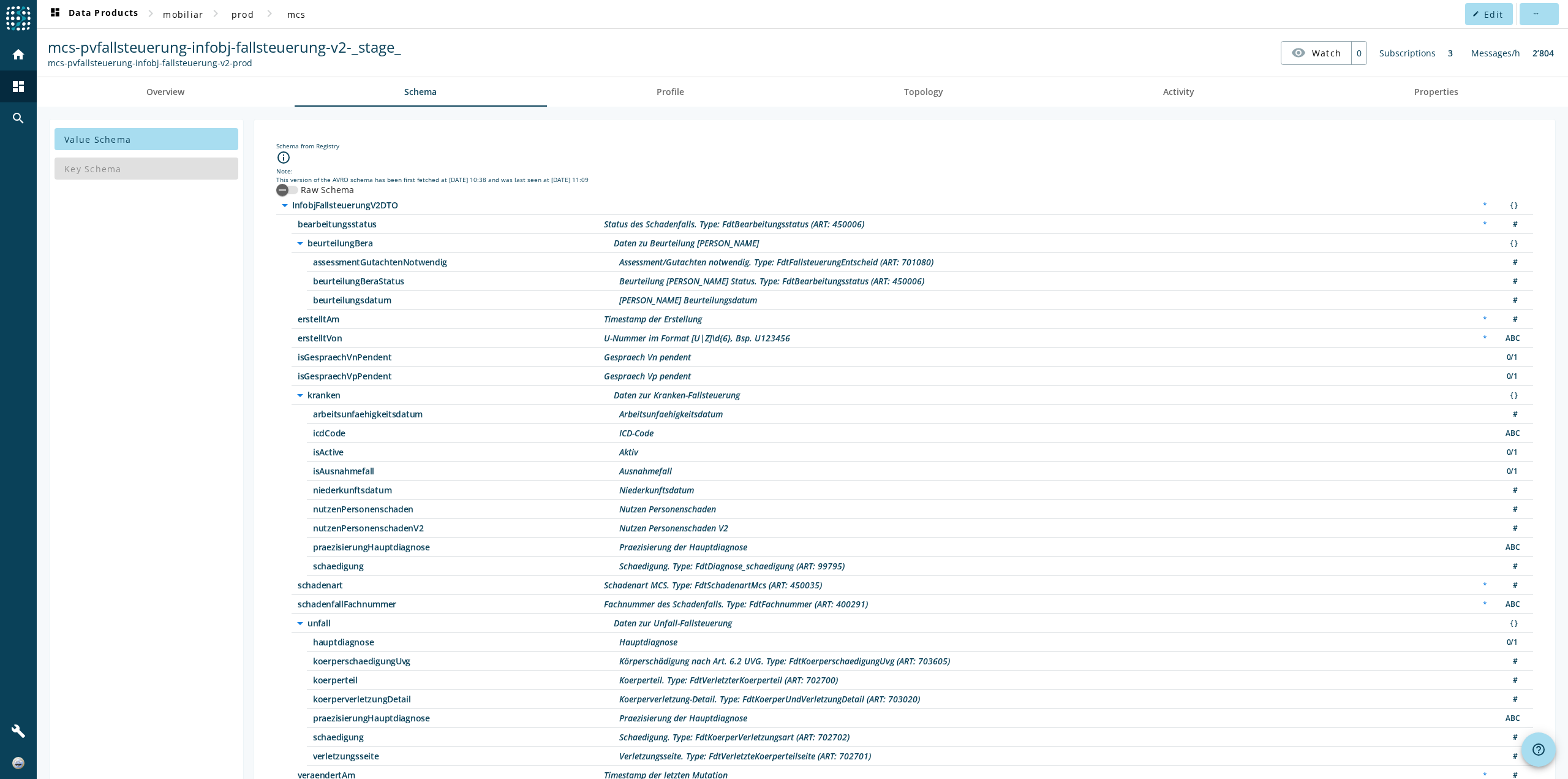
drag, startPoint x: 372, startPoint y: 416, endPoint x: 452, endPoint y: 496, distance: 113.1
click at [438, 477] on div "arrow_drop_down kranken Daten zur Kranken-Fallsteuerung { } arbeitsunfaehigkeit…" at bounding box center [912, 481] width 1241 height 190
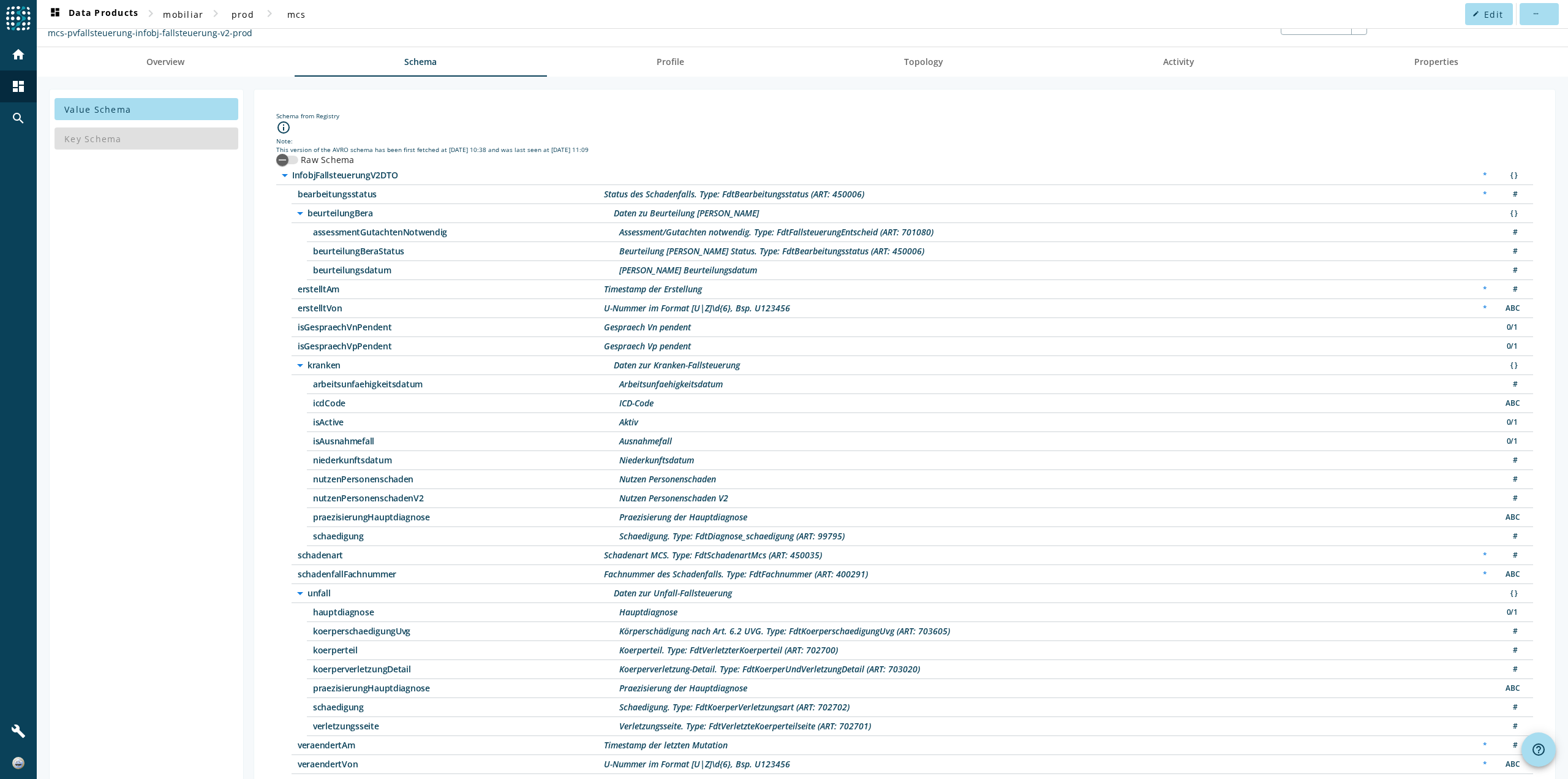
scroll to position [60, 0]
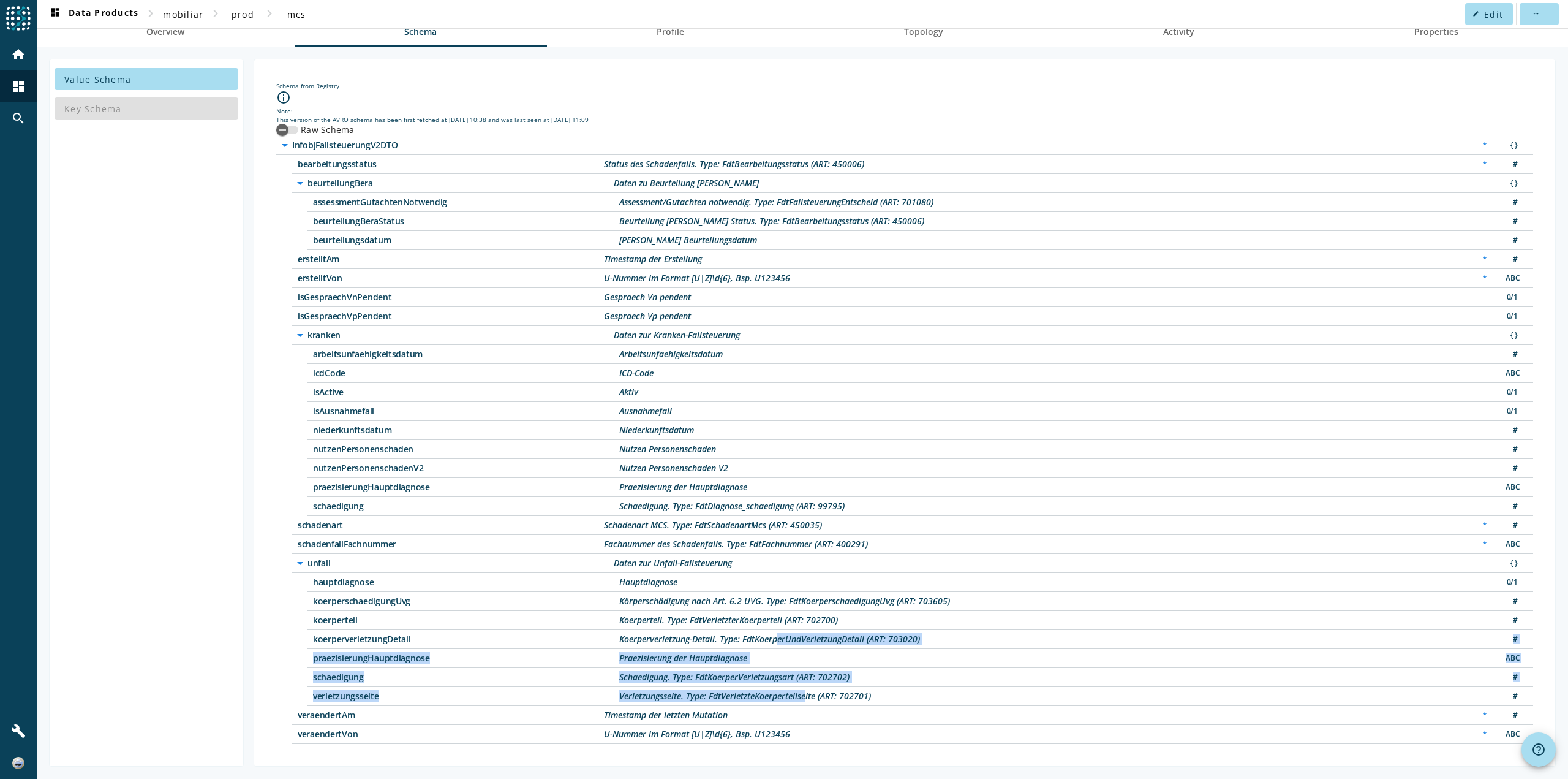
drag, startPoint x: 784, startPoint y: 667, endPoint x: 848, endPoint y: 699, distance: 71.6
click at [804, 702] on div "arrow_drop_down unfall Daten zur Unfall-Fallsteuerung { } hauptdiagnose Hauptdi…" at bounding box center [912, 630] width 1241 height 152
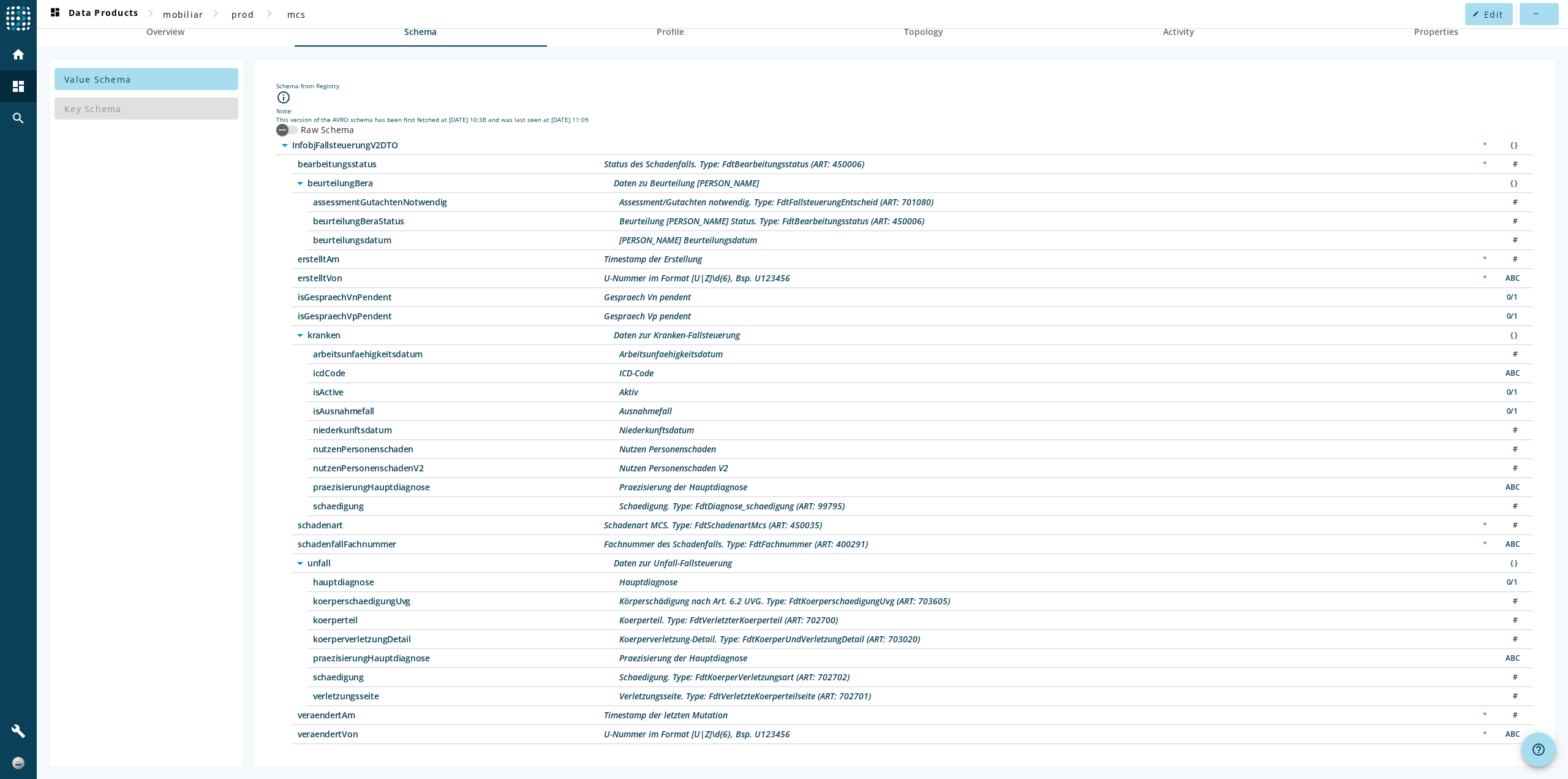
click at [919, 702] on div "verletzungsseite Verletzungsseite. Type: FdtVerletzteKoerperteilseite (ART: 702…" at bounding box center [920, 696] width 1226 height 19
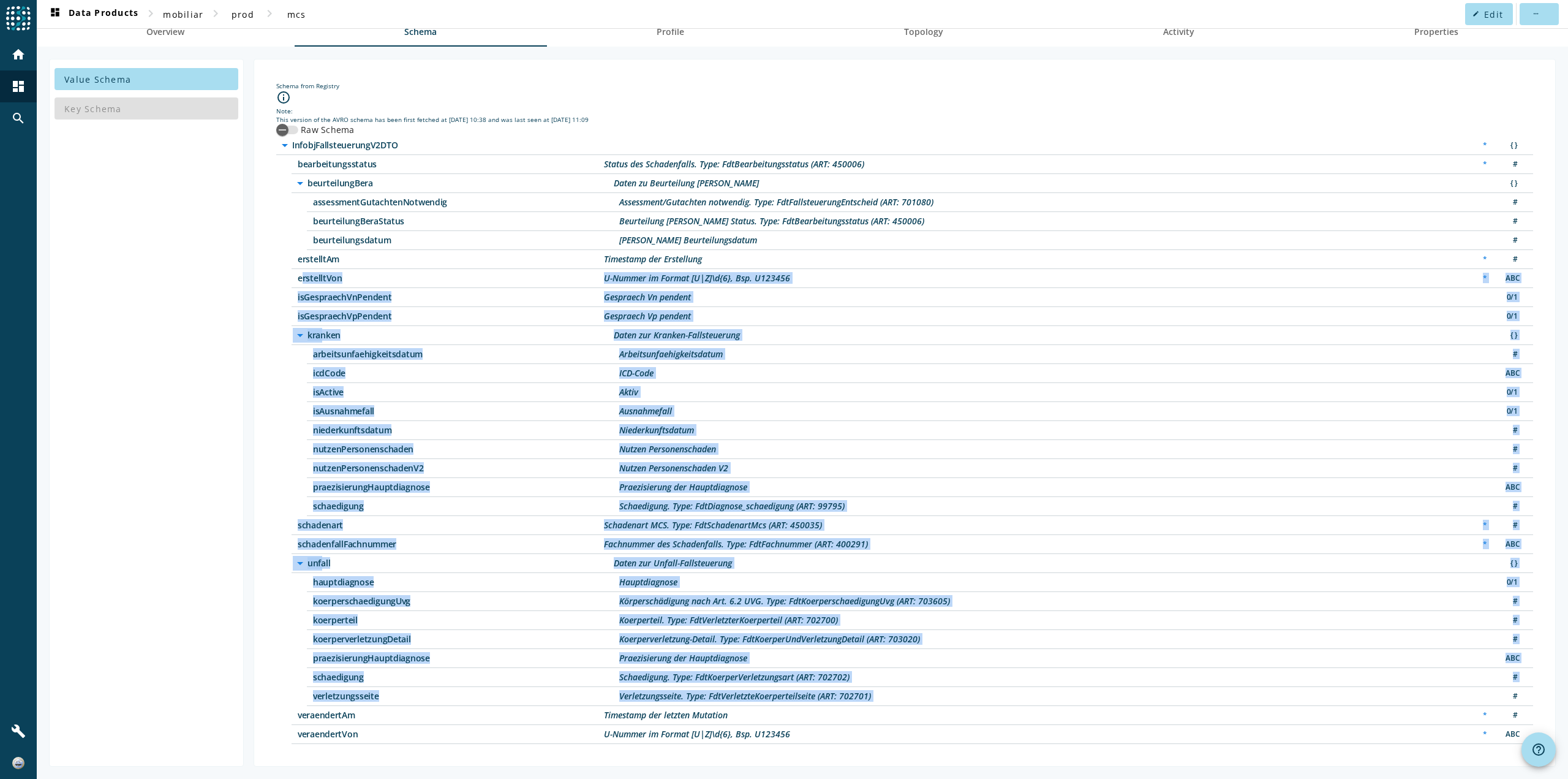
drag, startPoint x: 919, startPoint y: 702, endPoint x: 341, endPoint y: 337, distance: 683.6
click at [287, 292] on div "arrow_drop_down InfobjFallsteuerungV2DTO * { } bearbeitungsstatus Status des Sc…" at bounding box center [905, 440] width 1257 height 608
drag, startPoint x: 854, startPoint y: 741, endPoint x: 524, endPoint y: 327, distance: 529.4
click at [527, 335] on div "arrow_drop_down InfobjFallsteuerungV2DTO * { } bearbeitungsstatus Status des Sc…" at bounding box center [905, 440] width 1257 height 608
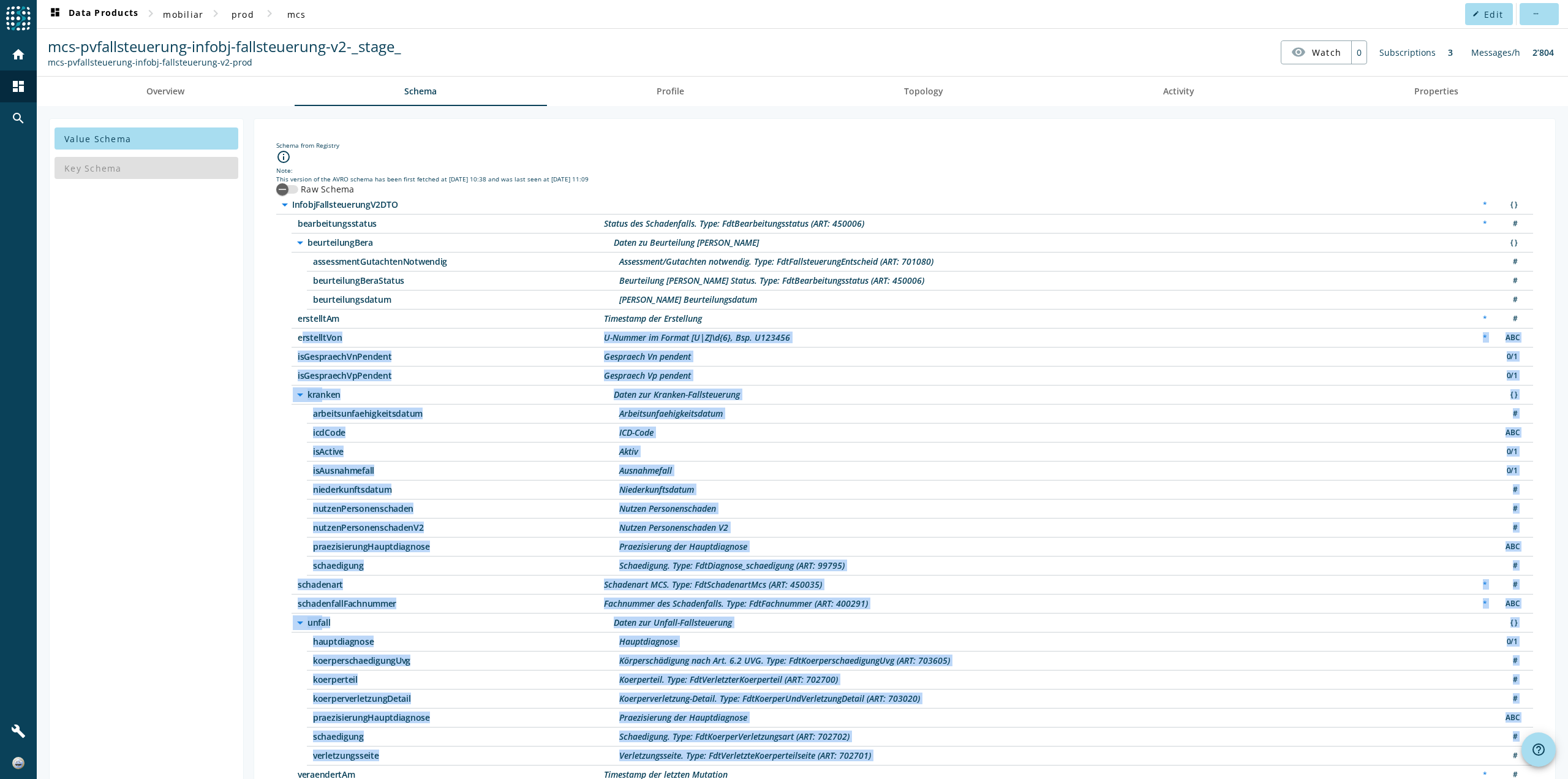
scroll to position [0, 0]
click at [484, 501] on div "nutzenPersonenschaden Nutzen Personenschaden #" at bounding box center [920, 509] width 1226 height 19
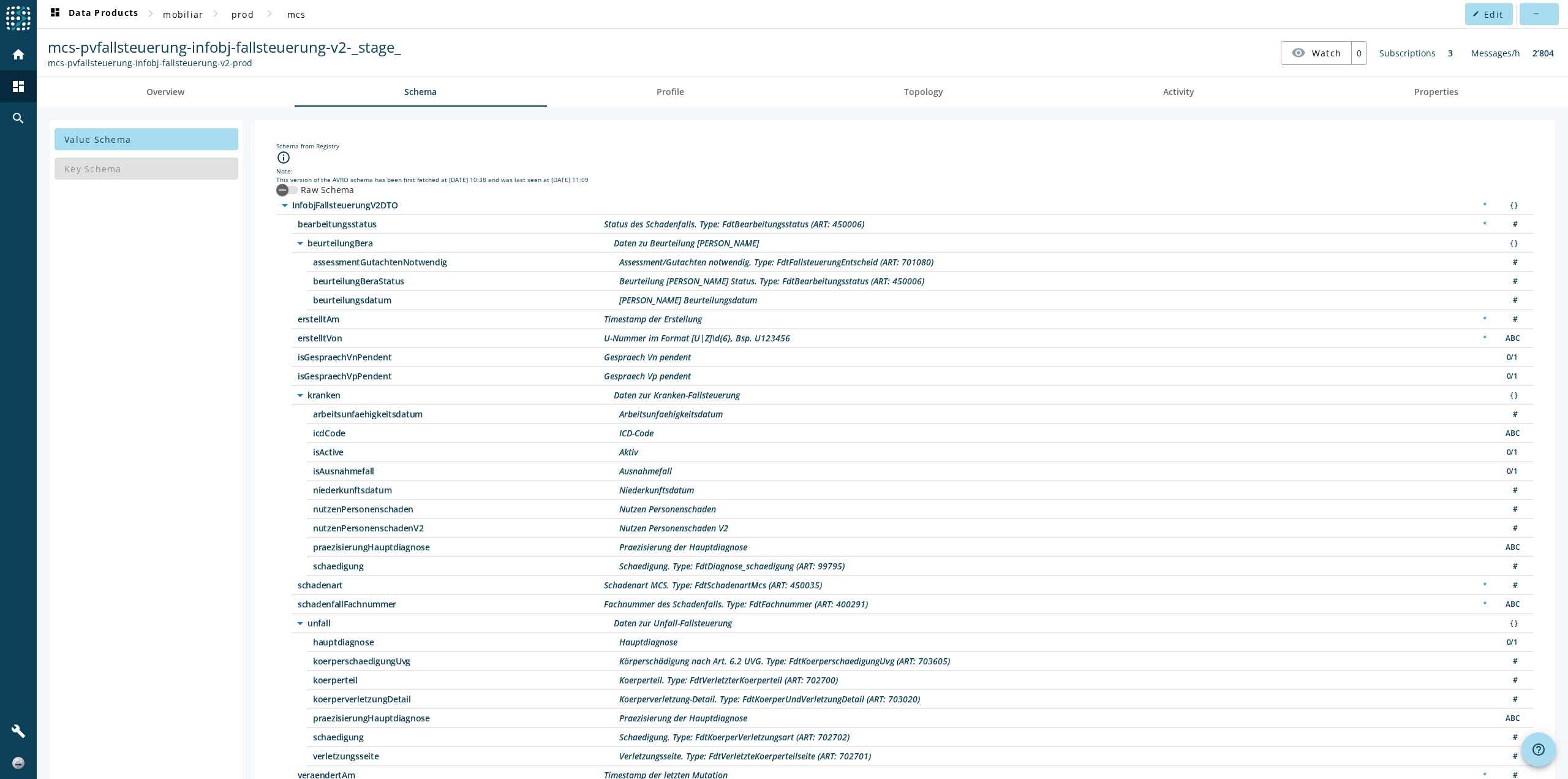
scroll to position [60, 0]
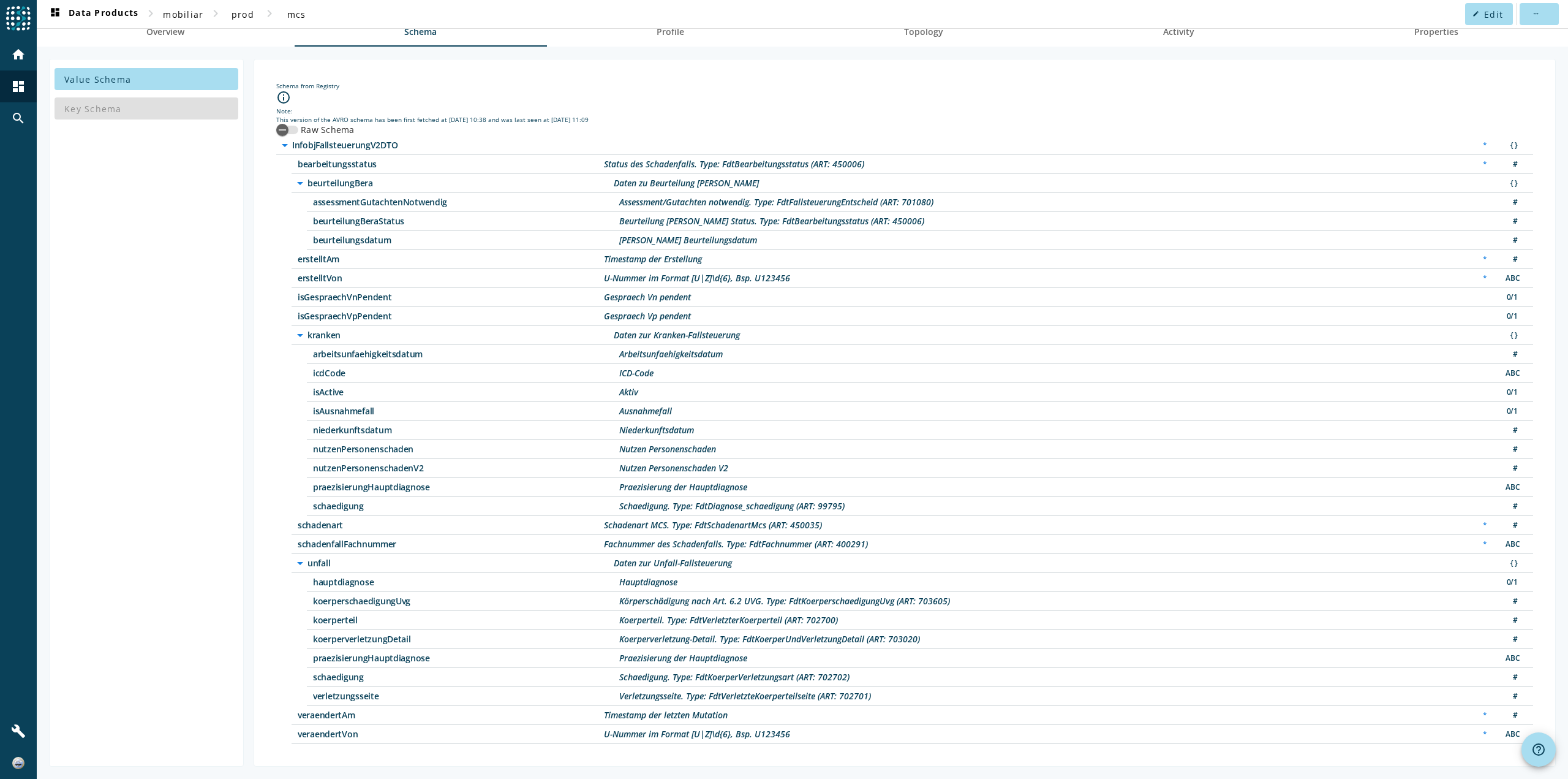
click at [349, 434] on span "niederkunftsdatum" at bounding box center [466, 430] width 306 height 9
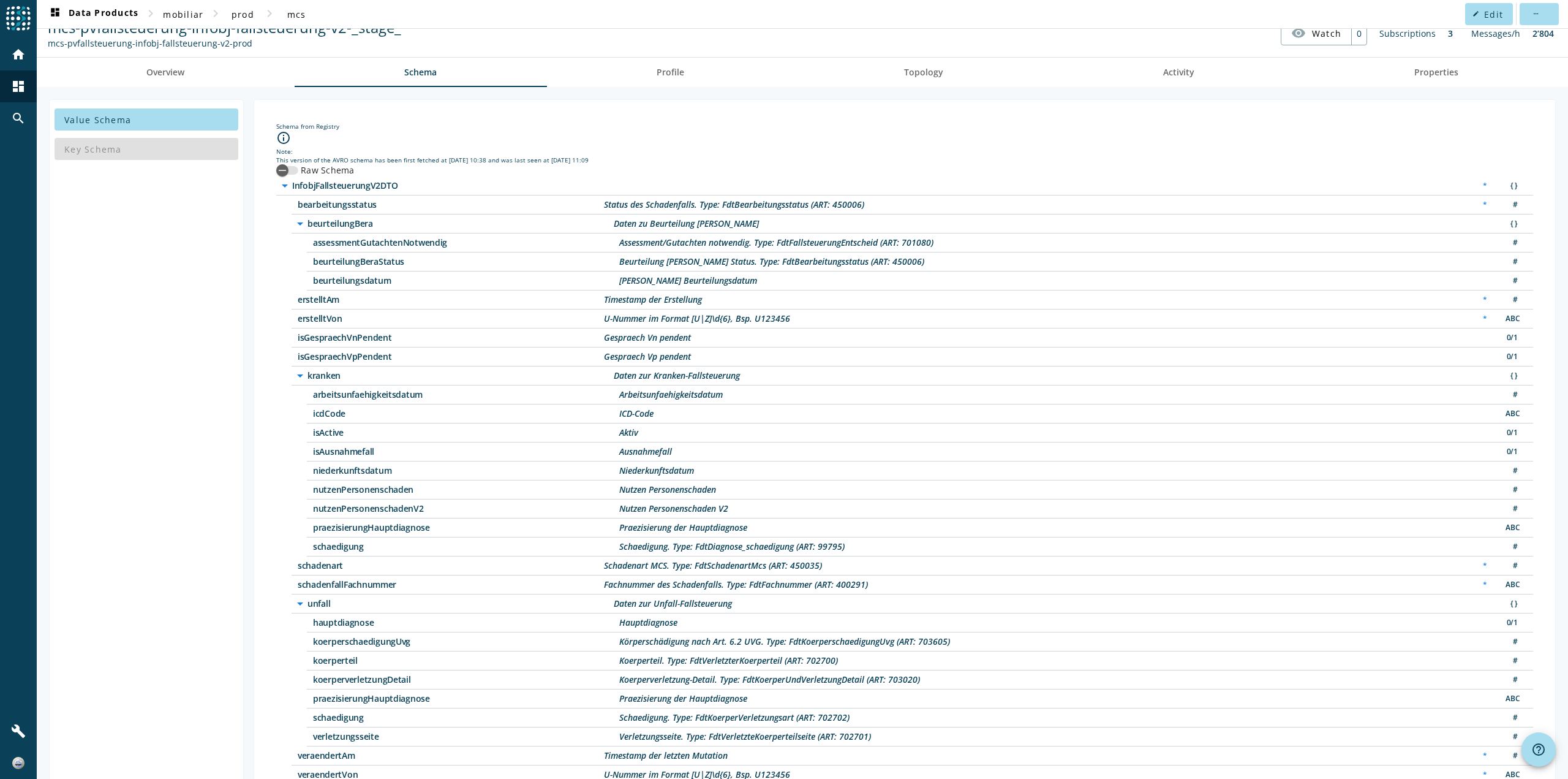
scroll to position [0, 0]
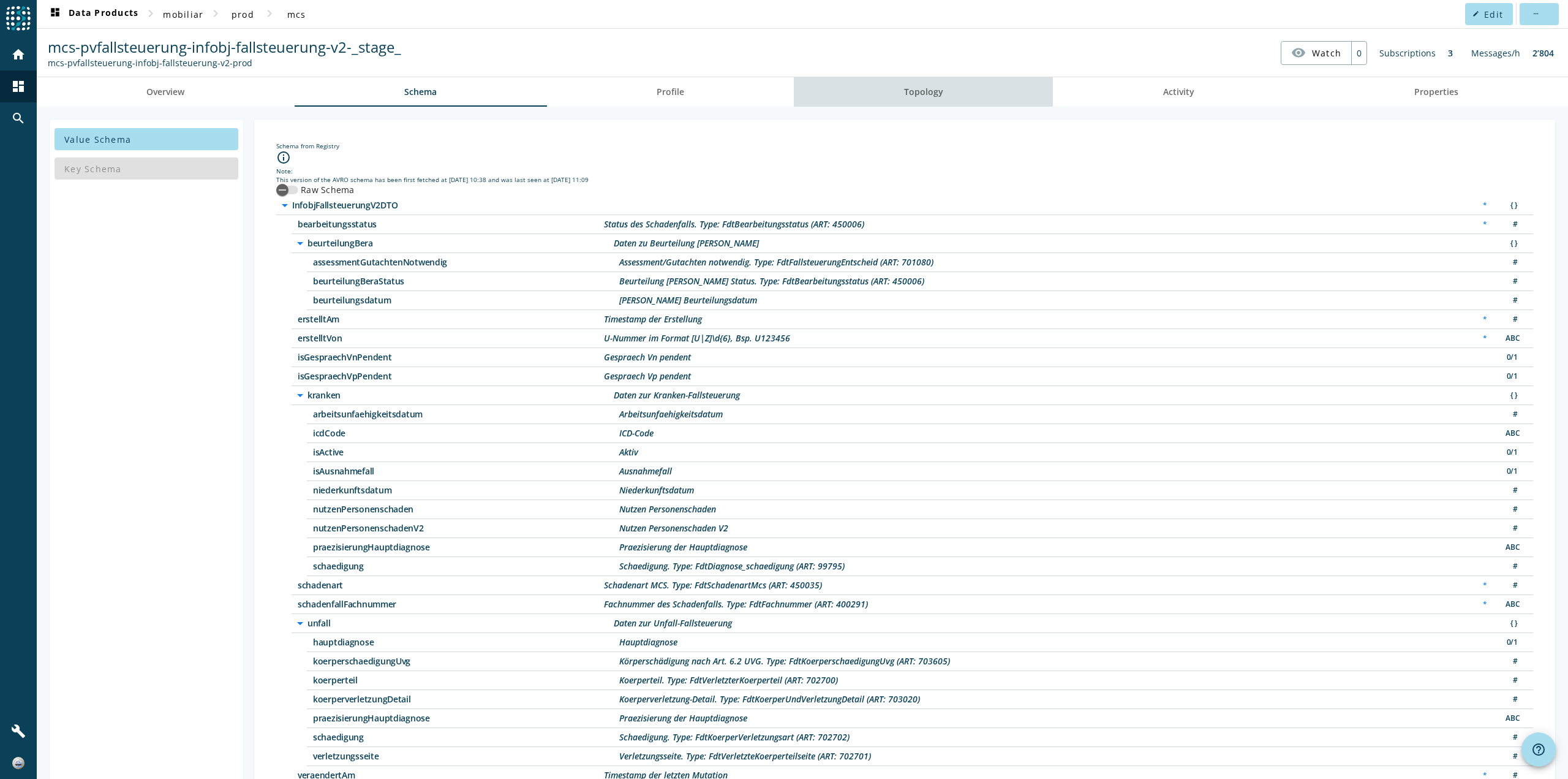
click at [957, 91] on link "Topology" at bounding box center [923, 92] width 259 height 29
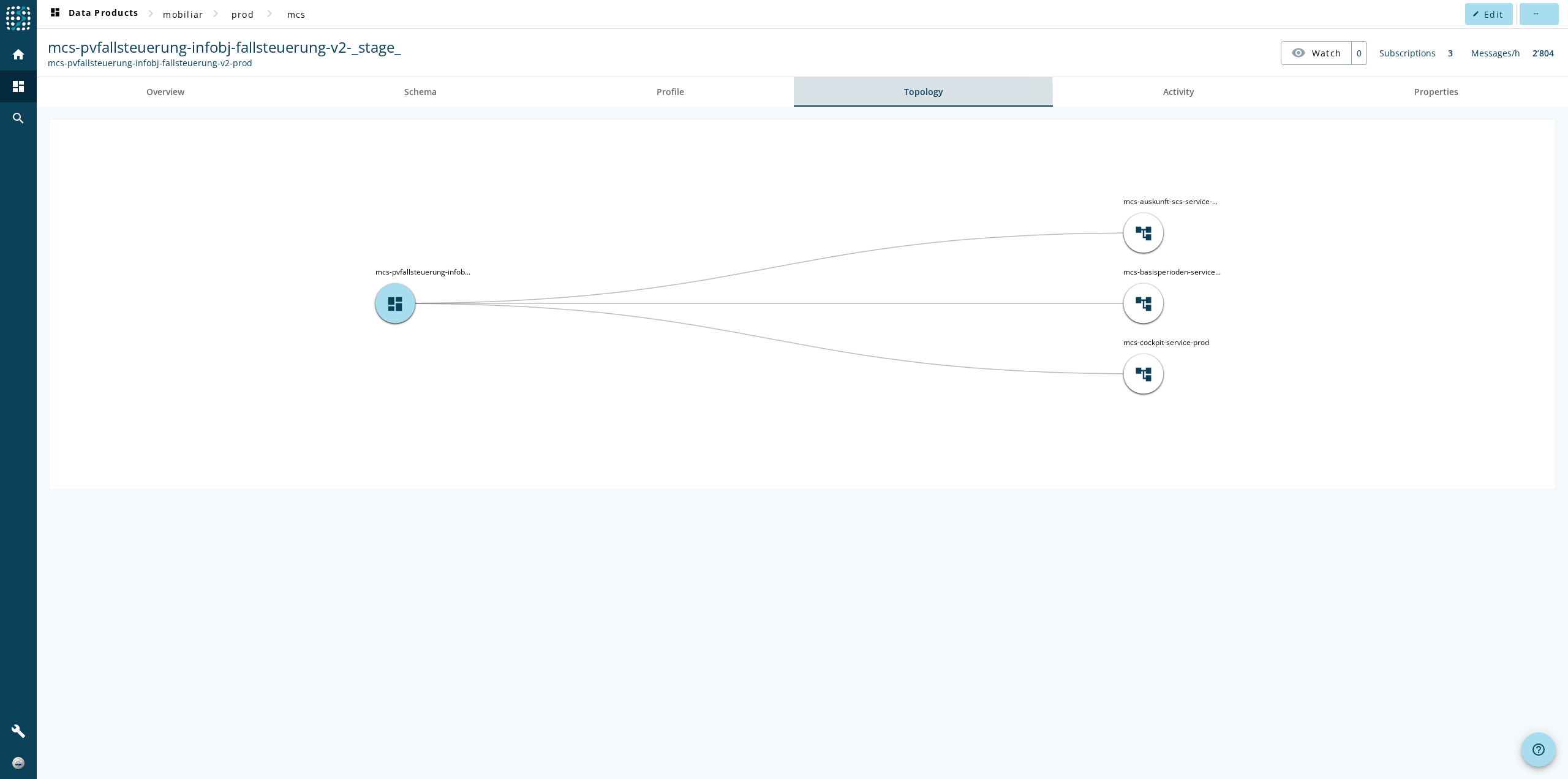
click at [807, 95] on link "Topology" at bounding box center [923, 92] width 259 height 29
click at [664, 95] on span "Profile" at bounding box center [670, 92] width 28 height 9
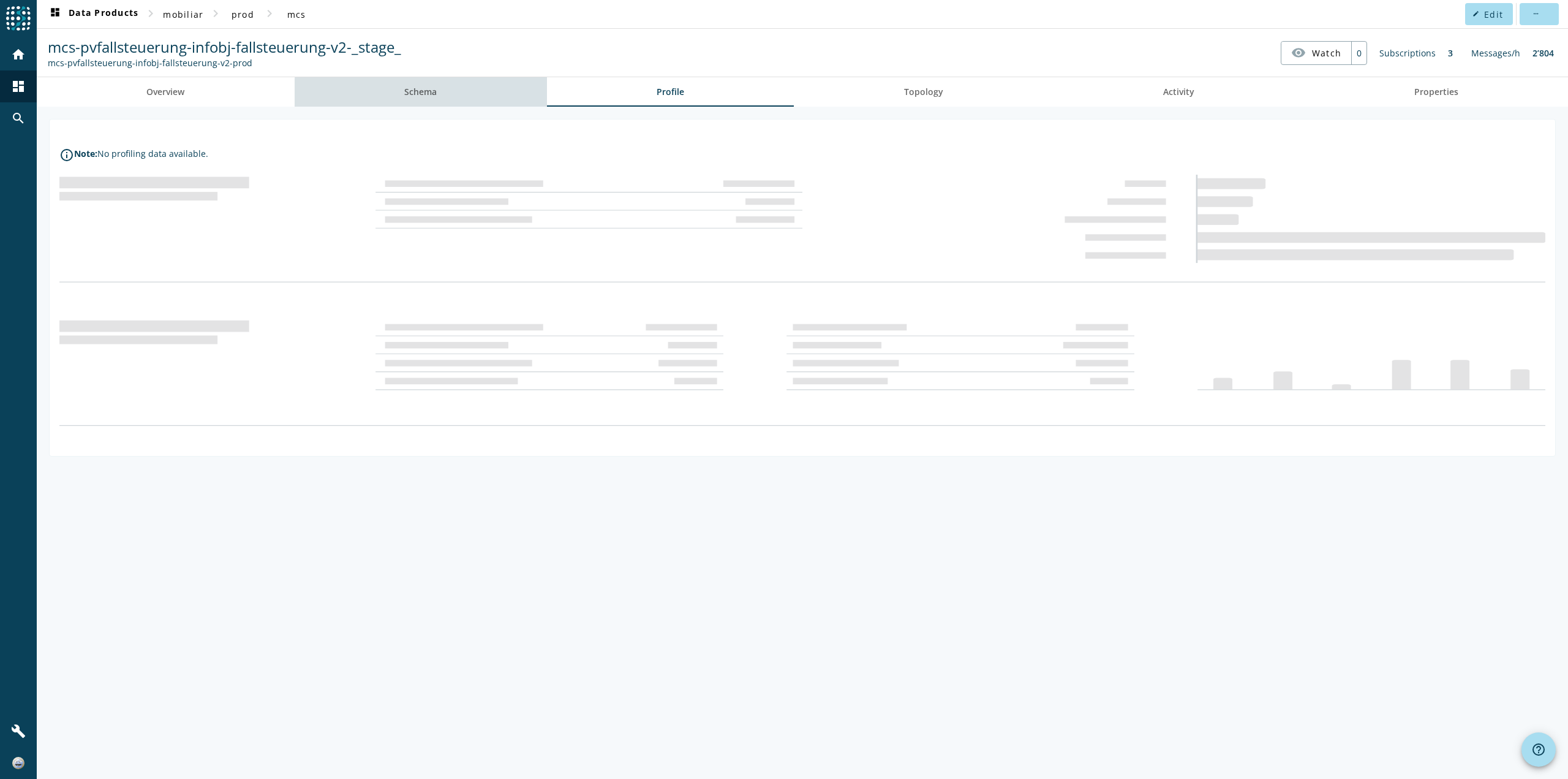
click at [507, 102] on link "Schema" at bounding box center [421, 92] width 253 height 29
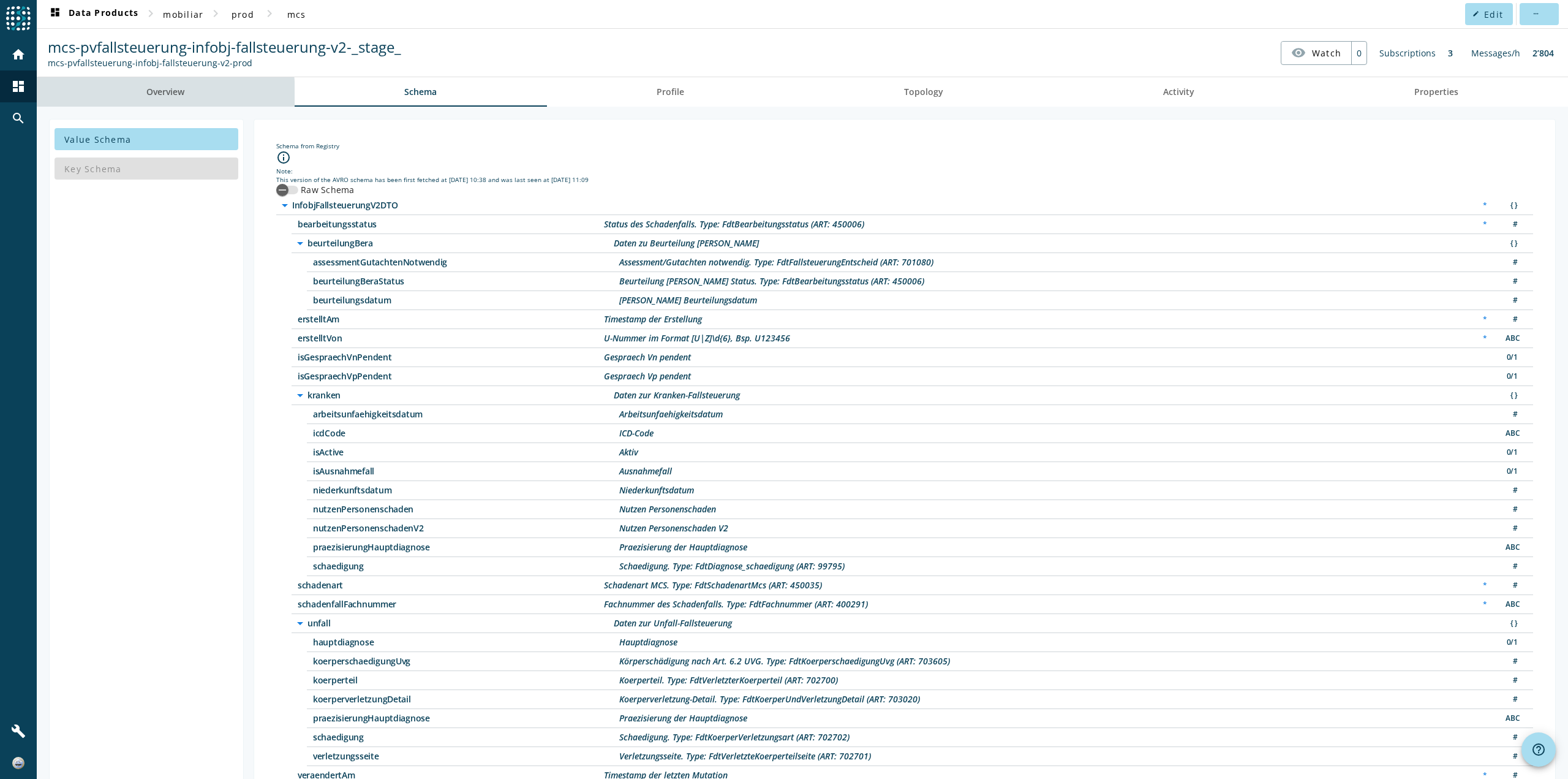
click at [138, 95] on link "Overview" at bounding box center [166, 92] width 258 height 29
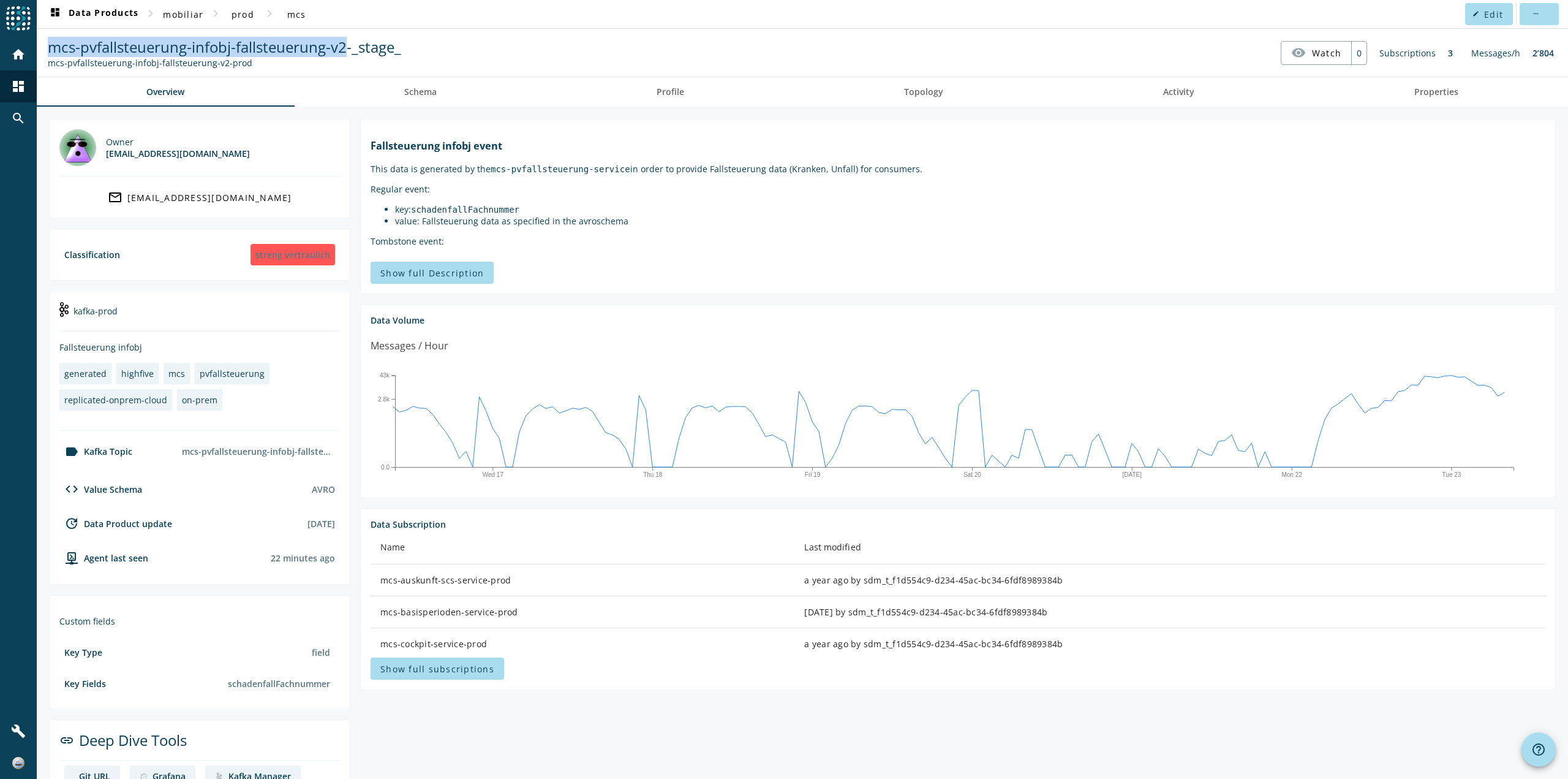
drag, startPoint x: 347, startPoint y: 46, endPoint x: 40, endPoint y: 40, distance: 307.1
click at [40, 40] on spd-actions-toolbar "mcs-pvfallsteuerung-infobj-fallsteuerung-v2-_stage_ mcs-pvfallsteuerung-infobj-…" at bounding box center [803, 53] width 1532 height 48
copy span "mcs-pvfallsteuerung-infobj-fallsteuerung-v2"
